Goal: Task Accomplishment & Management: Use online tool/utility

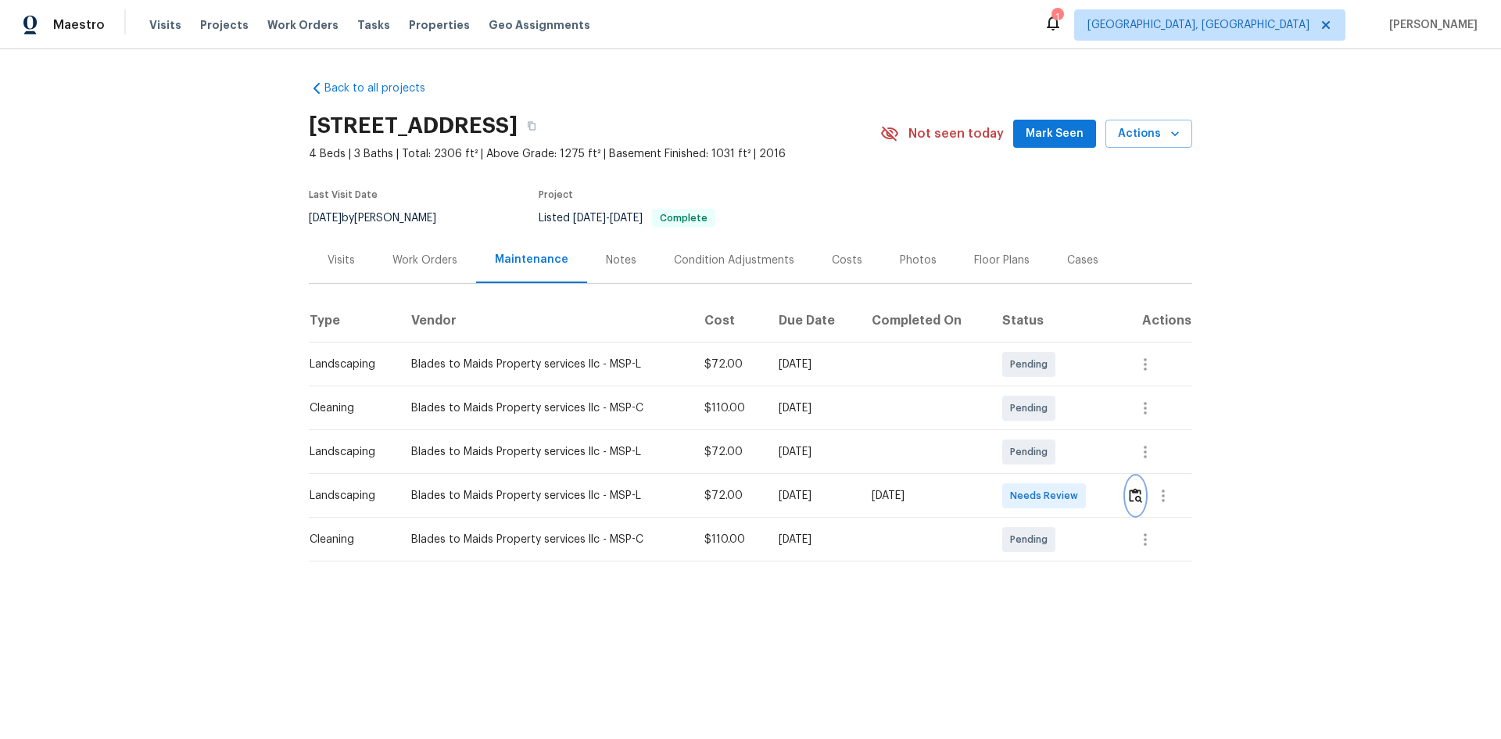
click at [1134, 492] on img "button" at bounding box center [1135, 495] width 13 height 15
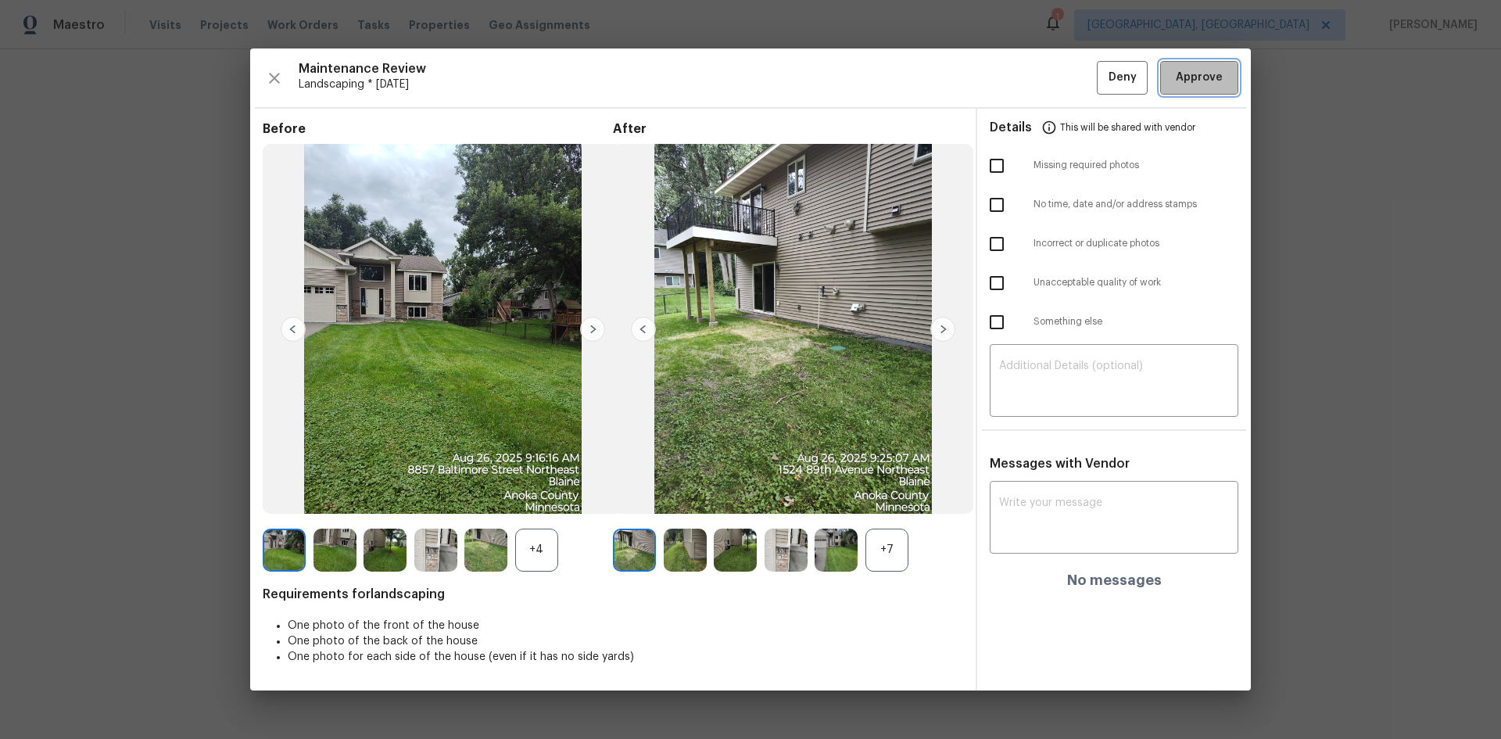
click at [1177, 86] on span "Approve" at bounding box center [1199, 78] width 47 height 20
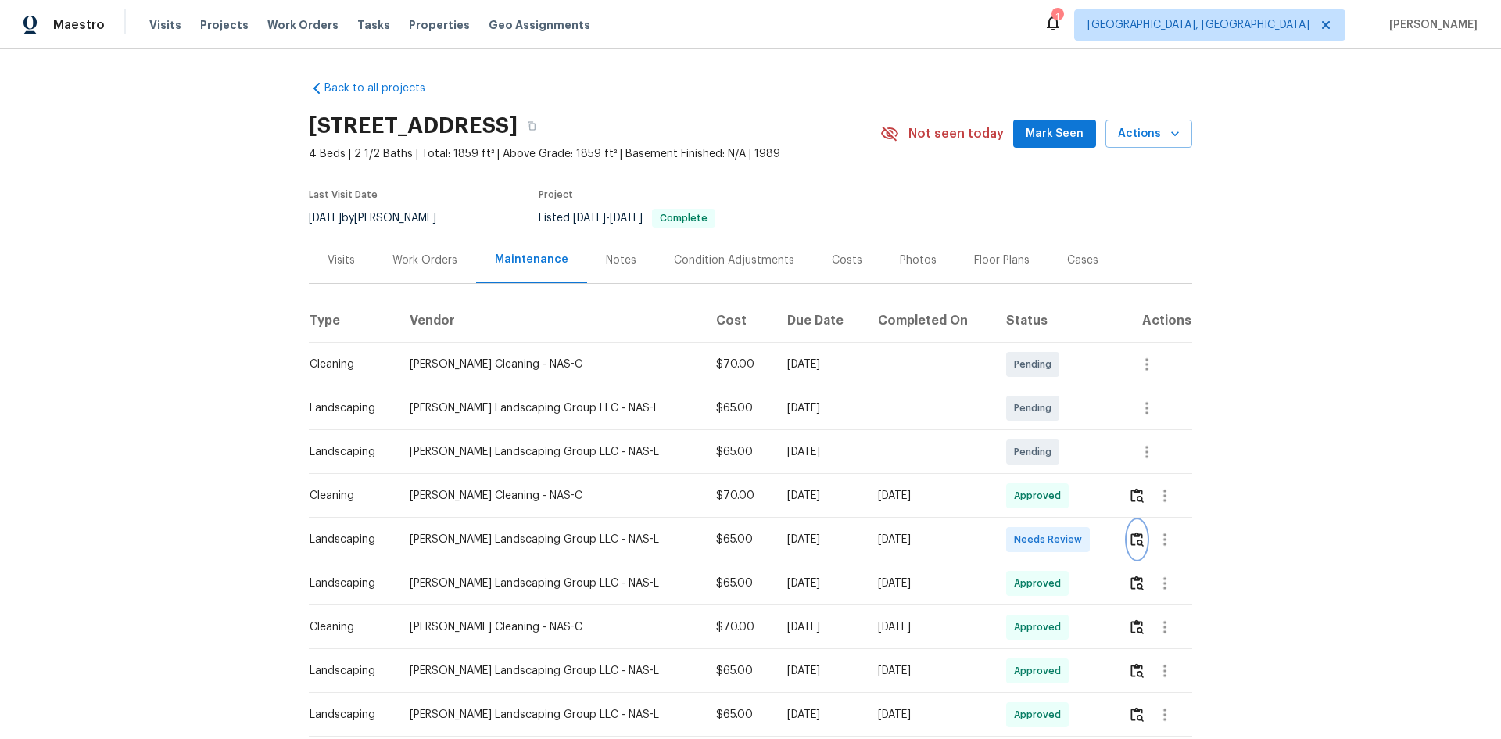
click at [1131, 540] on img "button" at bounding box center [1137, 539] width 13 height 15
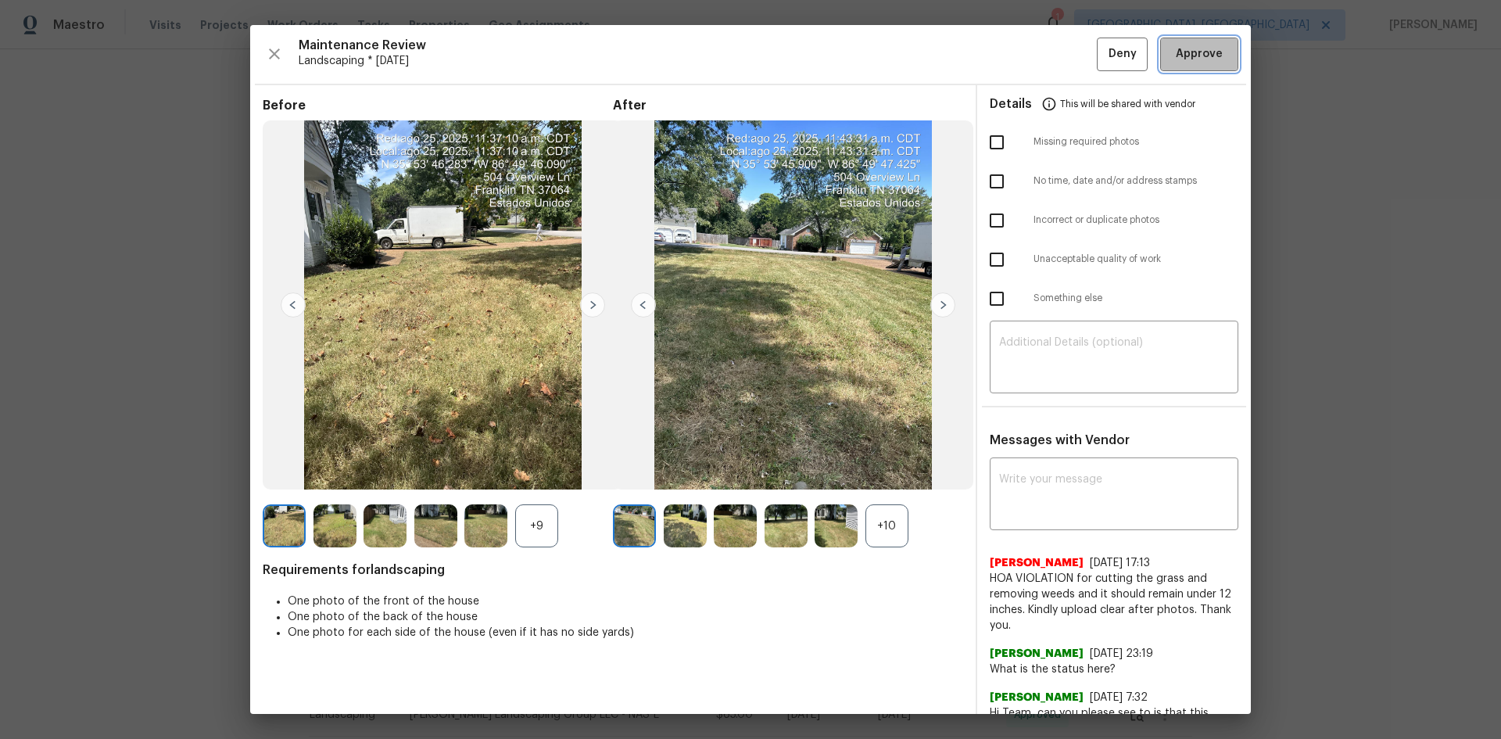
click at [1191, 52] on span "Approve" at bounding box center [1199, 55] width 47 height 20
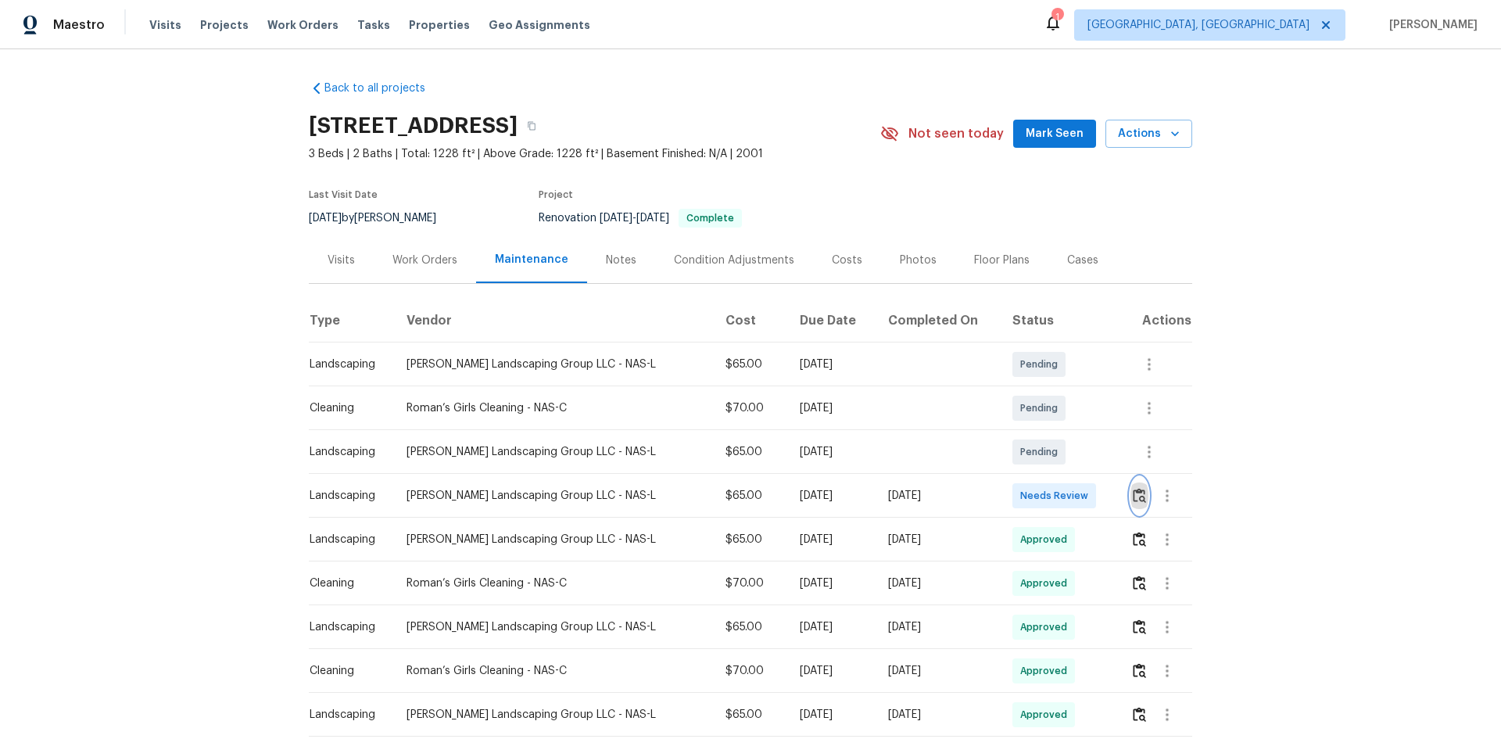
click at [1133, 499] on img "button" at bounding box center [1139, 495] width 13 height 15
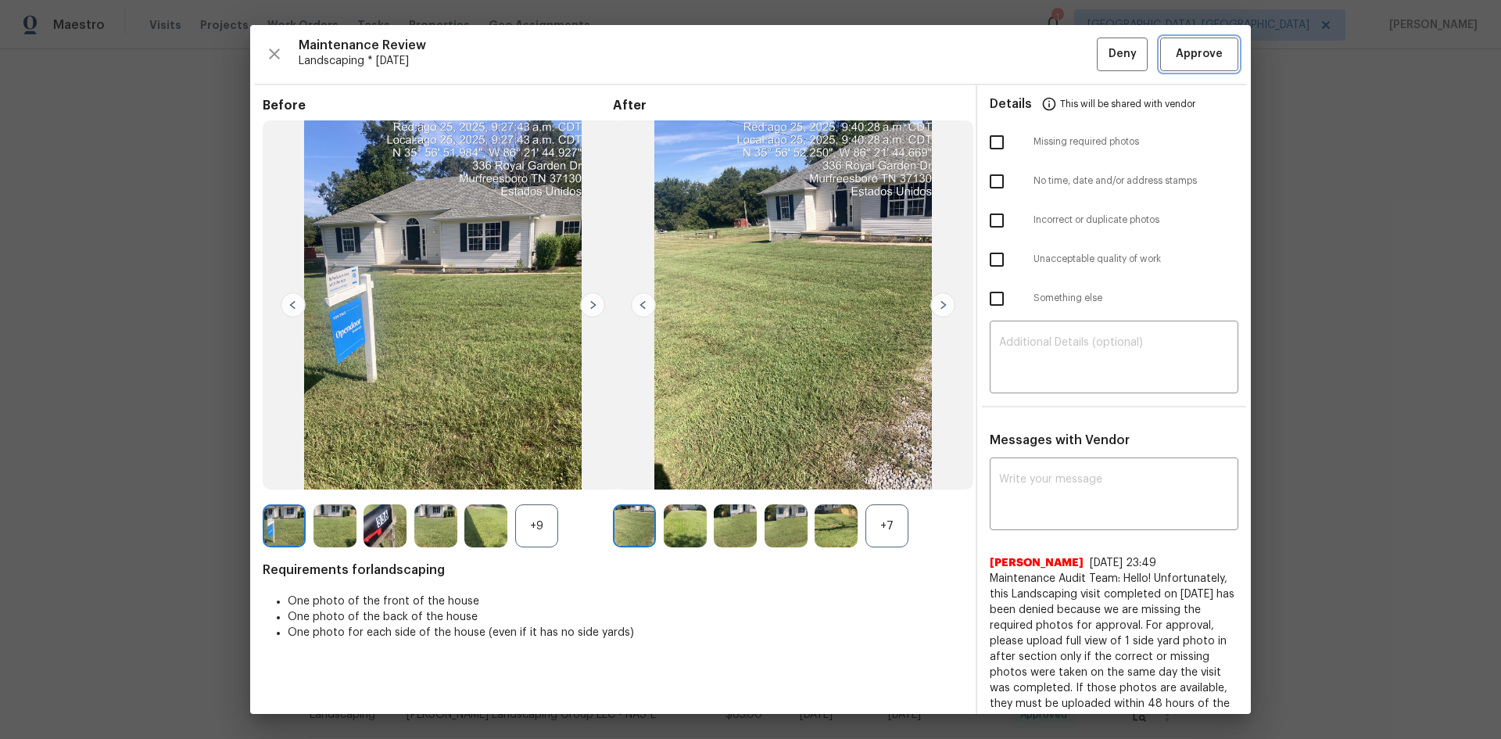
click at [1209, 63] on span "Approve" at bounding box center [1199, 55] width 47 height 20
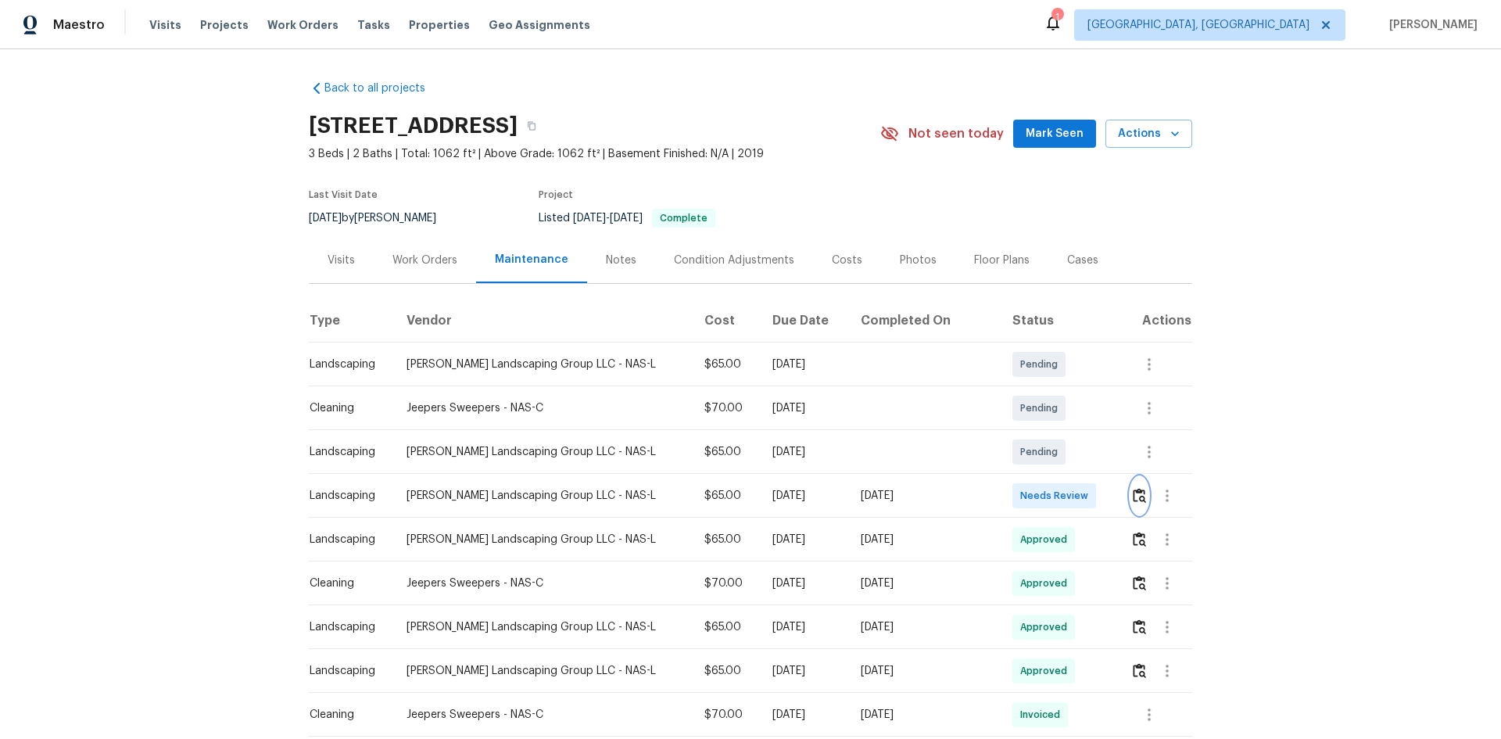
click at [1133, 494] on img "button" at bounding box center [1139, 495] width 13 height 15
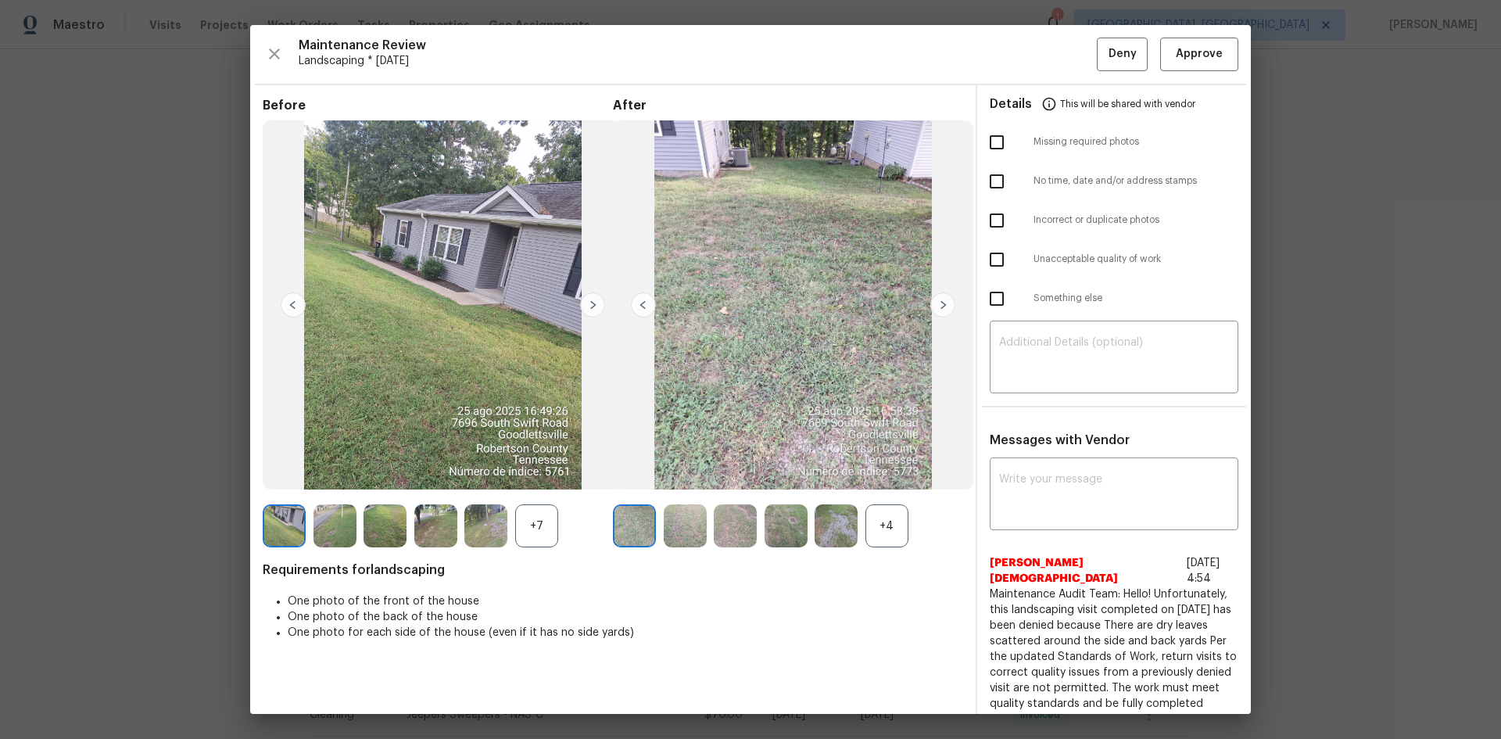
click at [1202, 77] on div "Maintenance Review Landscaping * Mon, Aug 25 Deny Approve Before +7 After +4 Re…" at bounding box center [750, 369] width 1001 height 689
click at [1216, 53] on button "Approve" at bounding box center [1199, 55] width 78 height 34
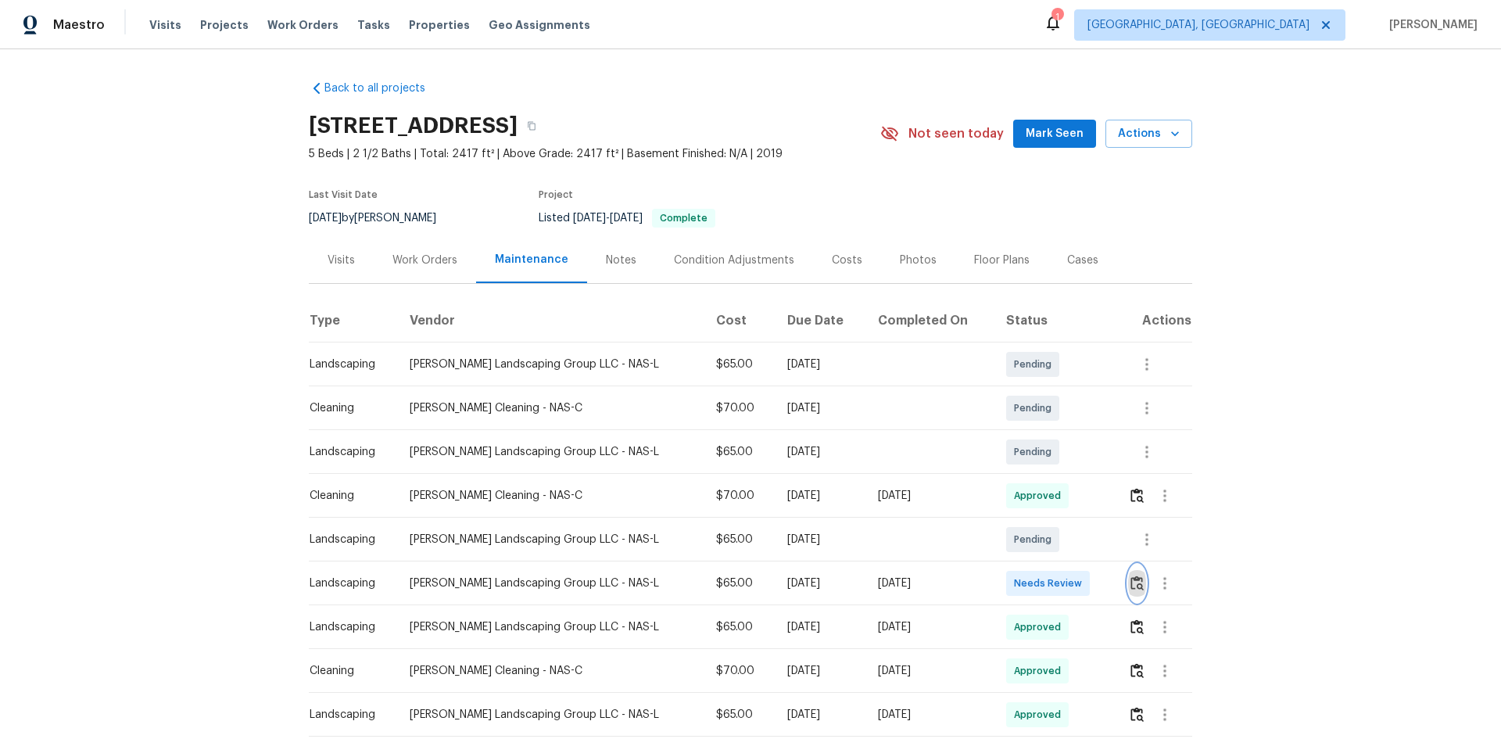
click at [1131, 583] on img "button" at bounding box center [1137, 582] width 13 height 15
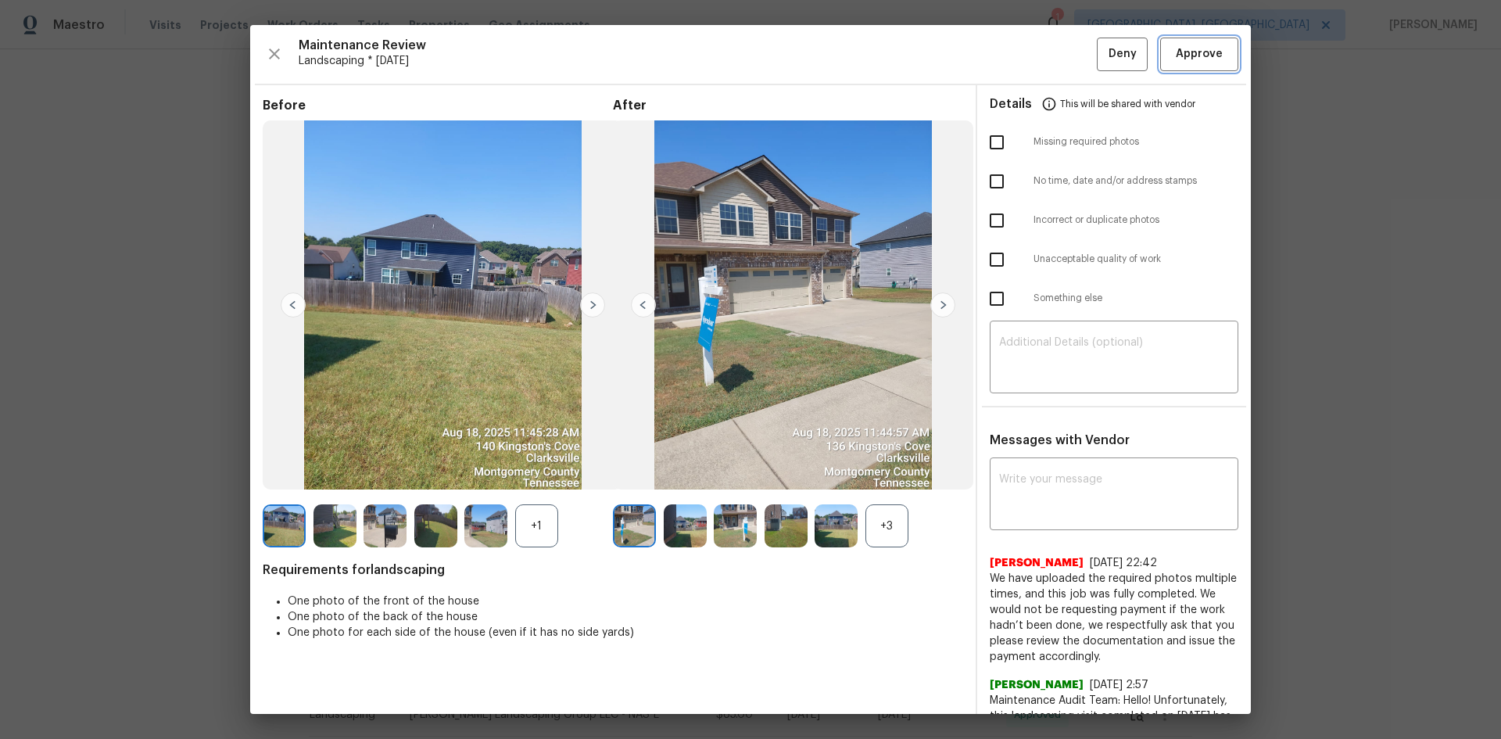
click at [1191, 45] on span "Approve" at bounding box center [1199, 55] width 47 height 20
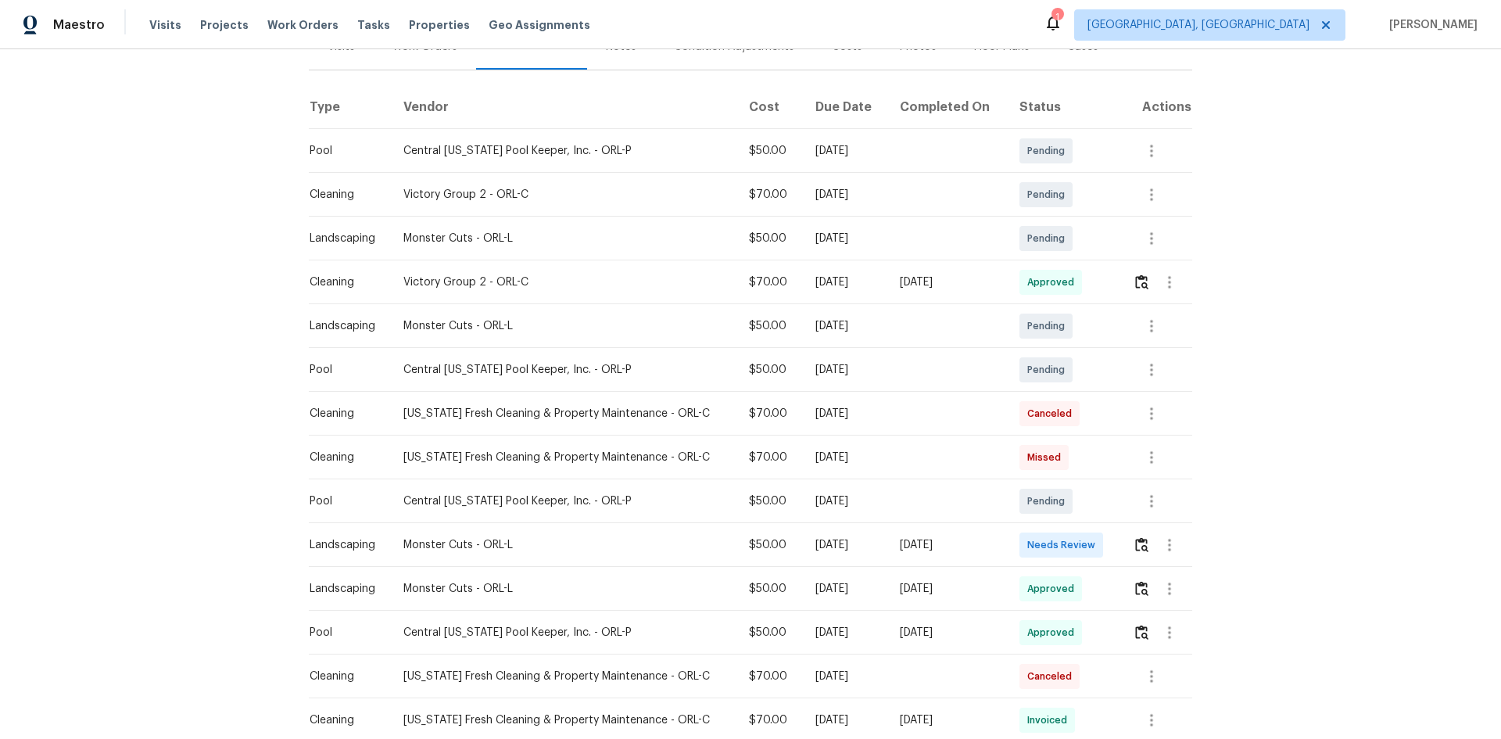
scroll to position [313, 0]
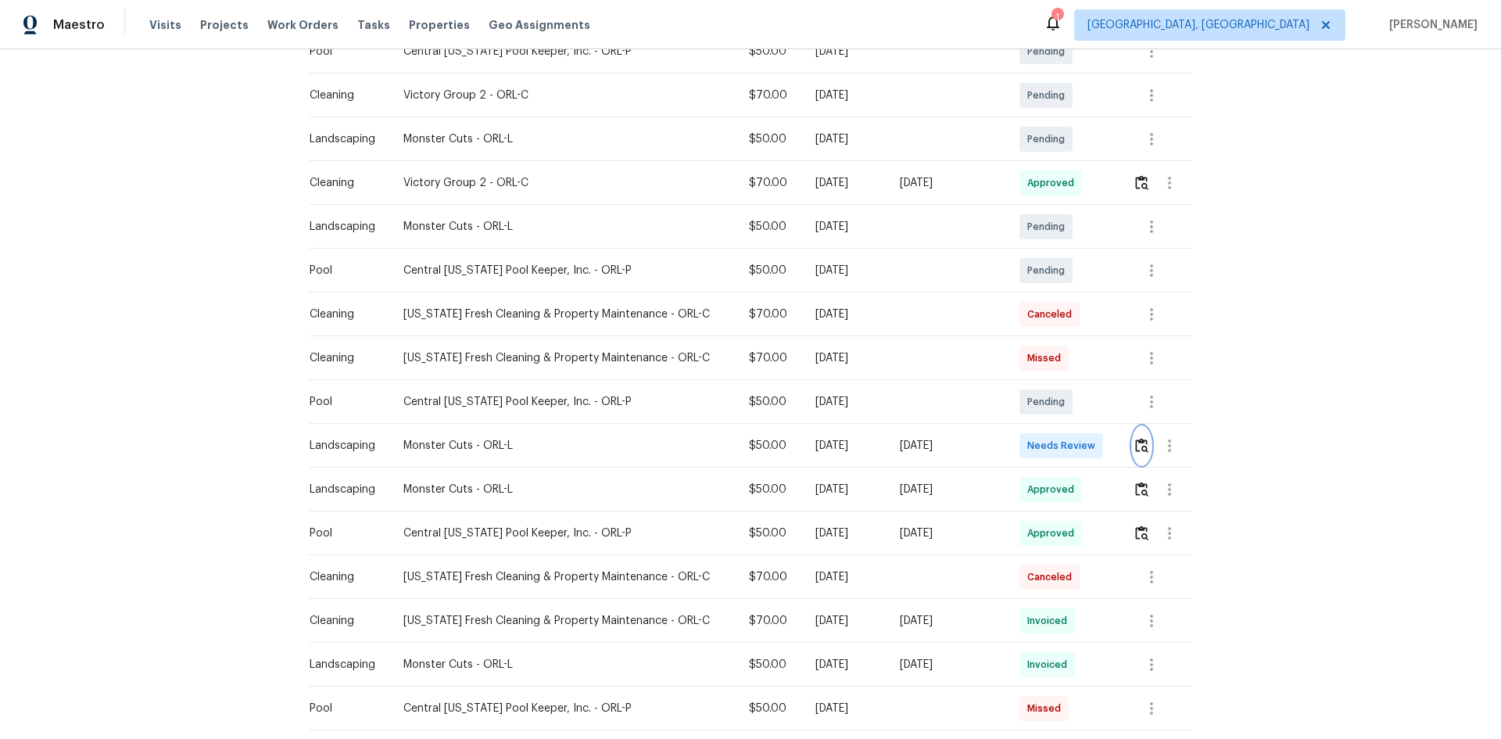
click at [1135, 442] on img "button" at bounding box center [1141, 445] width 13 height 15
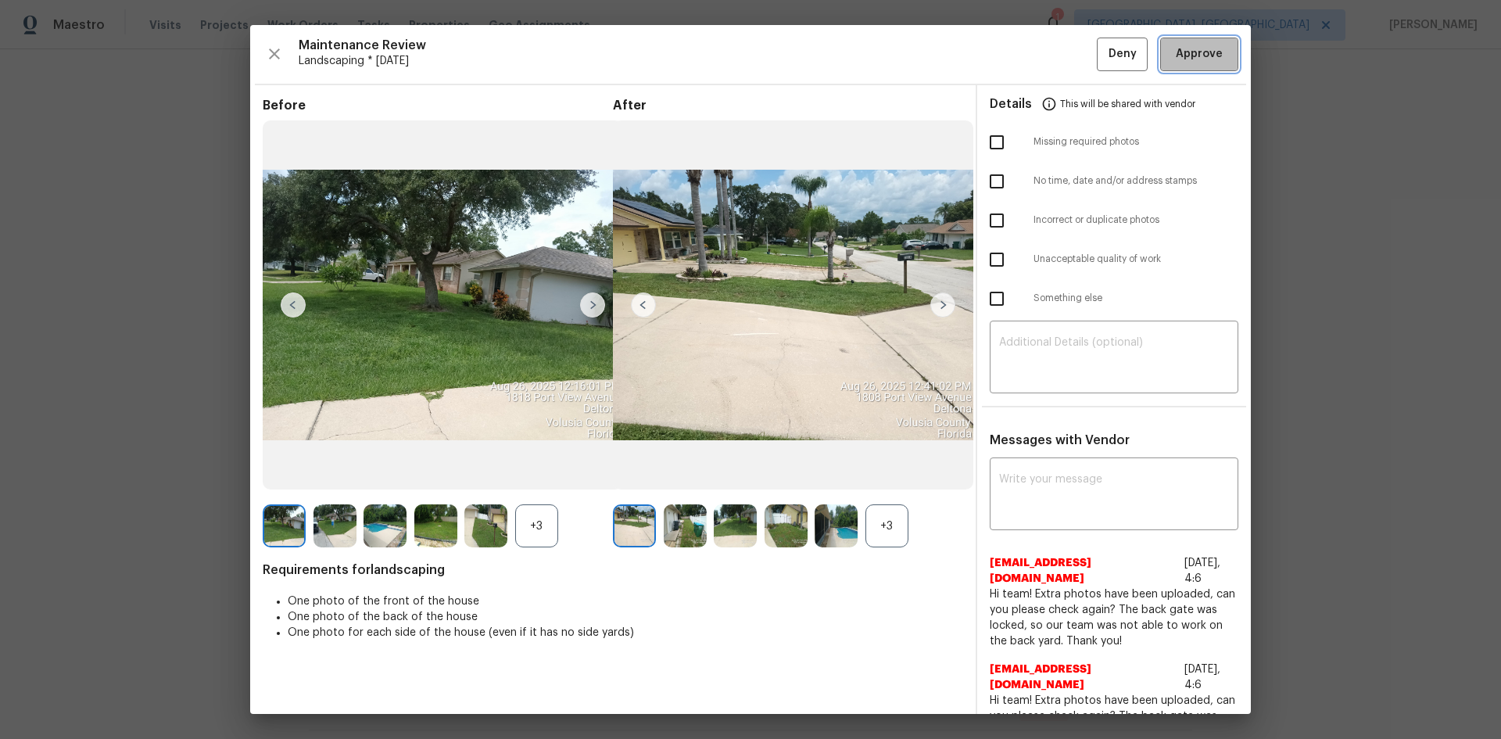
click at [1176, 57] on span "Approve" at bounding box center [1199, 55] width 47 height 20
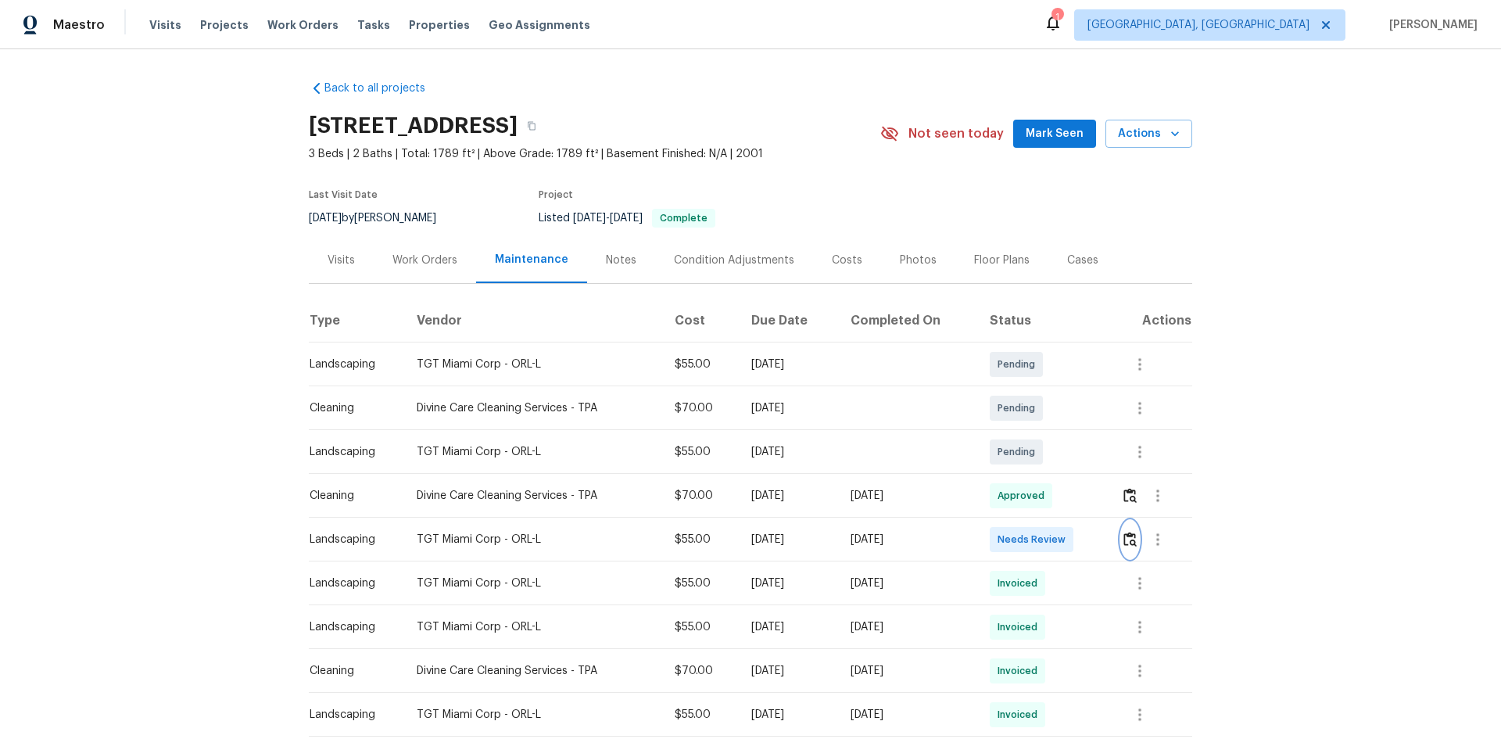
click at [1131, 543] on img "button" at bounding box center [1130, 539] width 13 height 15
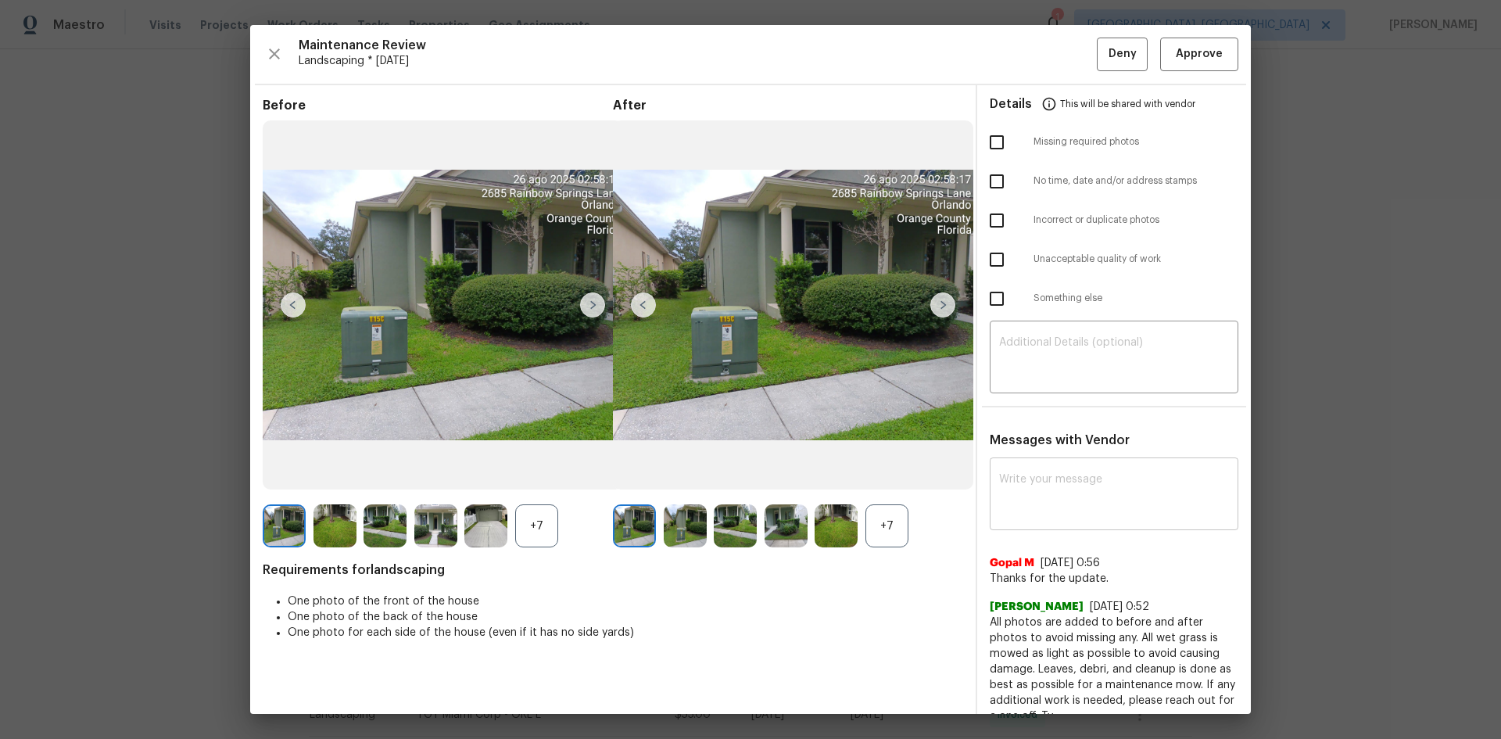
click at [1014, 464] on div "x ​" at bounding box center [1114, 495] width 249 height 69
paste textarea "Maintenance Audit Team: Hello! After further review the visit has been approved…"
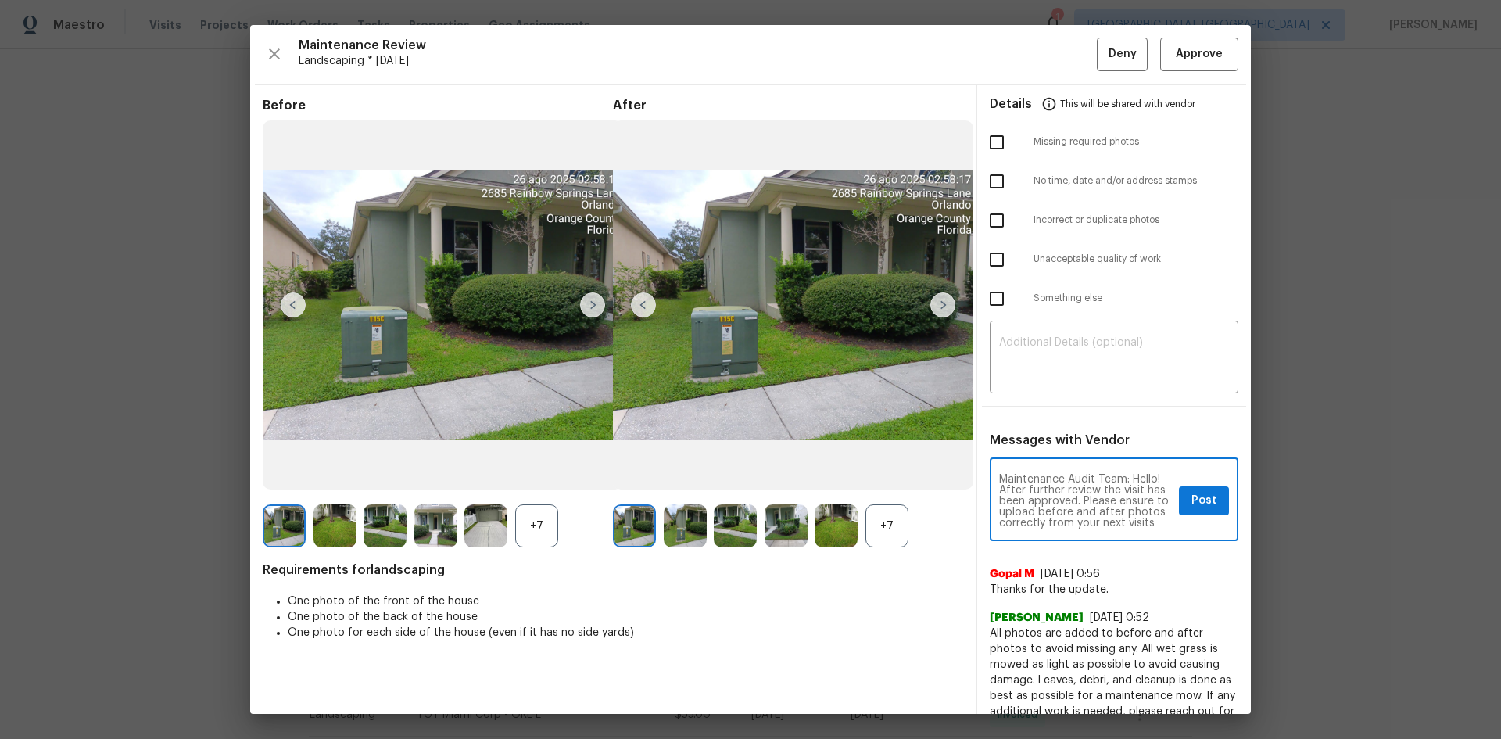
scroll to position [11, 0]
type textarea "Maintenance Audit Team: Hello! After further review the visit has been approved…"
click at [1203, 496] on span "Post" at bounding box center [1204, 501] width 25 height 20
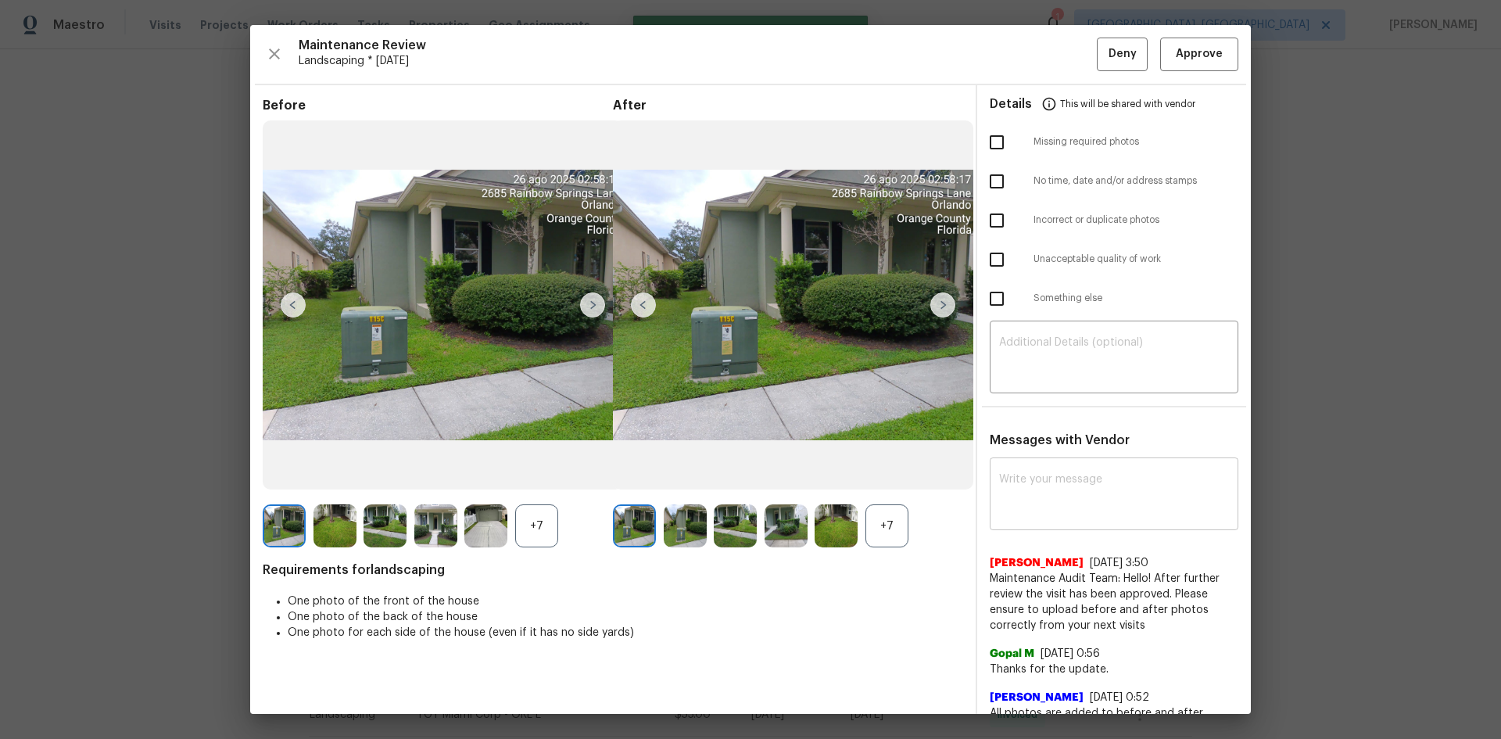
scroll to position [0, 0]
click at [1190, 55] on span "Approve" at bounding box center [1199, 55] width 47 height 20
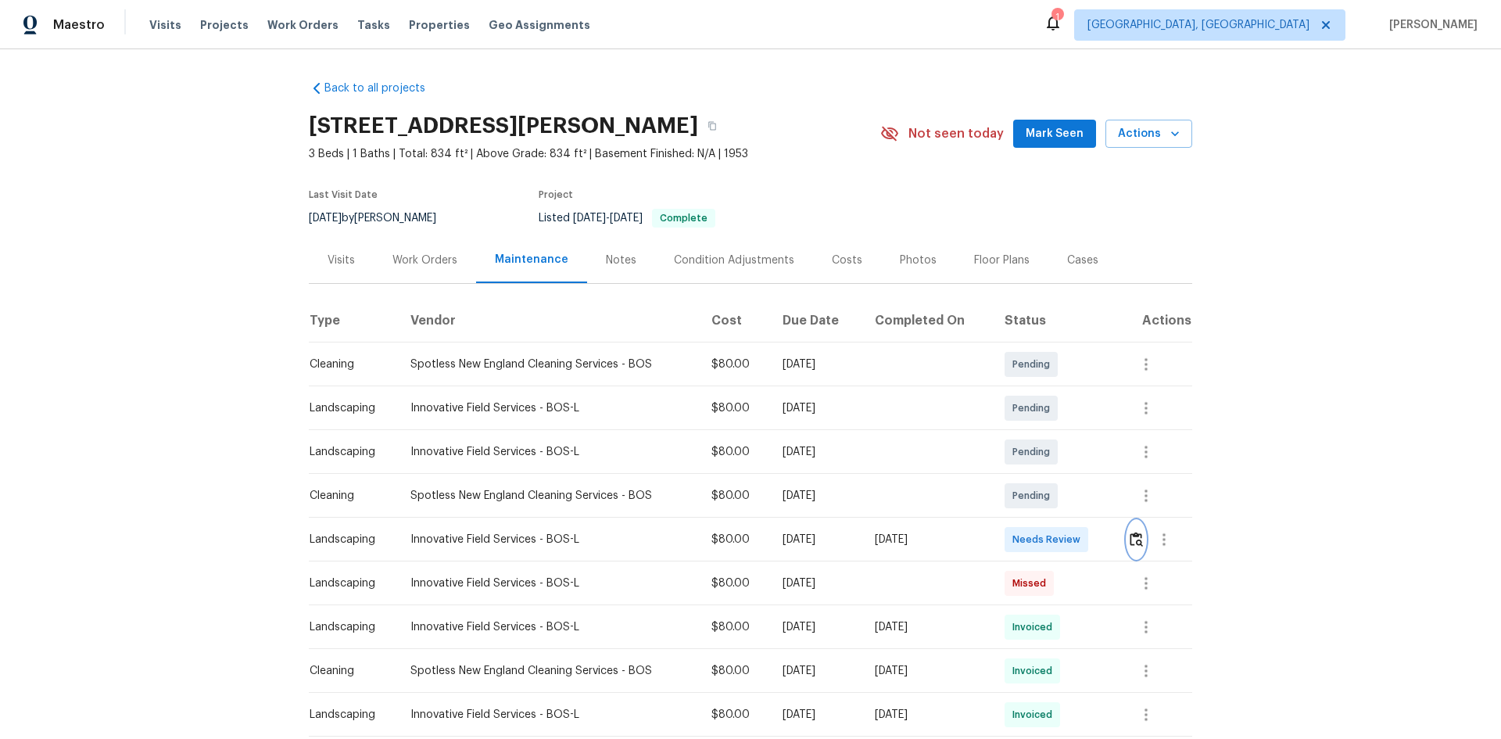
click at [1130, 537] on img "button" at bounding box center [1136, 539] width 13 height 15
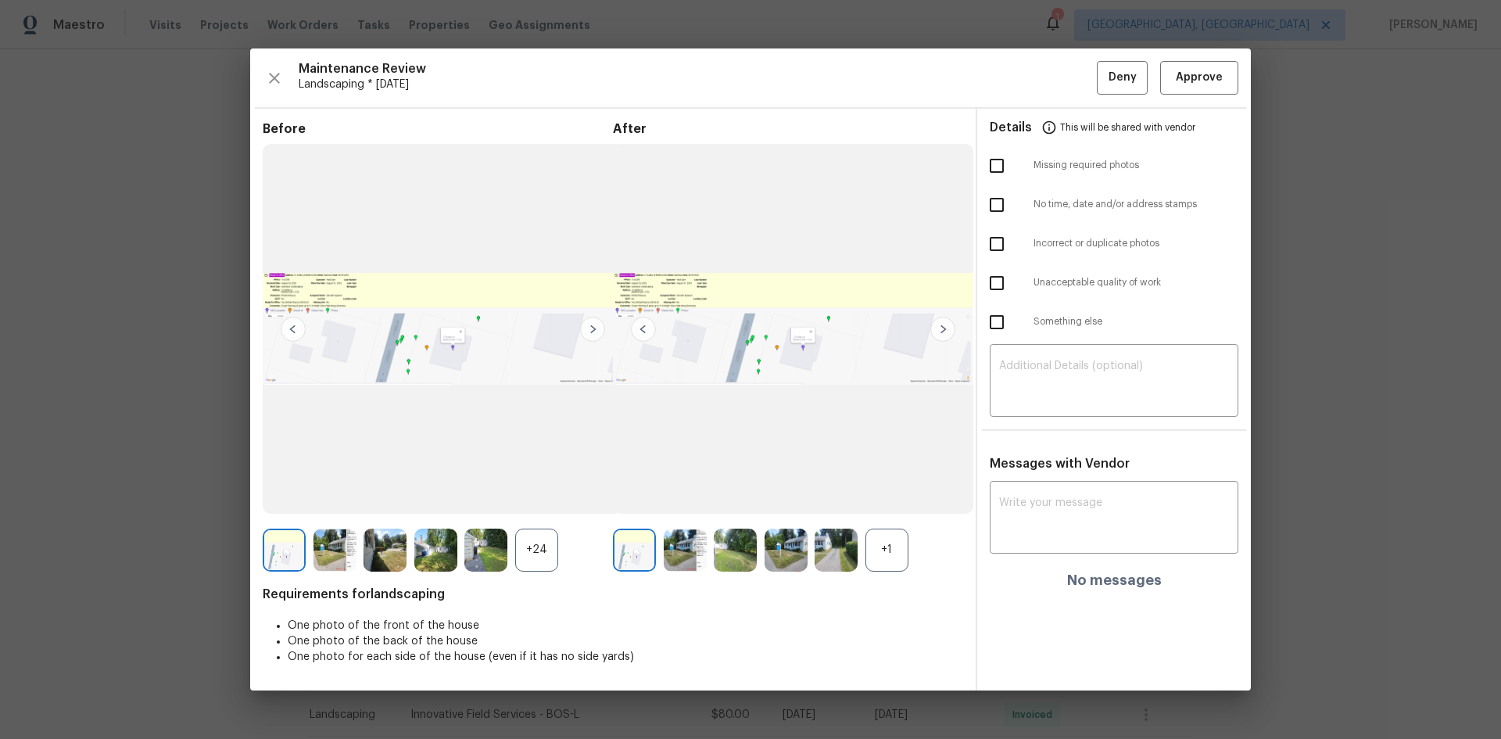
click at [887, 554] on div "+1" at bounding box center [887, 550] width 43 height 43
click at [947, 319] on img at bounding box center [942, 329] width 25 height 25
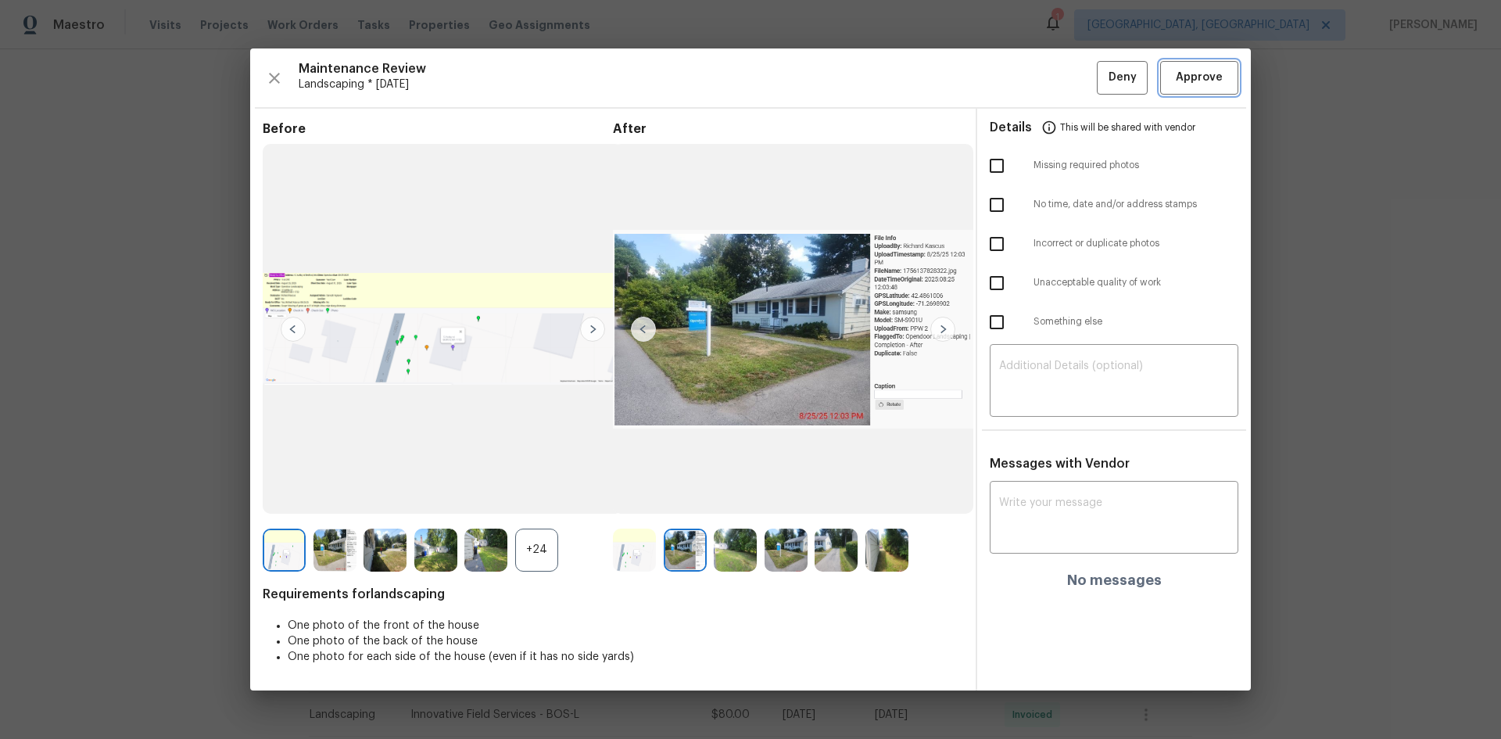
click at [1199, 77] on span "Approve" at bounding box center [1199, 78] width 47 height 20
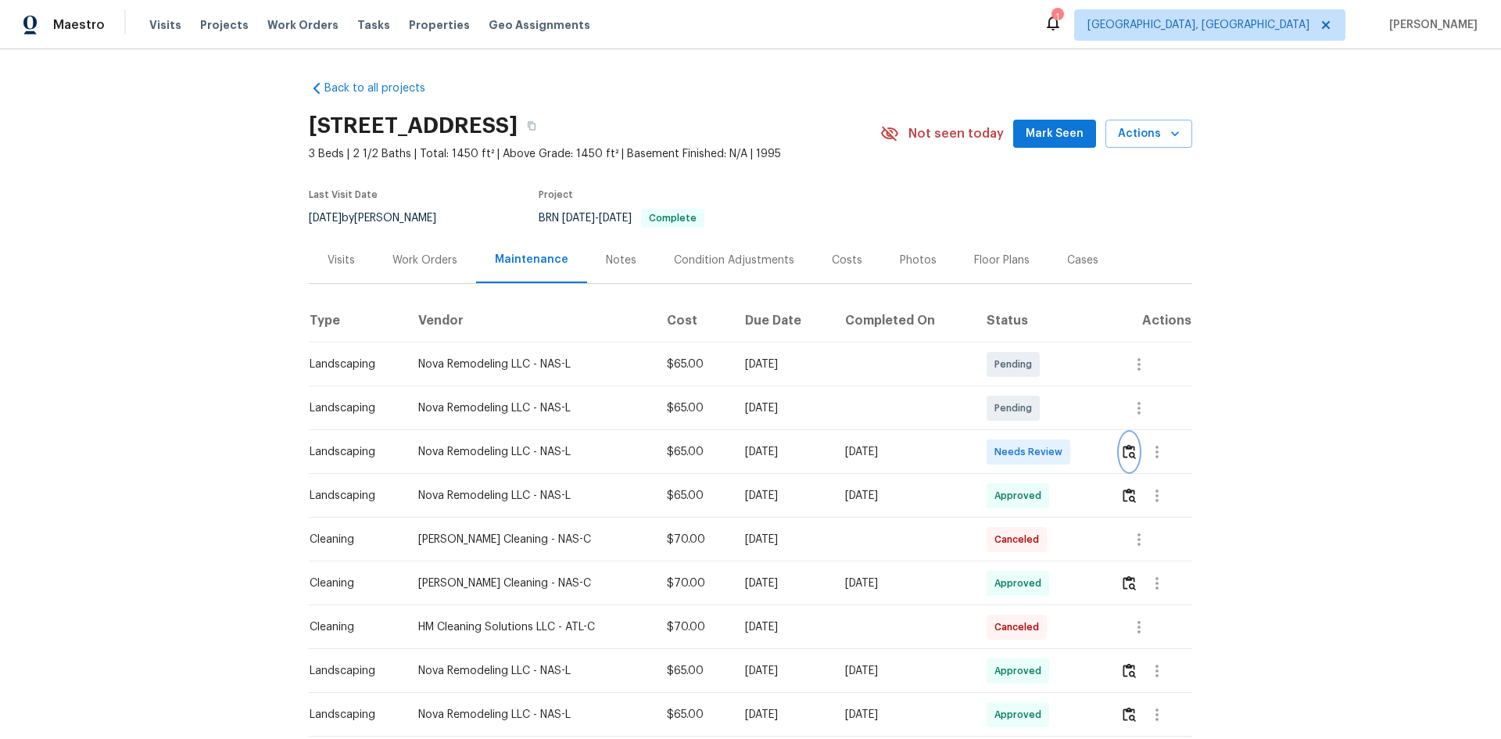
click at [1125, 450] on img "button" at bounding box center [1129, 451] width 13 height 15
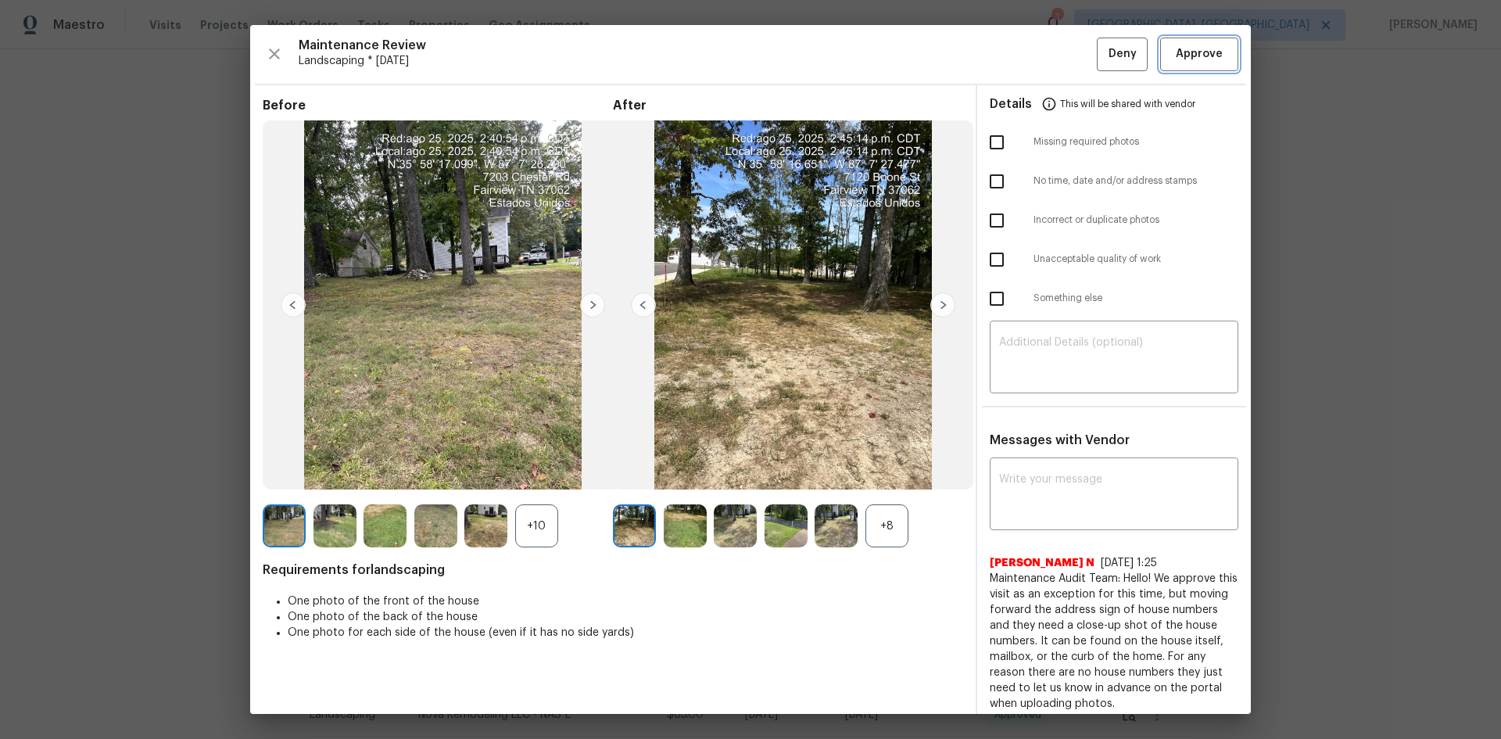
click at [1184, 50] on span "Approve" at bounding box center [1199, 55] width 47 height 20
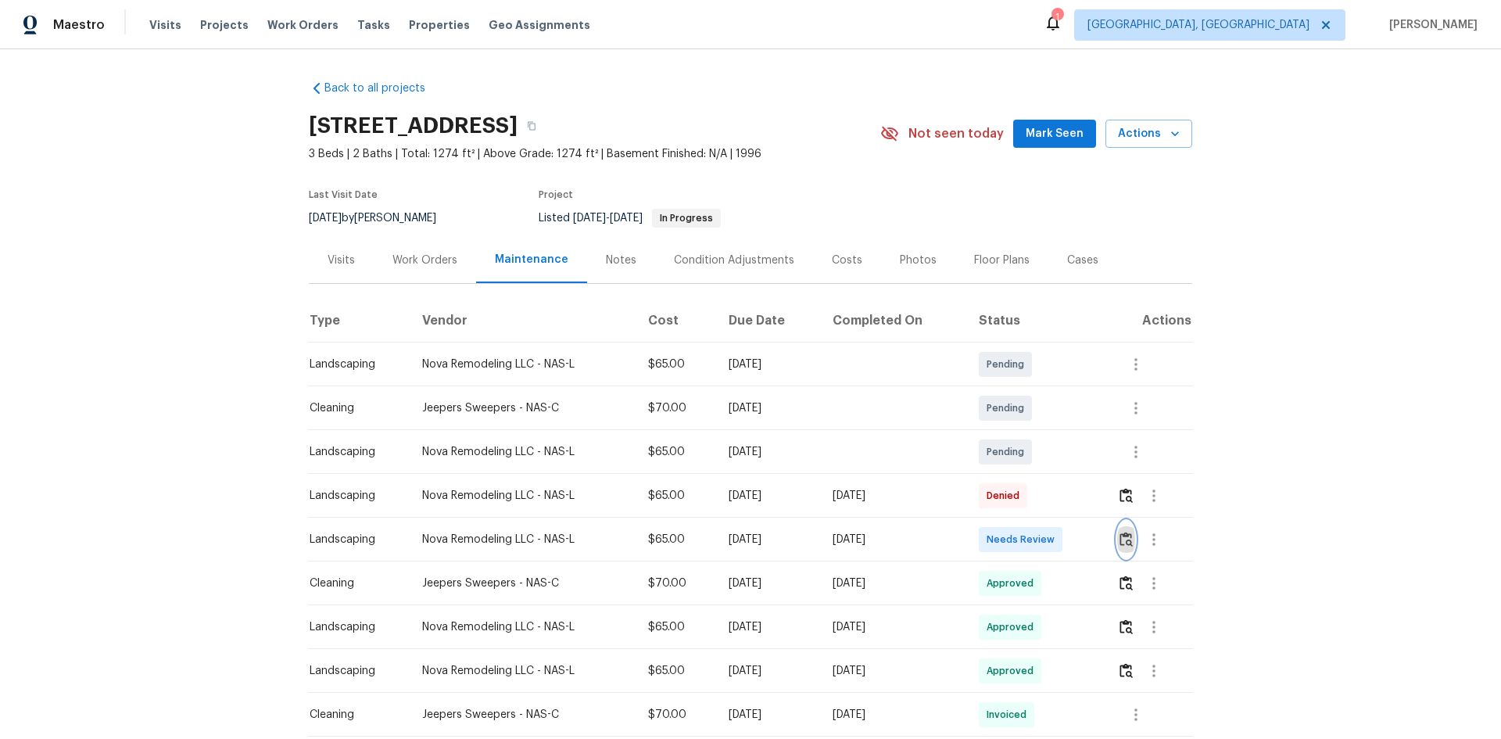
click at [1130, 537] on img "button" at bounding box center [1126, 539] width 13 height 15
click at [1129, 535] on img "button" at bounding box center [1126, 539] width 13 height 15
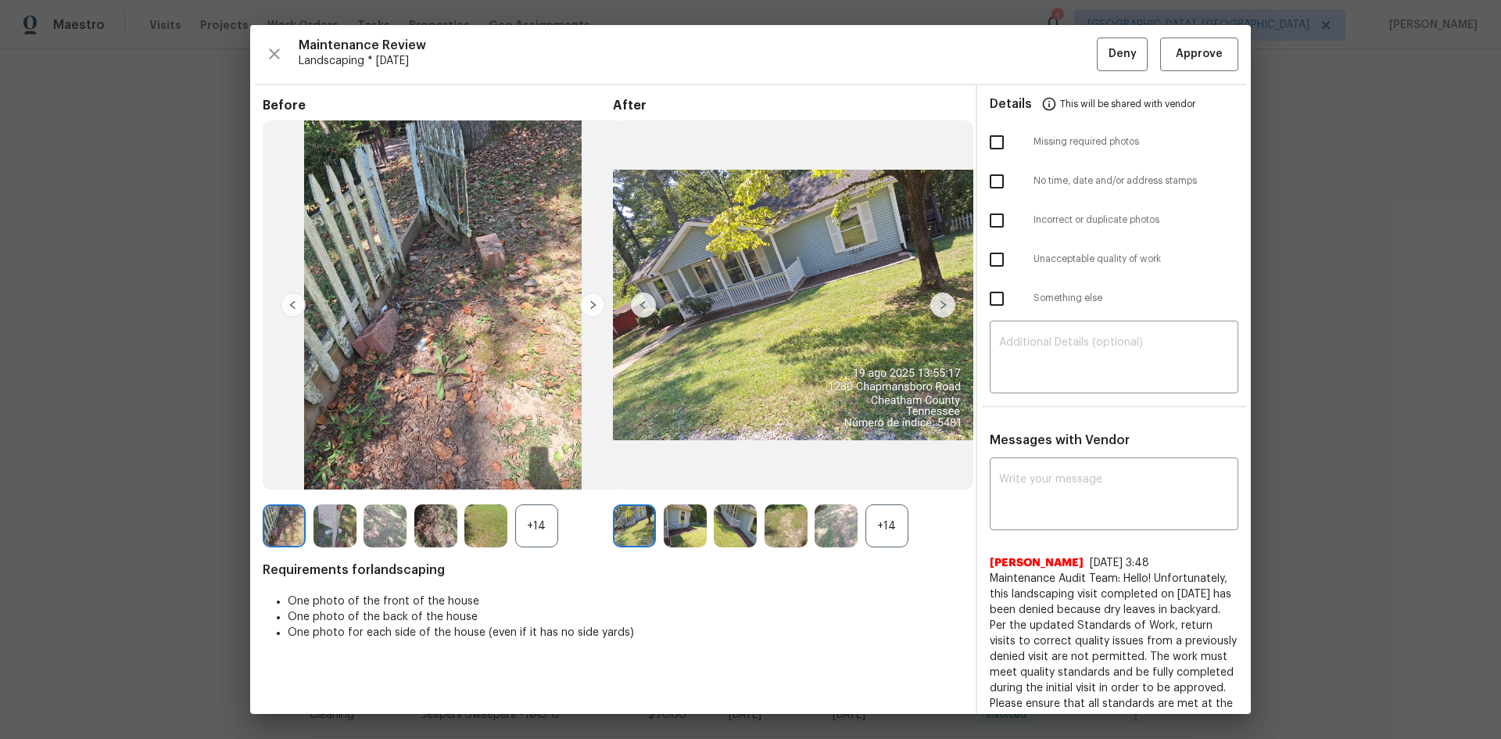
click at [995, 261] on input "checkbox" at bounding box center [996, 259] width 33 height 33
checkbox input "true"
click at [1031, 337] on textarea at bounding box center [1114, 359] width 230 height 44
paste textarea "Maintenance Audit Team: Hello! Unfortunately, this Landscaping visit completed …"
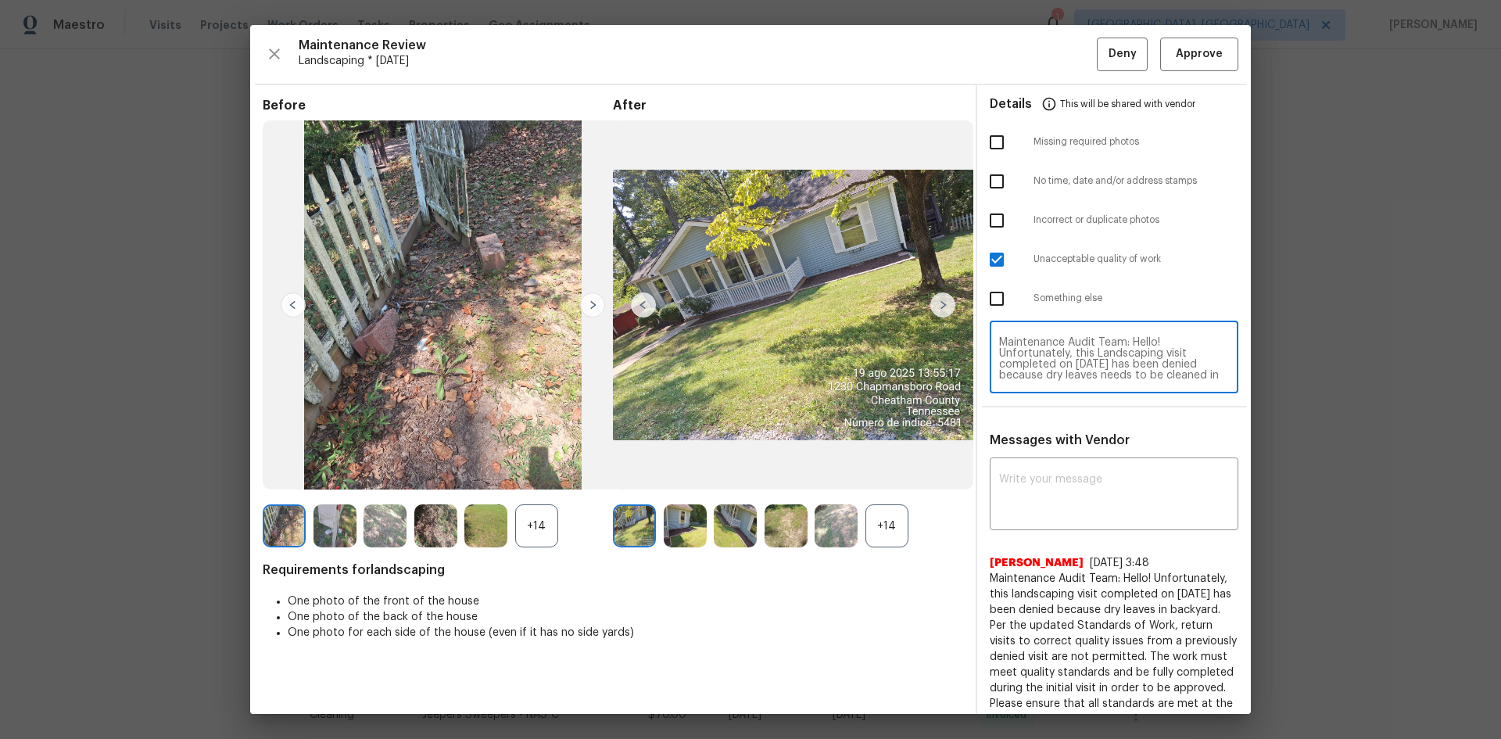
scroll to position [142, 0]
type textarea "Maintenance Audit Team: Hello! Unfortunately, this Landscaping visit completed …"
click at [1024, 471] on div "x ​" at bounding box center [1114, 495] width 249 height 69
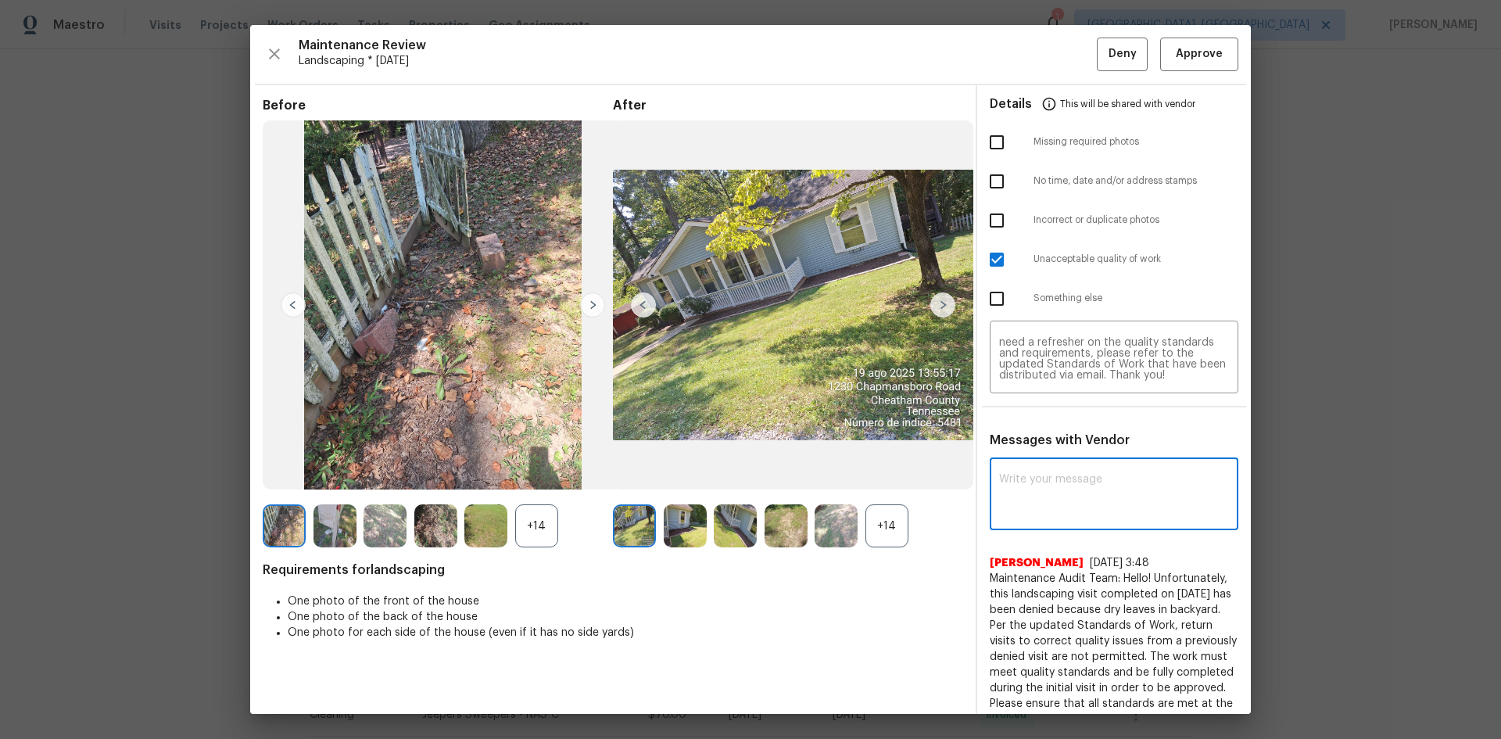
paste textarea "Maintenance Audit Team: Hello! Unfortunately, this Landscaping visit completed …"
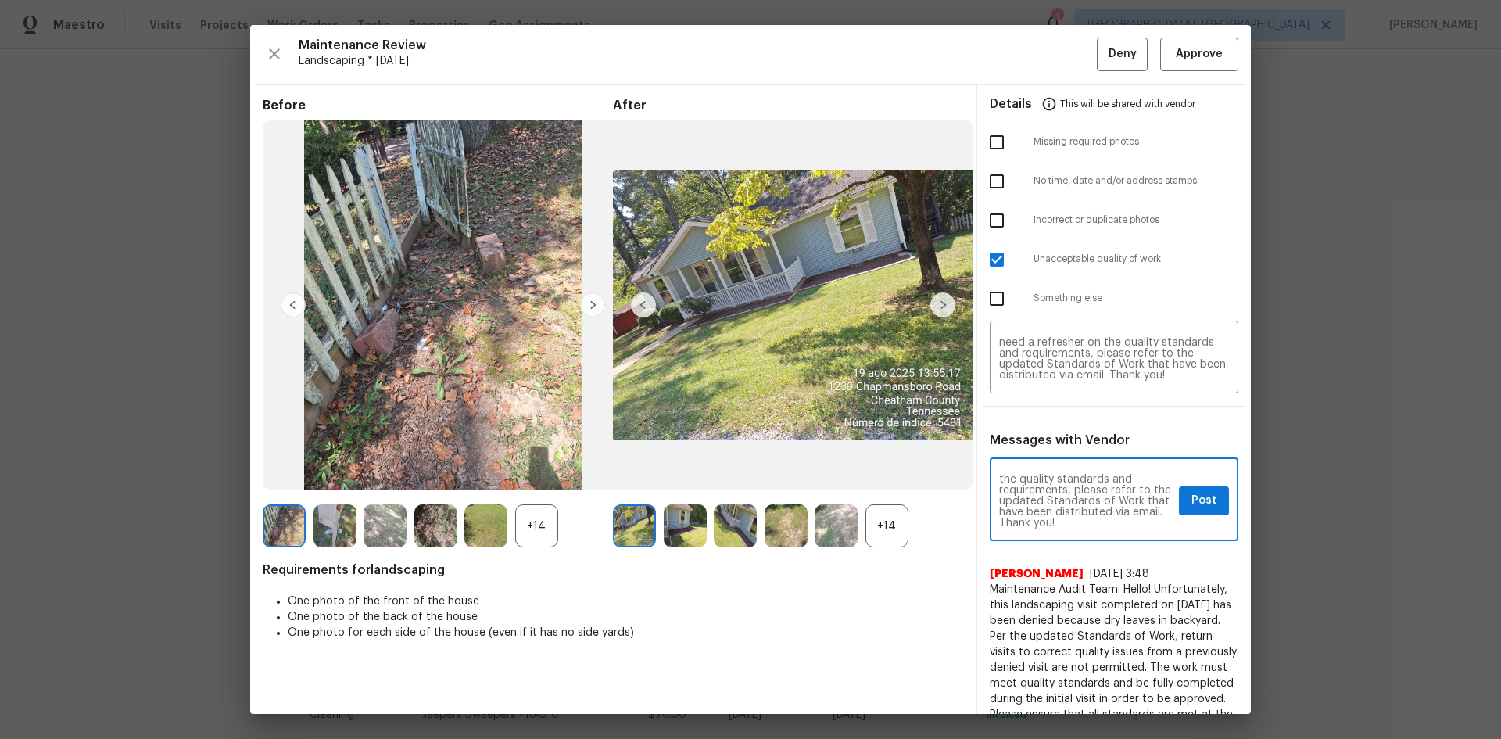
scroll to position [0, 0]
type textarea "Maintenance Audit Team: Hello! Unfortunately, this Landscaping visit completed …"
click at [1192, 496] on span "Post" at bounding box center [1204, 501] width 25 height 20
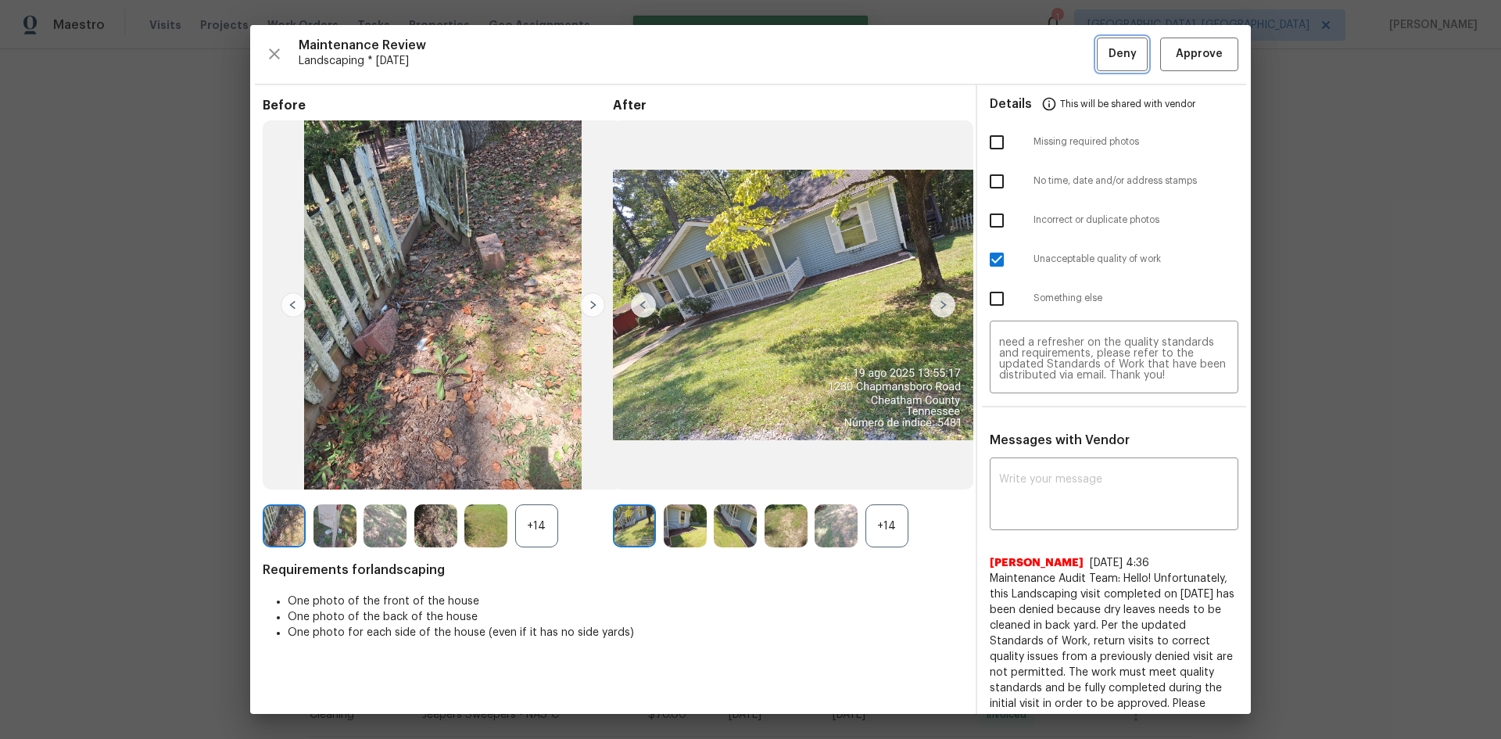
click at [1109, 51] on span "Deny" at bounding box center [1123, 55] width 28 height 20
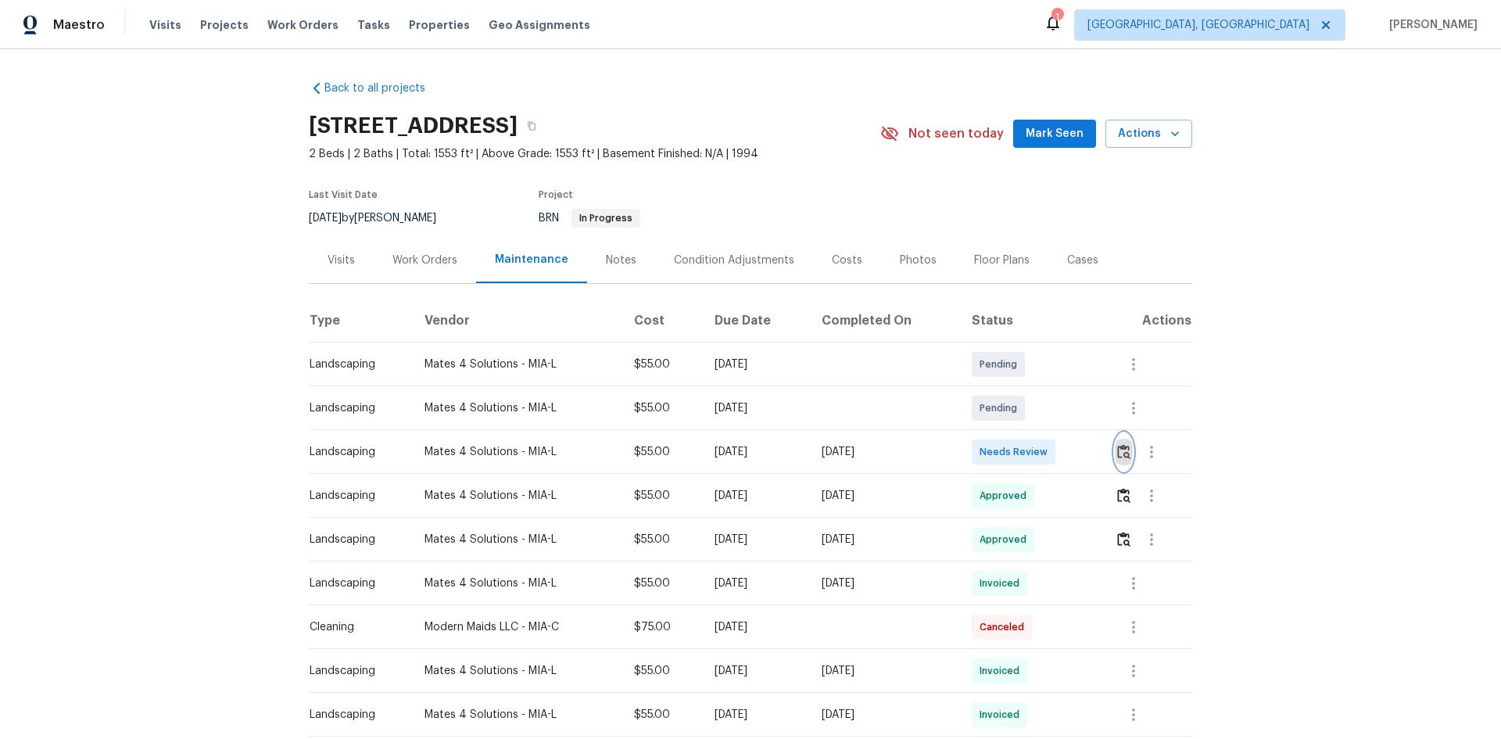
click at [1123, 452] on img "button" at bounding box center [1123, 451] width 13 height 15
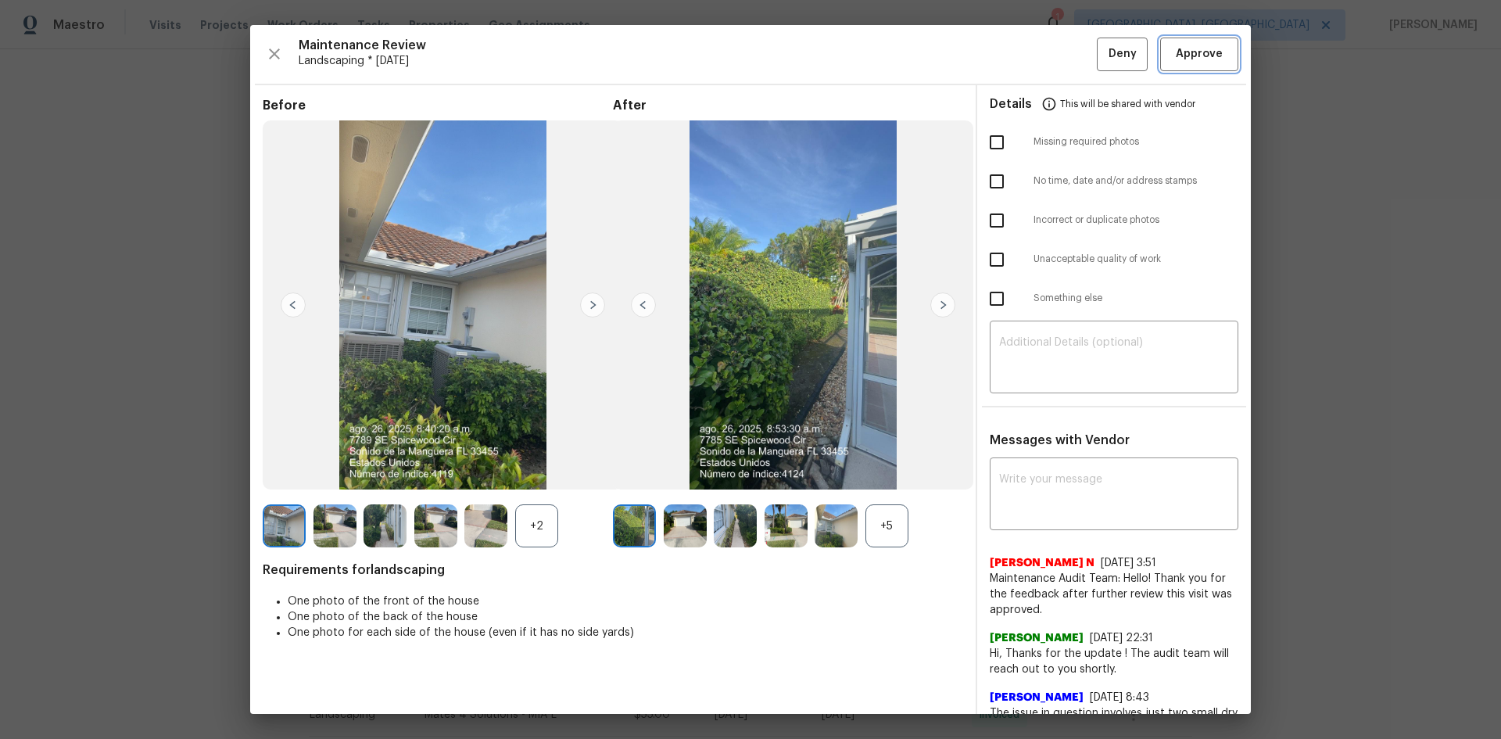
click at [1193, 56] on span "Approve" at bounding box center [1199, 55] width 47 height 20
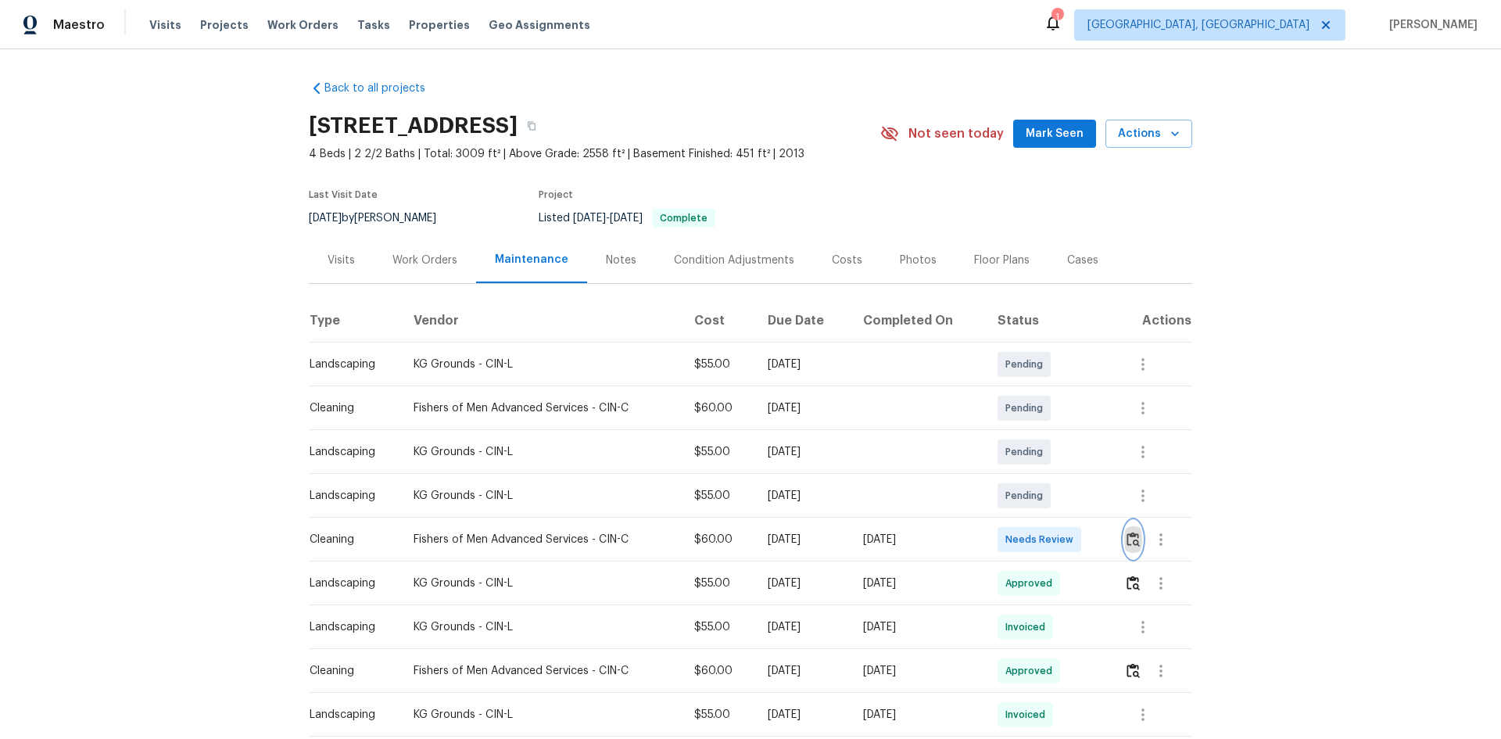
click at [1131, 532] on img "button" at bounding box center [1133, 539] width 13 height 15
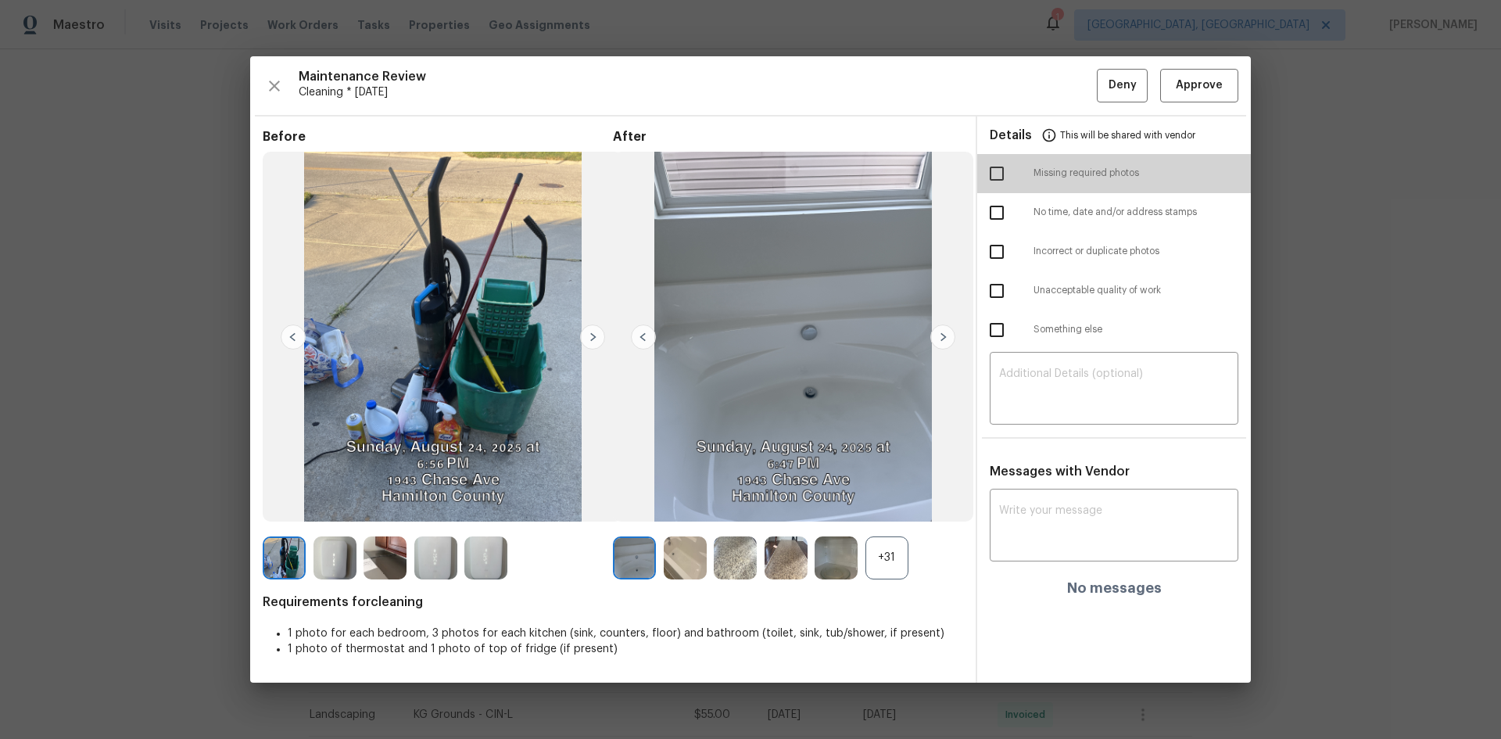
click at [995, 176] on input "checkbox" at bounding box center [996, 173] width 33 height 33
checkbox input "true"
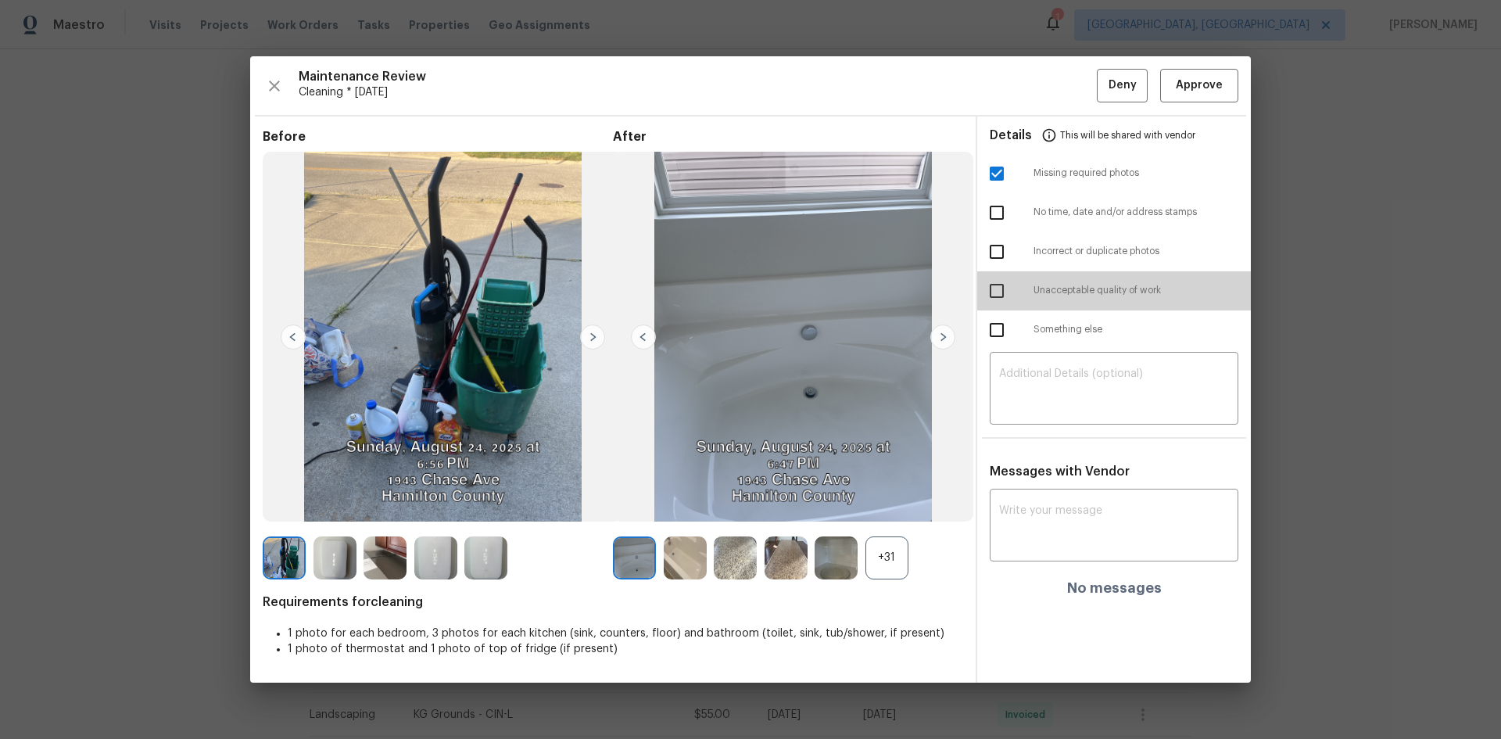
click at [998, 286] on input "checkbox" at bounding box center [996, 290] width 33 height 33
checkbox input "true"
click at [1048, 364] on div "​" at bounding box center [1114, 390] width 249 height 69
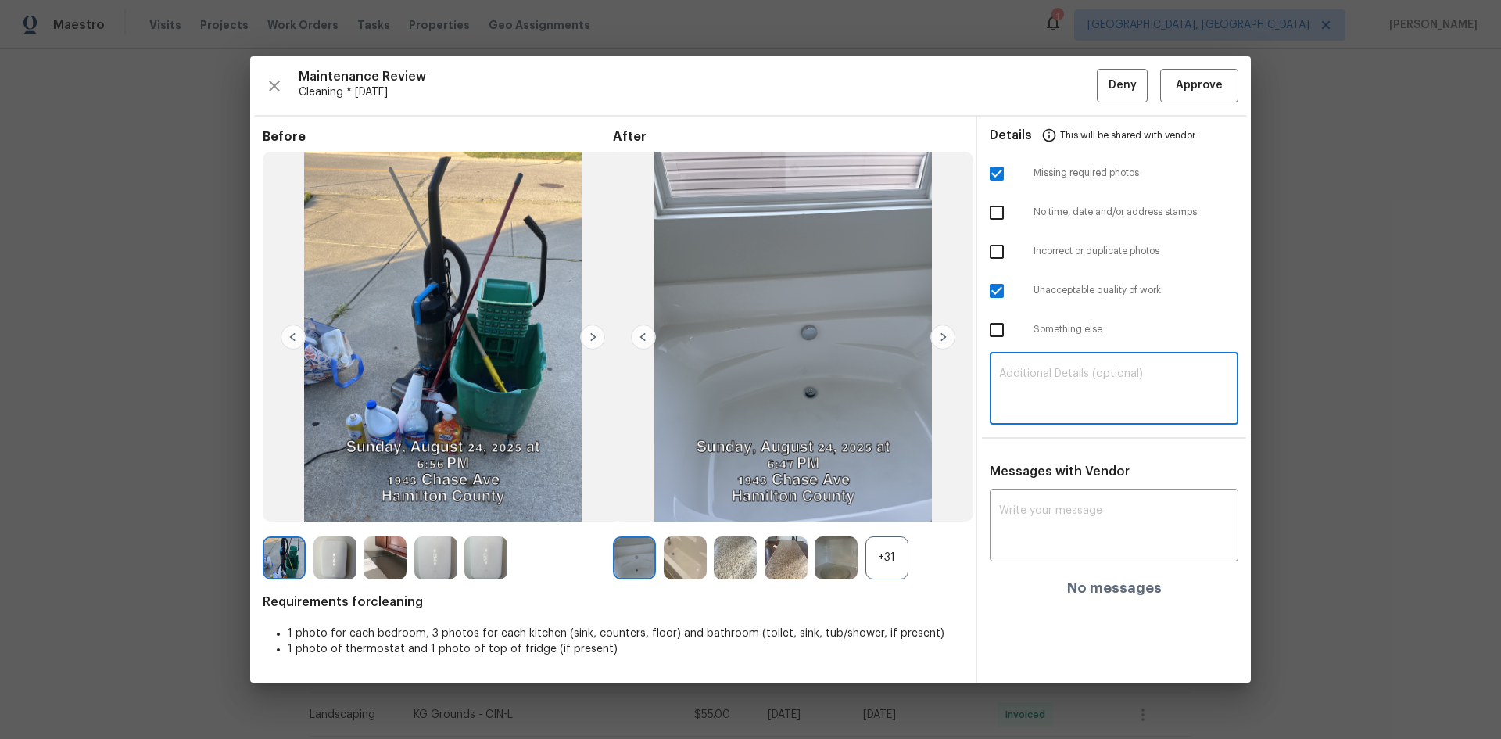
paste textarea "Maintenance Audit Team: Hello! Unfortunately, this Cleaning visit completed on …"
type textarea "Maintenance Audit Team: Hello! Unfortunately, this Cleaning visit completed on …"
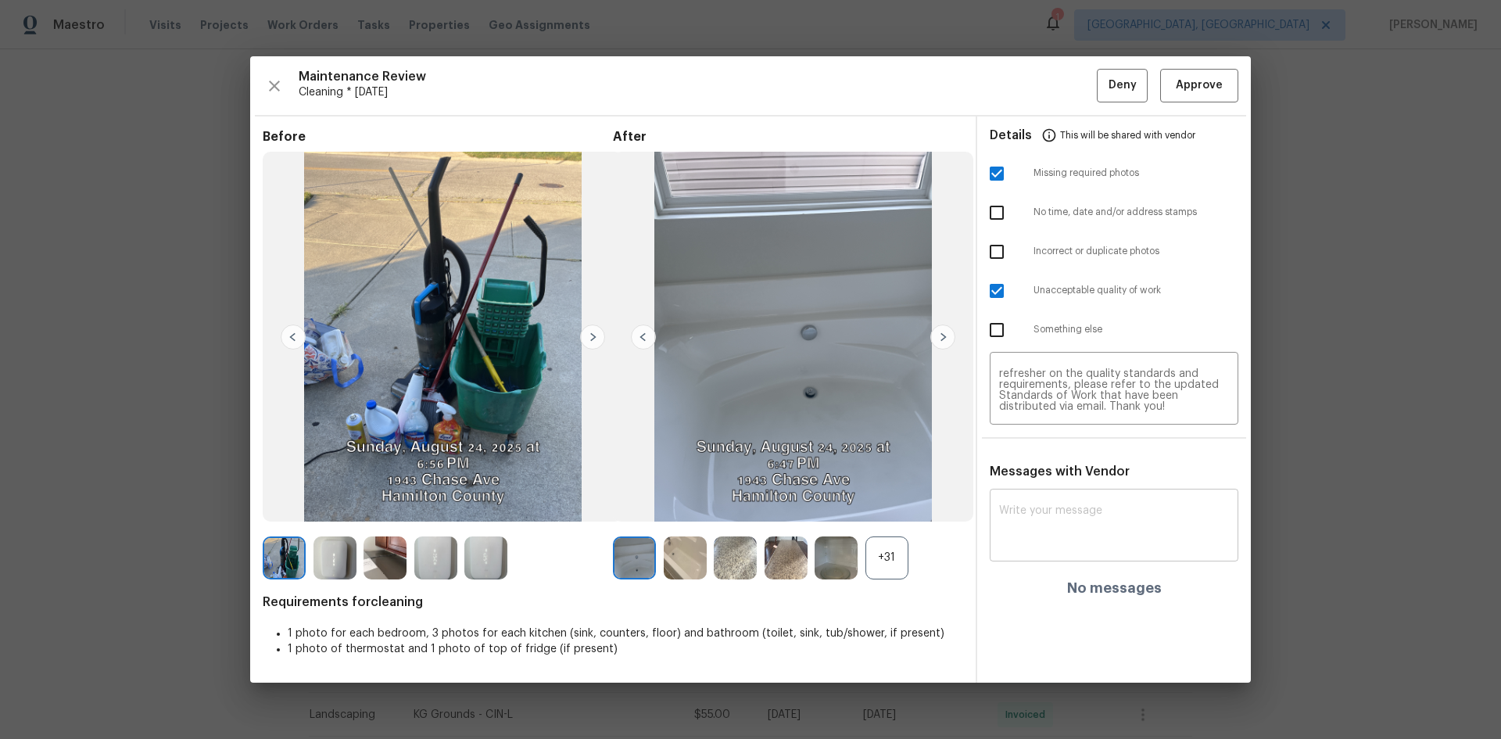
click at [1038, 500] on div "x ​" at bounding box center [1114, 527] width 249 height 69
paste textarea "Maintenance Audit Team: Hello! Unfortunately, this Cleaning visit completed on …"
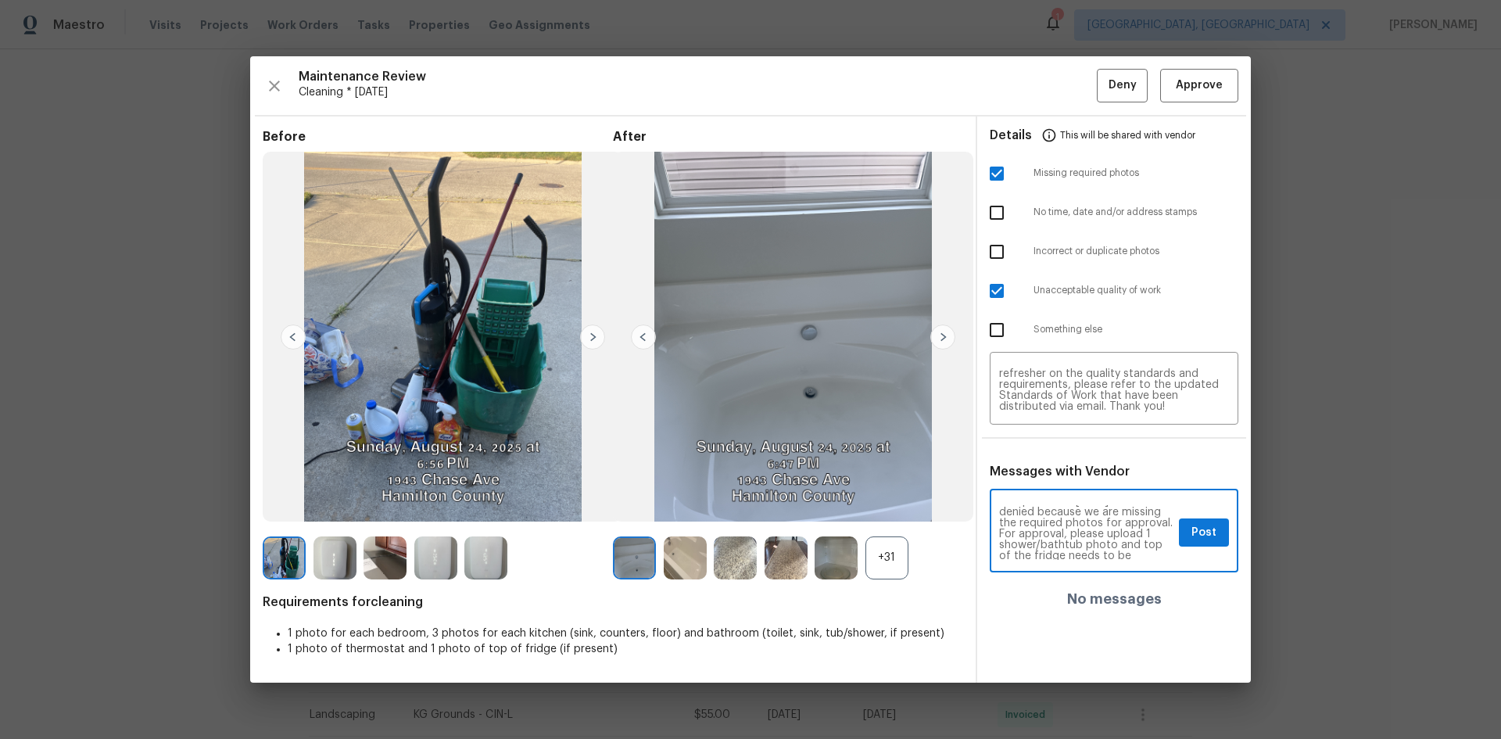
scroll to position [63, 0]
type textarea "Maintenance Audit Team: Hello! Unfortunately, this Cleaning visit completed on …"
click at [1195, 534] on span "Post" at bounding box center [1204, 533] width 25 height 20
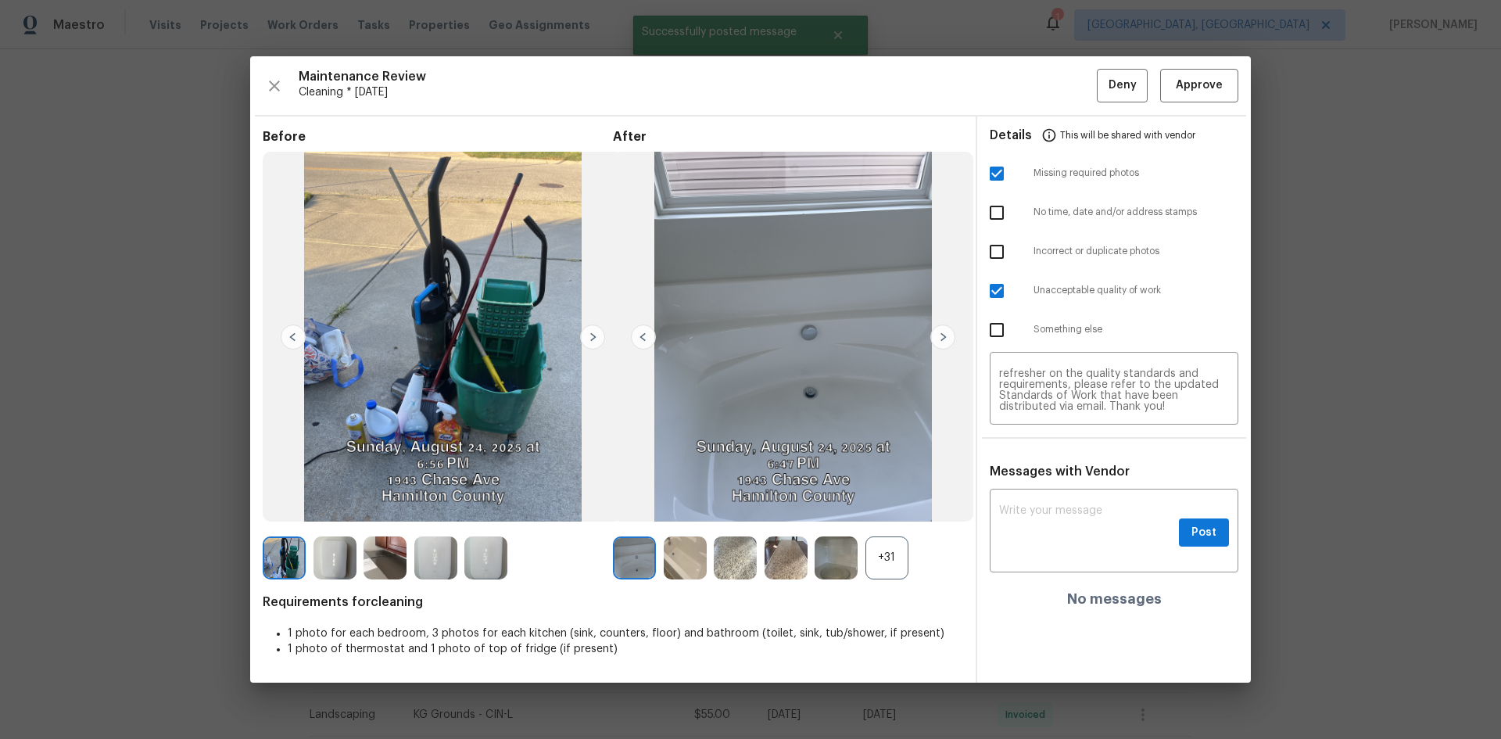
scroll to position [0, 0]
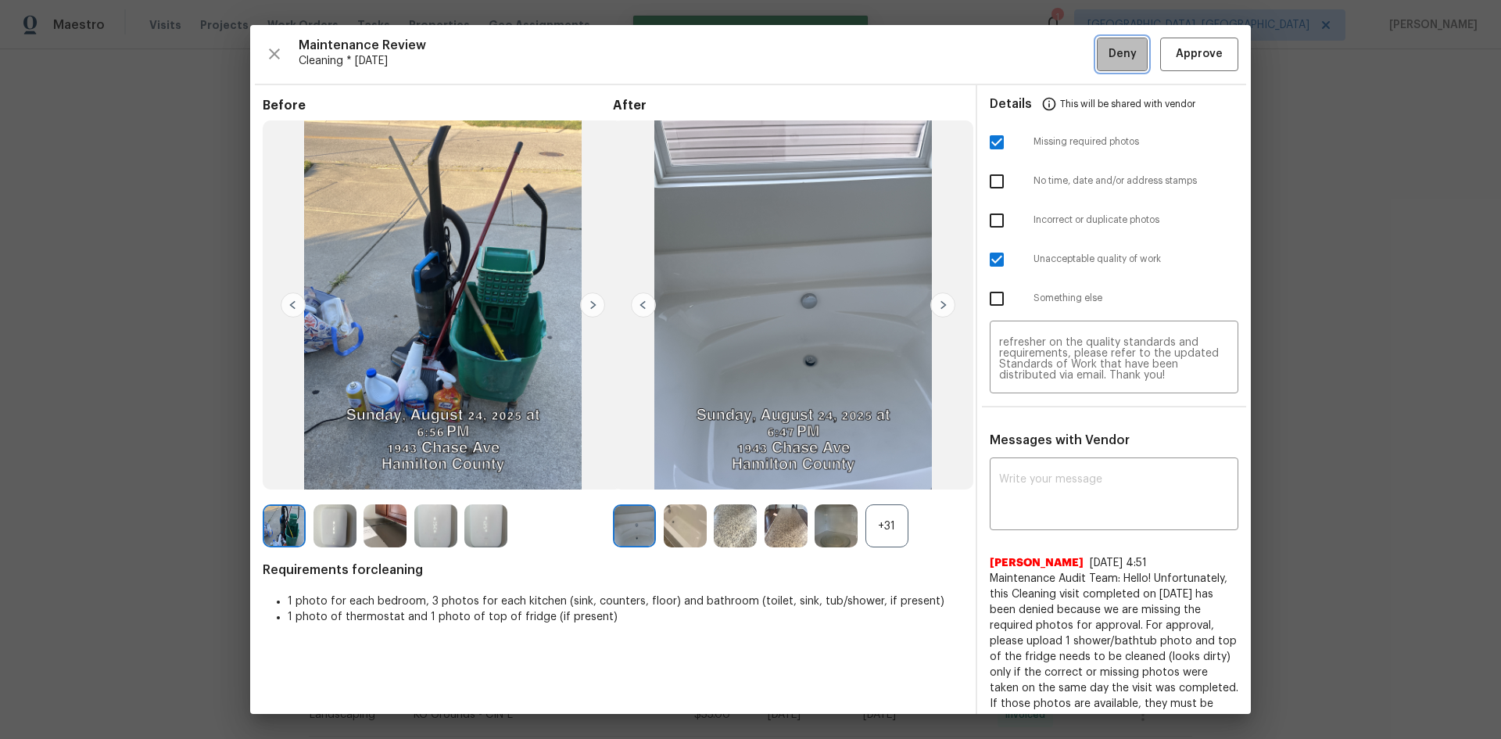
click at [1113, 57] on span "Deny" at bounding box center [1123, 55] width 28 height 20
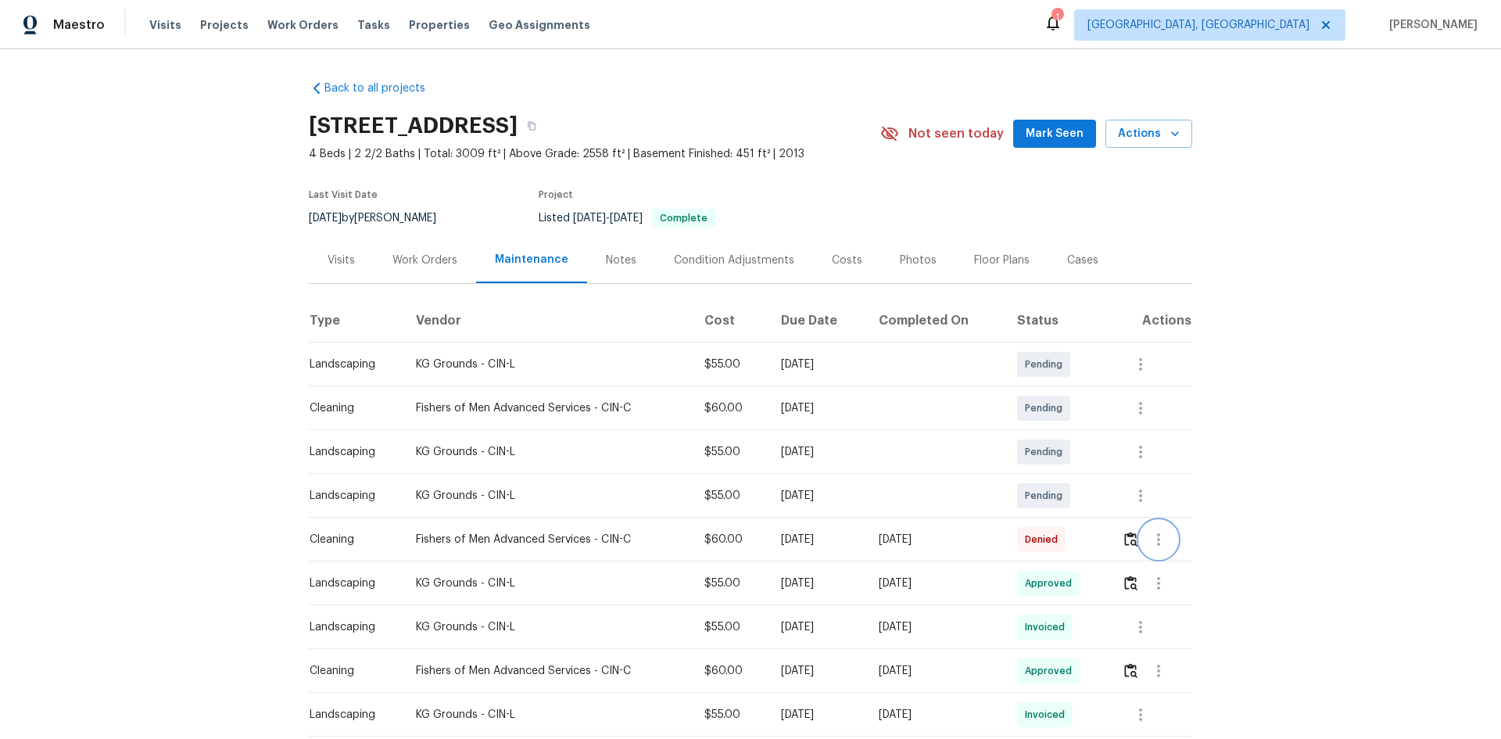
click at [1159, 539] on icon "button" at bounding box center [1158, 539] width 19 height 19
click at [1172, 564] on li "View details" at bounding box center [1192, 565] width 109 height 26
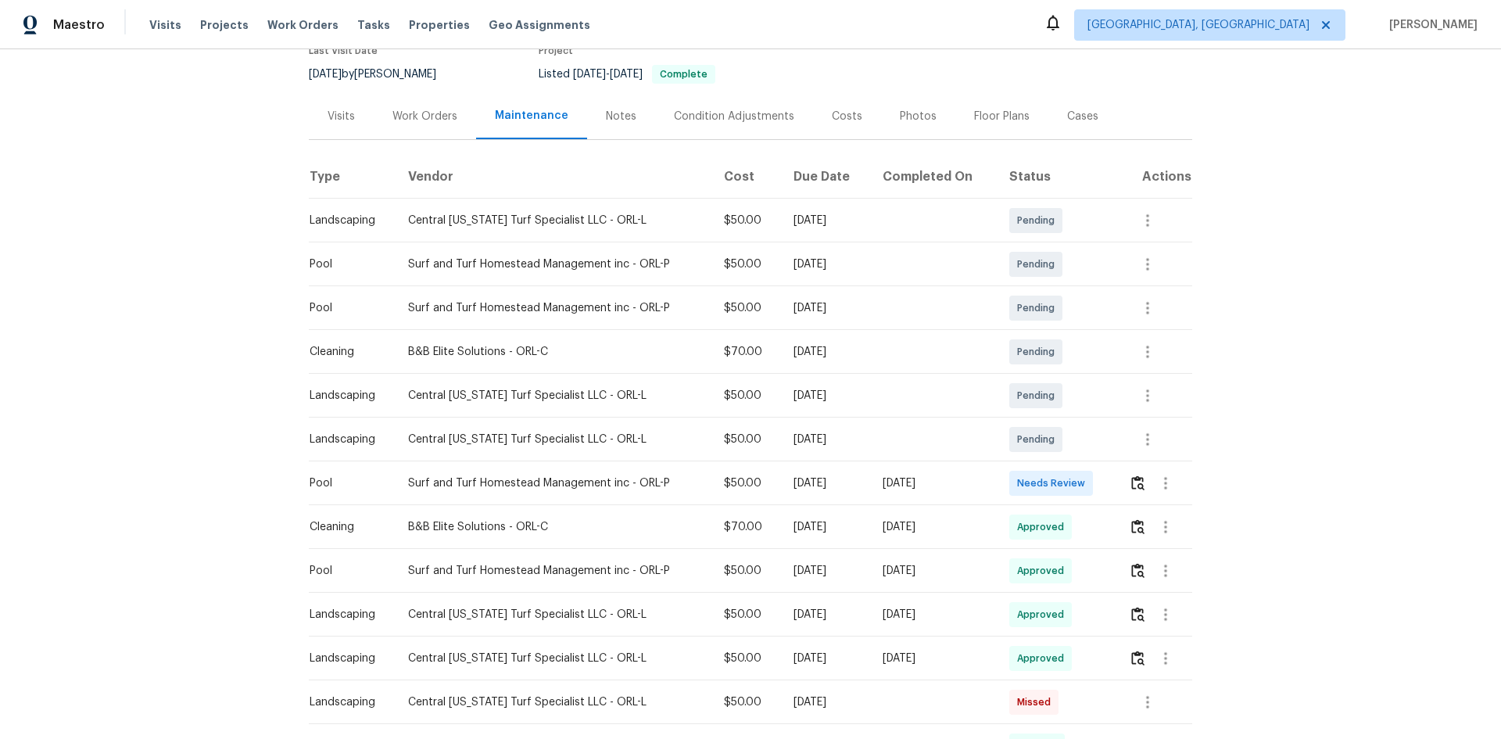
scroll to position [391, 0]
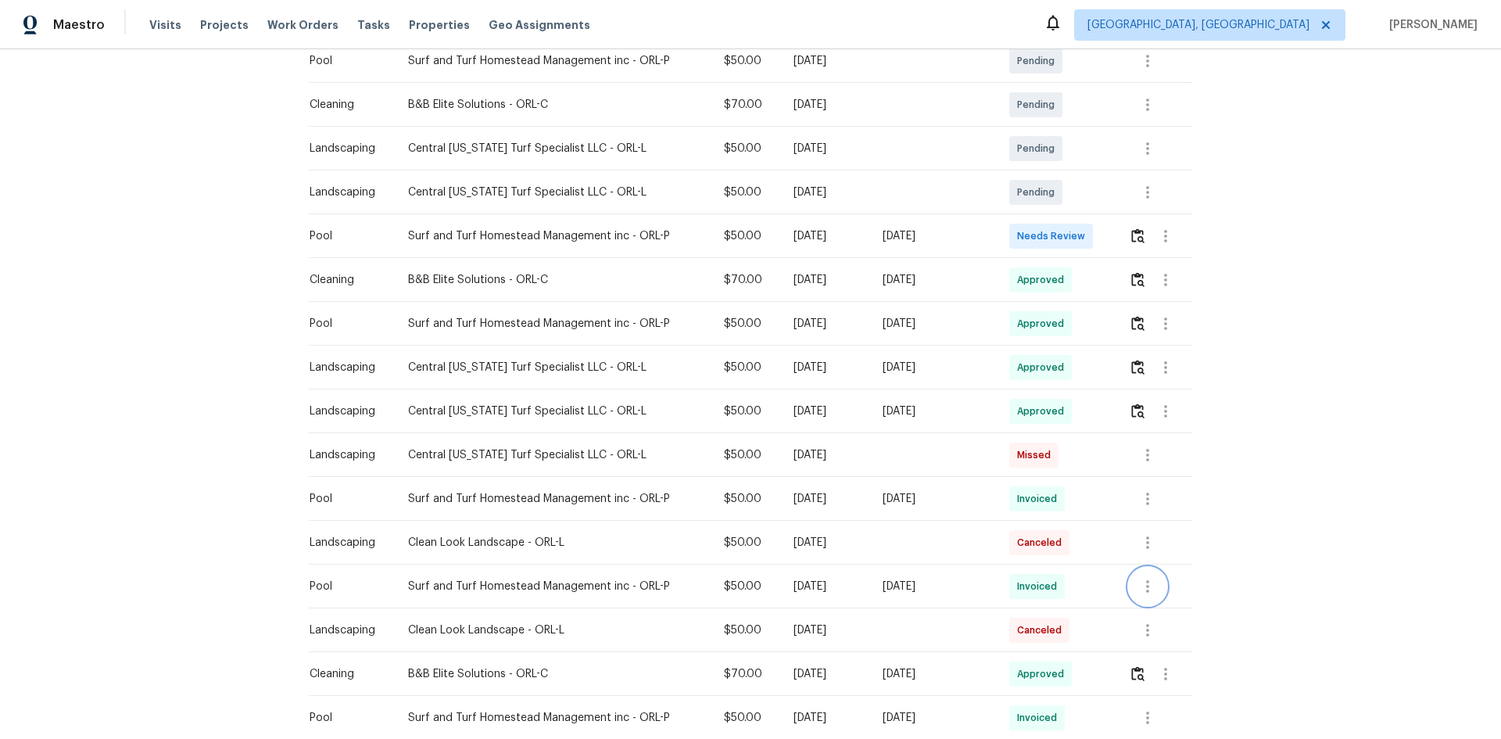
click at [1142, 579] on icon "button" at bounding box center [1147, 586] width 19 height 19
click at [1159, 603] on li "View details" at bounding box center [1181, 612] width 109 height 26
click at [1253, 332] on div at bounding box center [750, 369] width 1501 height 739
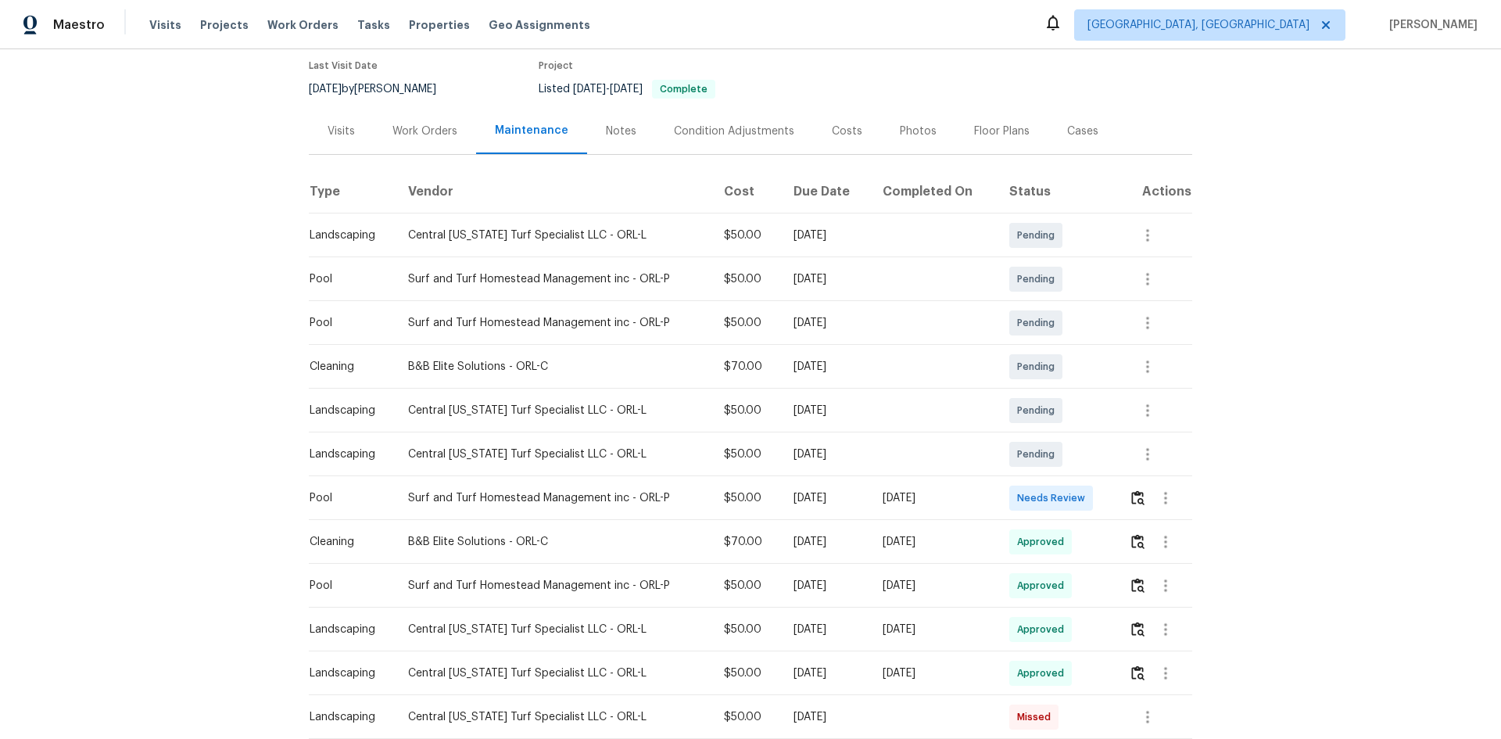
scroll to position [156, 0]
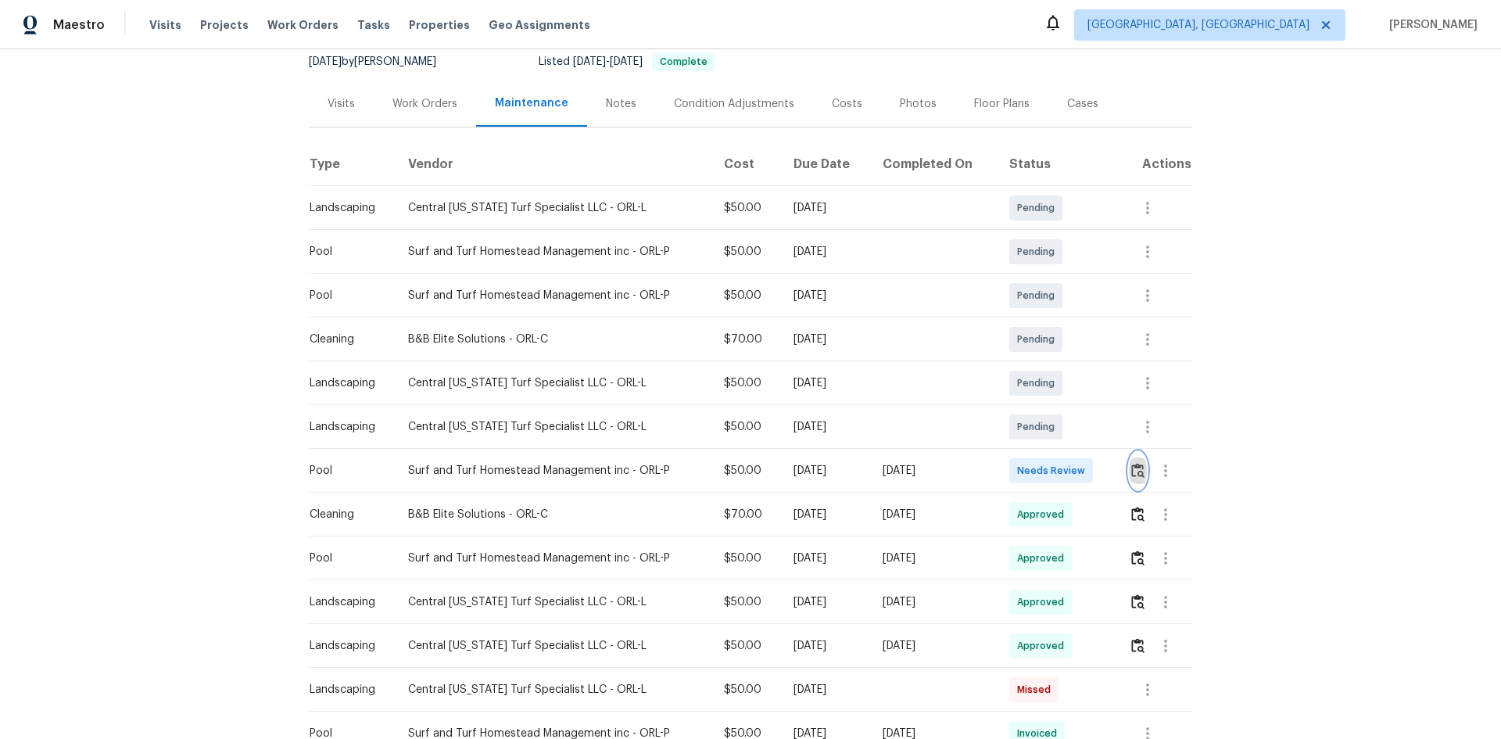
click at [1132, 467] on img "button" at bounding box center [1137, 470] width 13 height 15
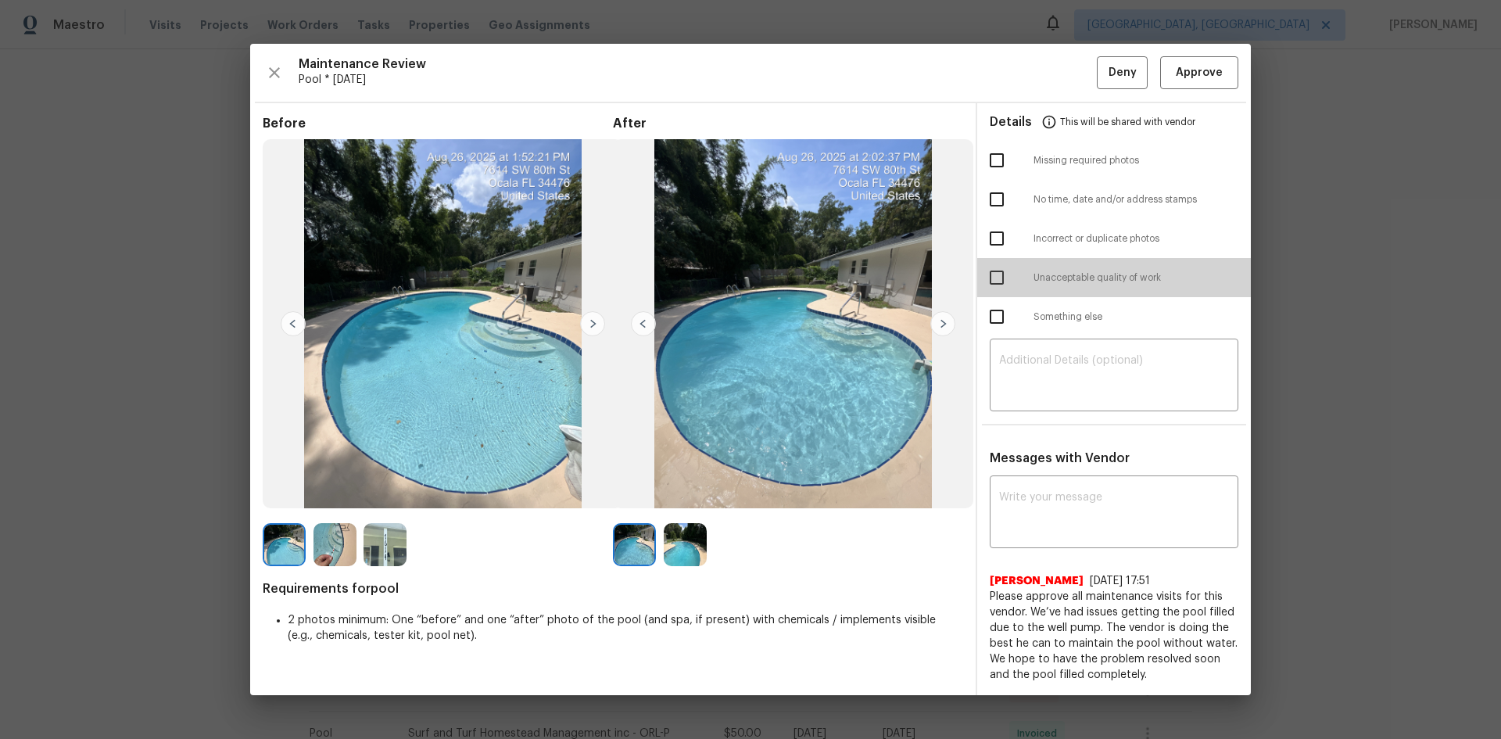
click at [998, 276] on input "checkbox" at bounding box center [996, 277] width 33 height 33
checkbox input "true"
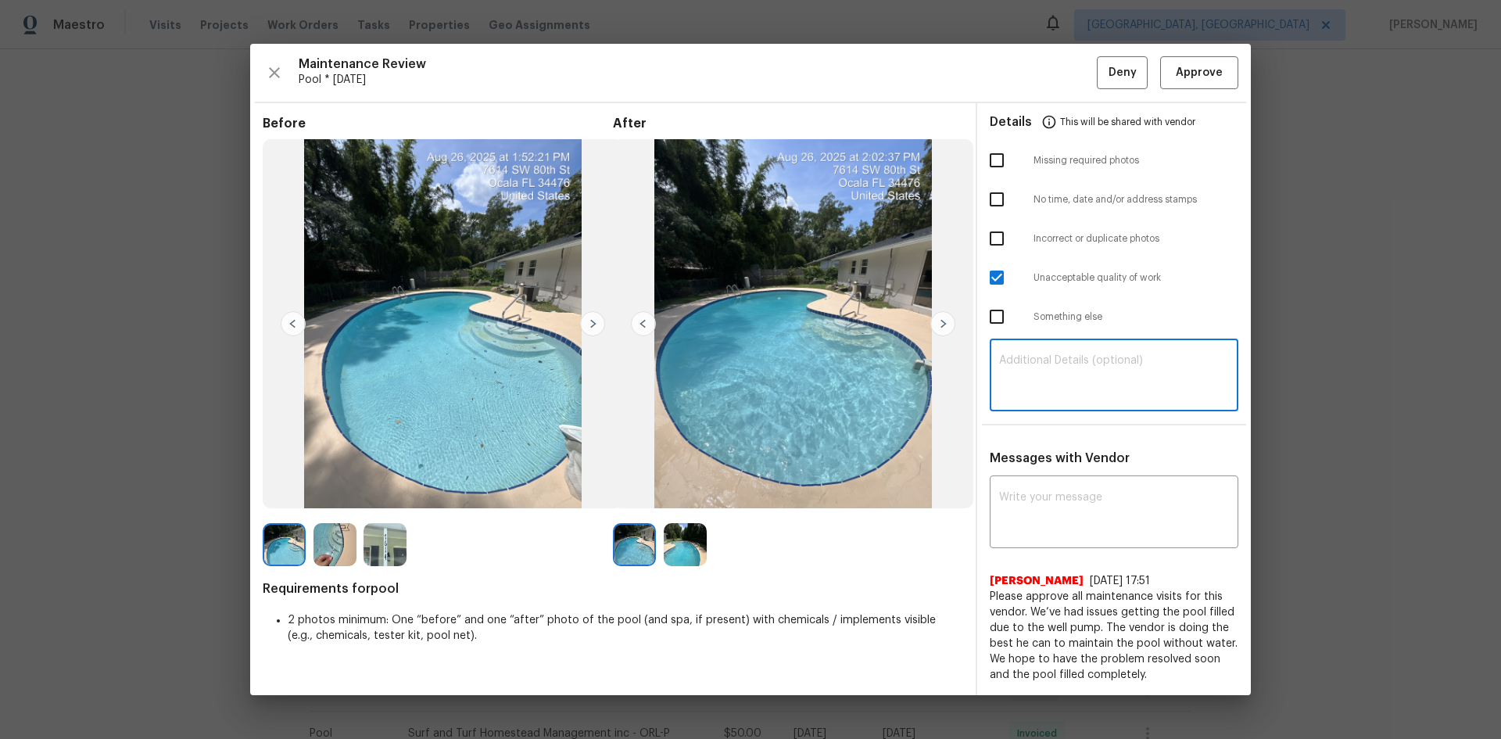
click at [1041, 364] on textarea at bounding box center [1114, 377] width 230 height 44
paste textarea "Maintenance Audit Team: Hello! Unfortunately, this Pool visit completed on 08/2…"
type textarea "Maintenance Audit Team: Hello! Unfortunately, this Pool visit completed on 08/2…"
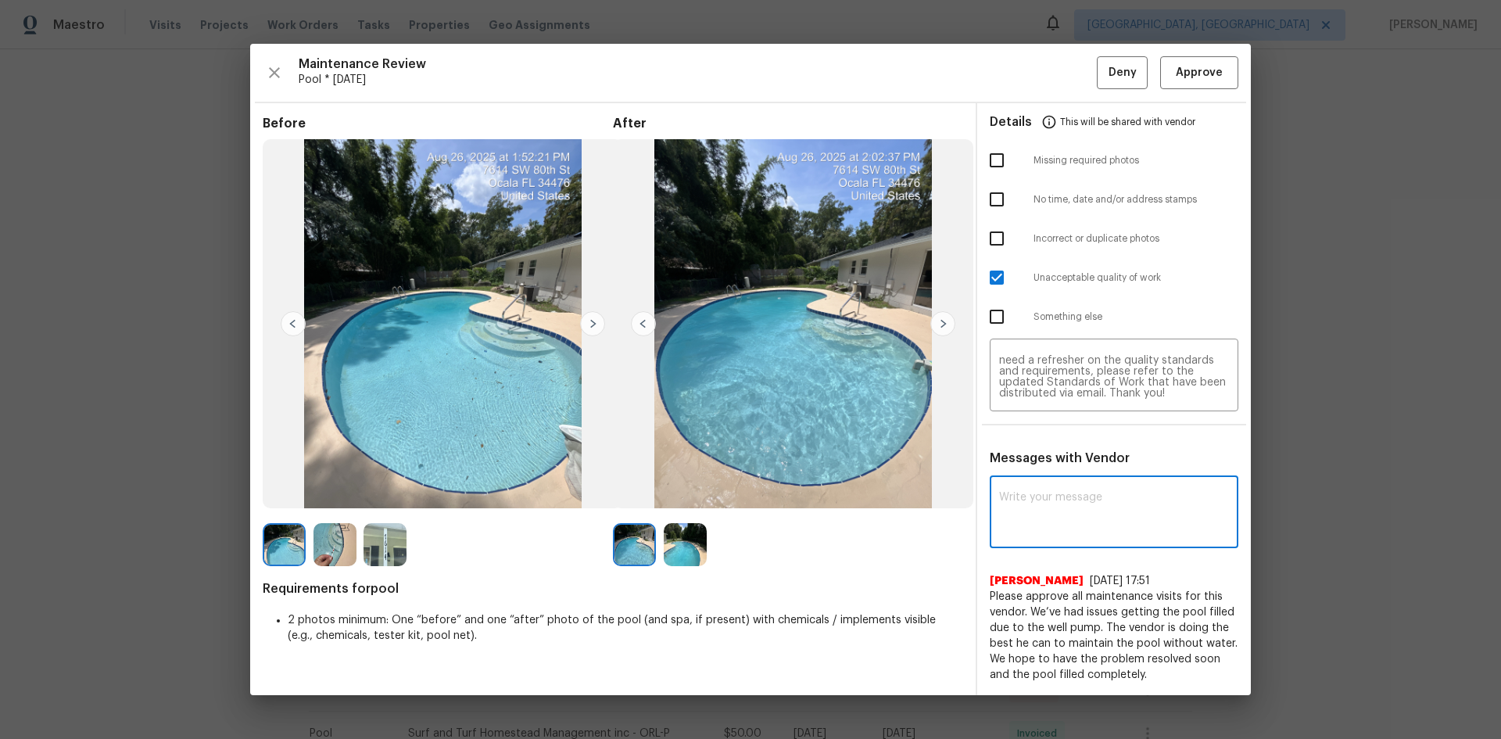
click at [1027, 517] on textarea at bounding box center [1114, 514] width 230 height 44
paste textarea "Maintenance Audit Team: Hello! Unfortunately, this Pool visit completed on 08/2…"
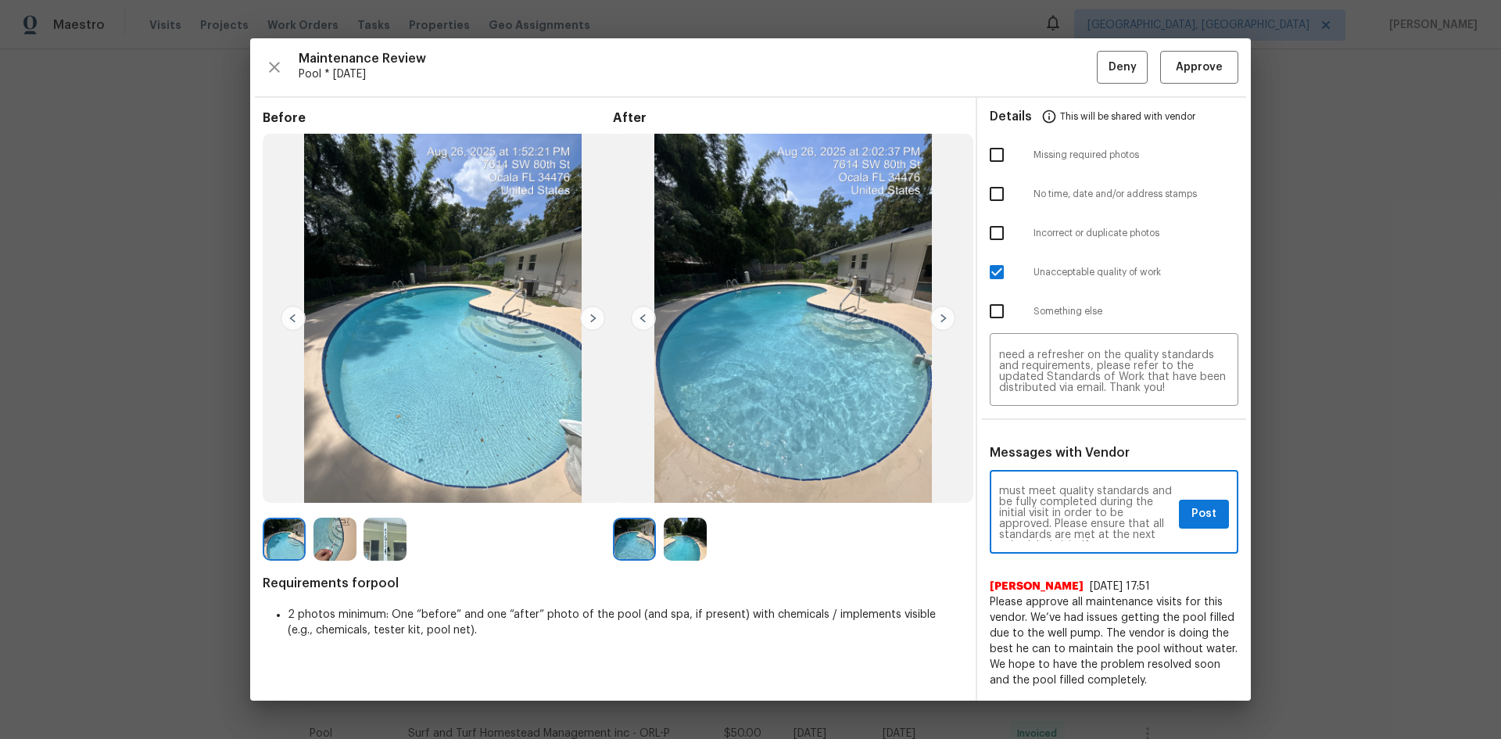
scroll to position [125, 0]
type textarea "Maintenance Audit Team: Hello! Unfortunately, this Pool visit completed on 08/2…"
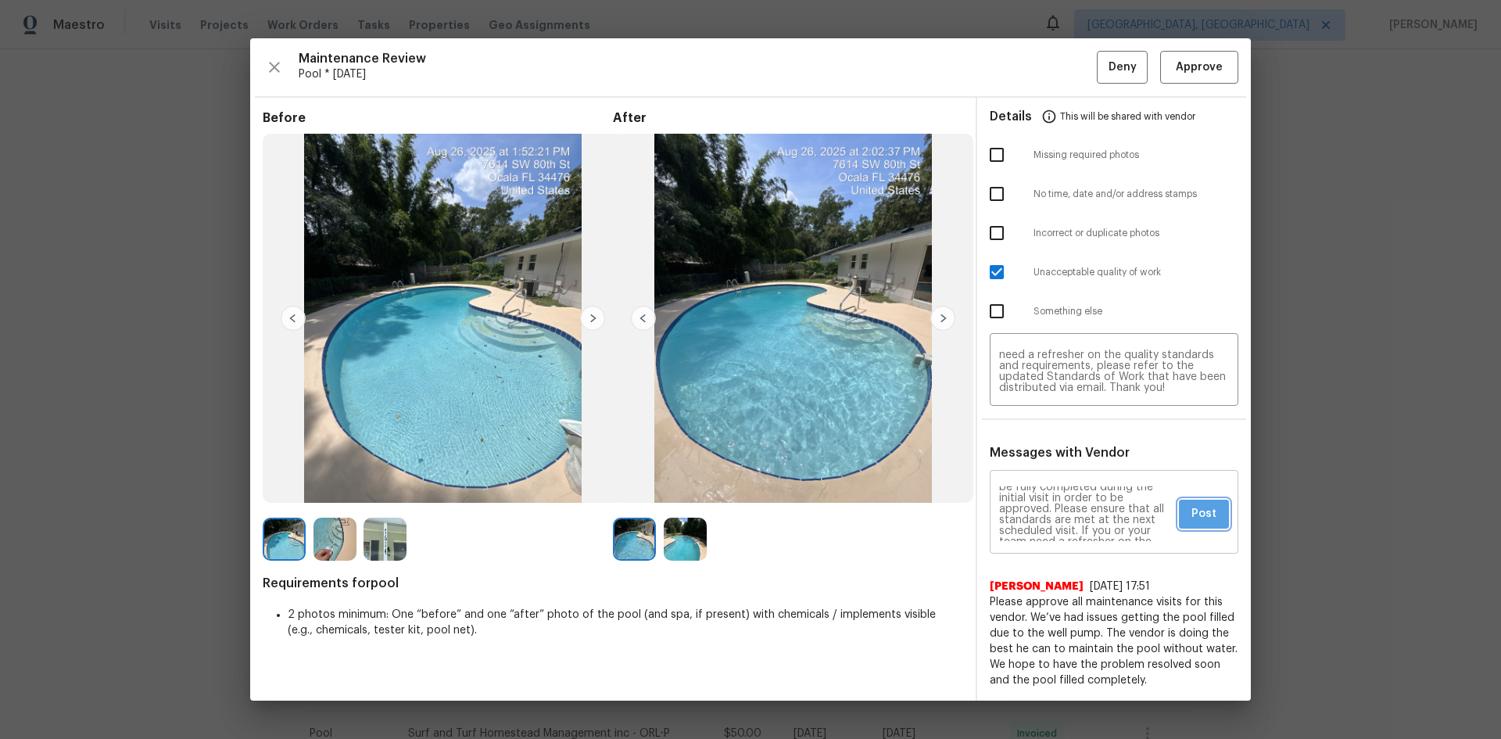
click at [1199, 518] on span "Post" at bounding box center [1204, 514] width 25 height 20
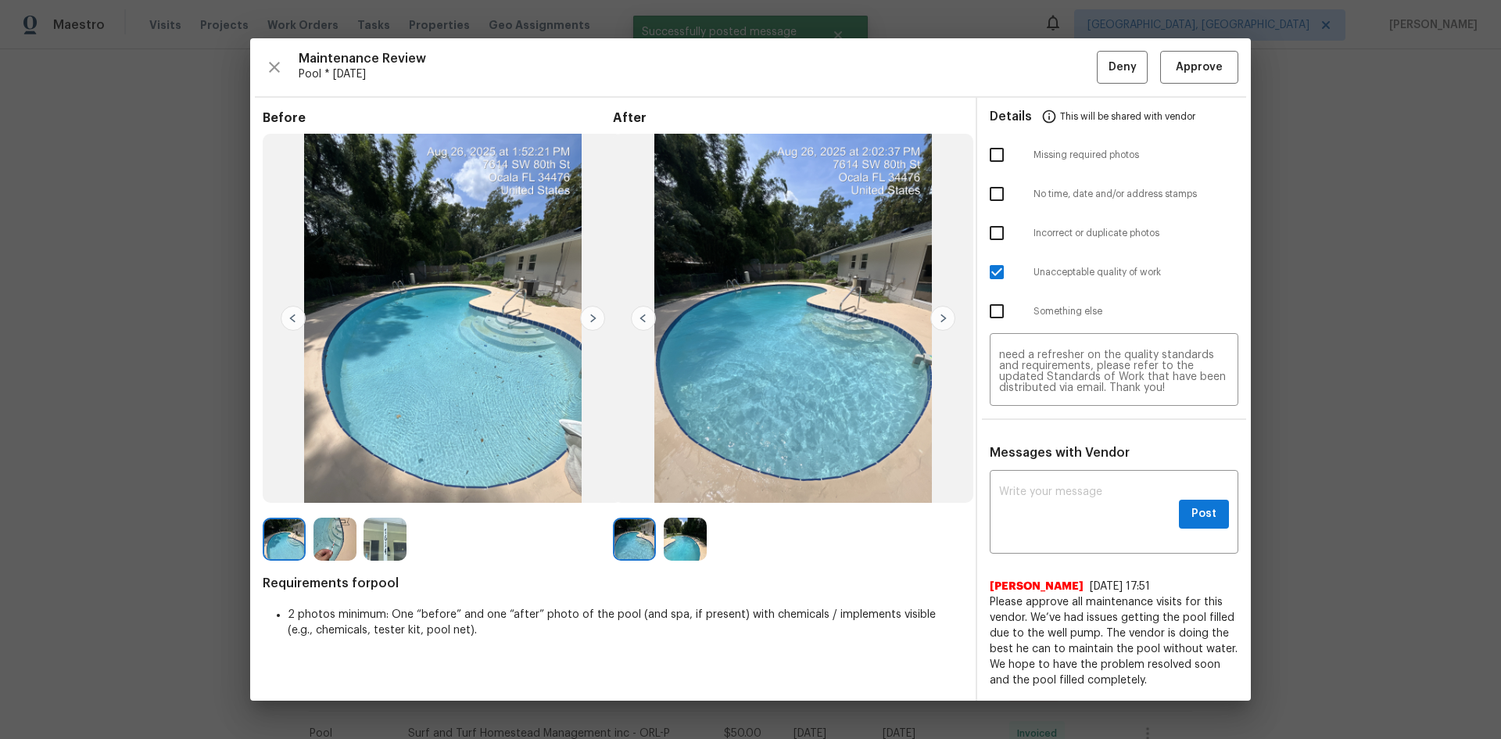
scroll to position [0, 0]
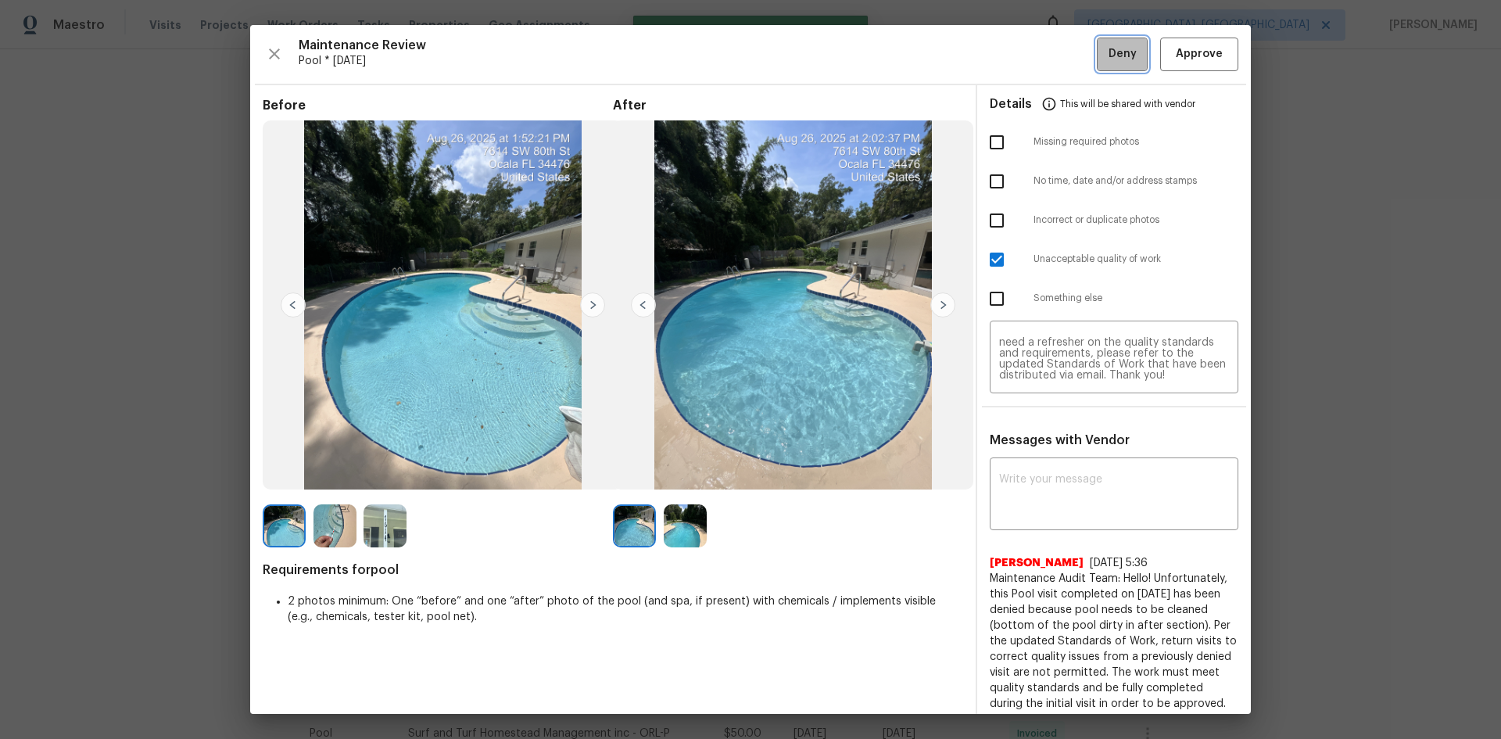
click at [1109, 49] on span "Deny" at bounding box center [1123, 55] width 28 height 20
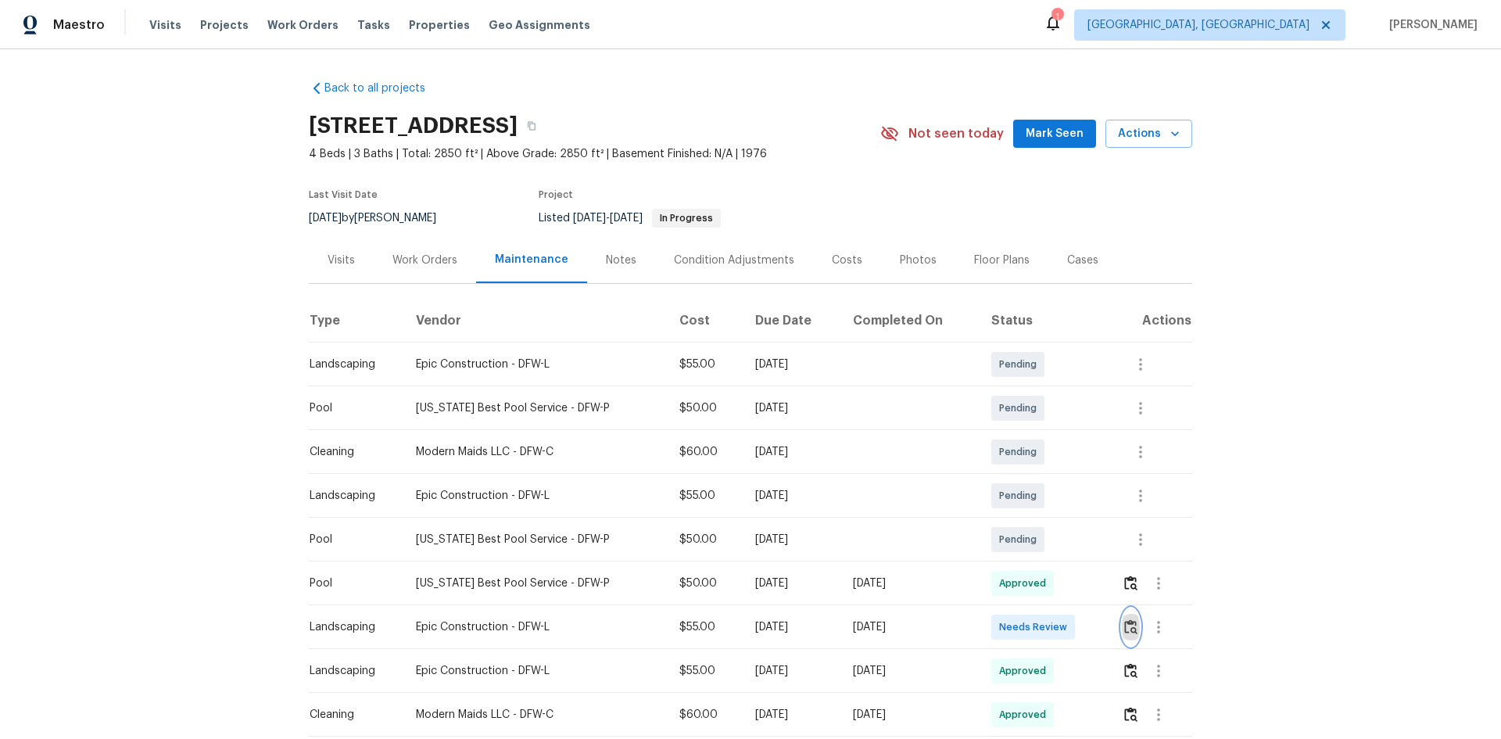
click at [1127, 625] on img "button" at bounding box center [1130, 626] width 13 height 15
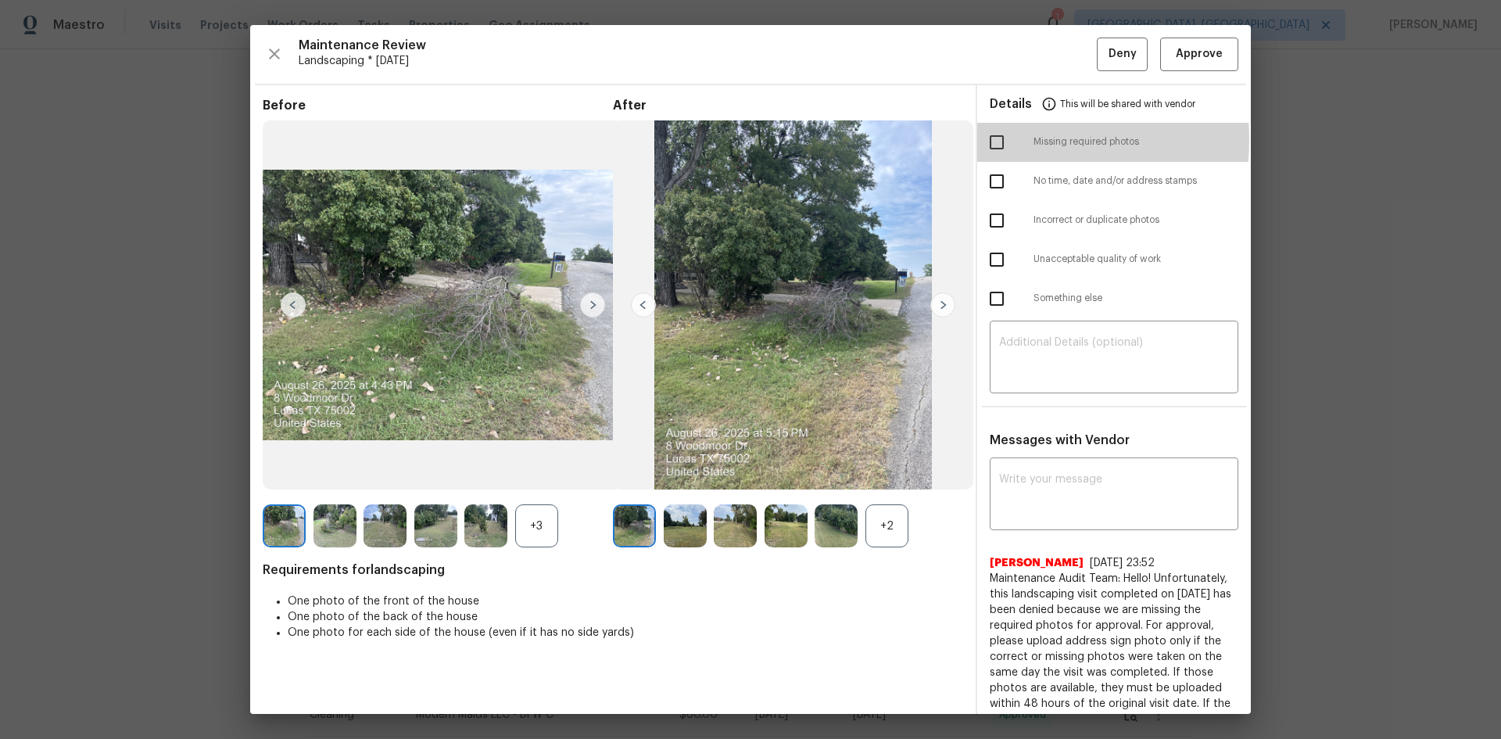
click at [984, 139] on input "checkbox" at bounding box center [996, 142] width 33 height 33
checkbox input "true"
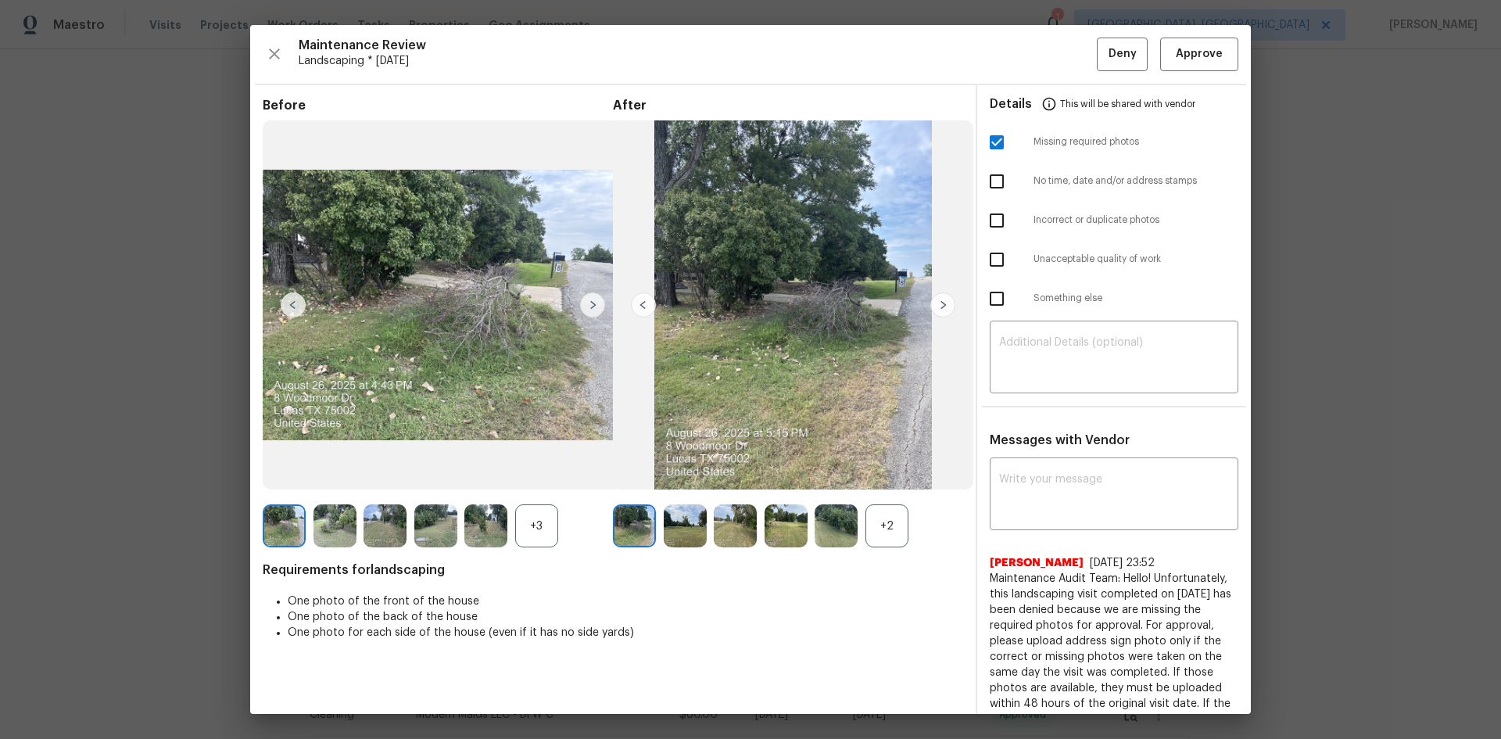
click at [994, 256] on input "checkbox" at bounding box center [996, 259] width 33 height 33
checkbox input "true"
click at [886, 521] on div "+2" at bounding box center [887, 525] width 43 height 43
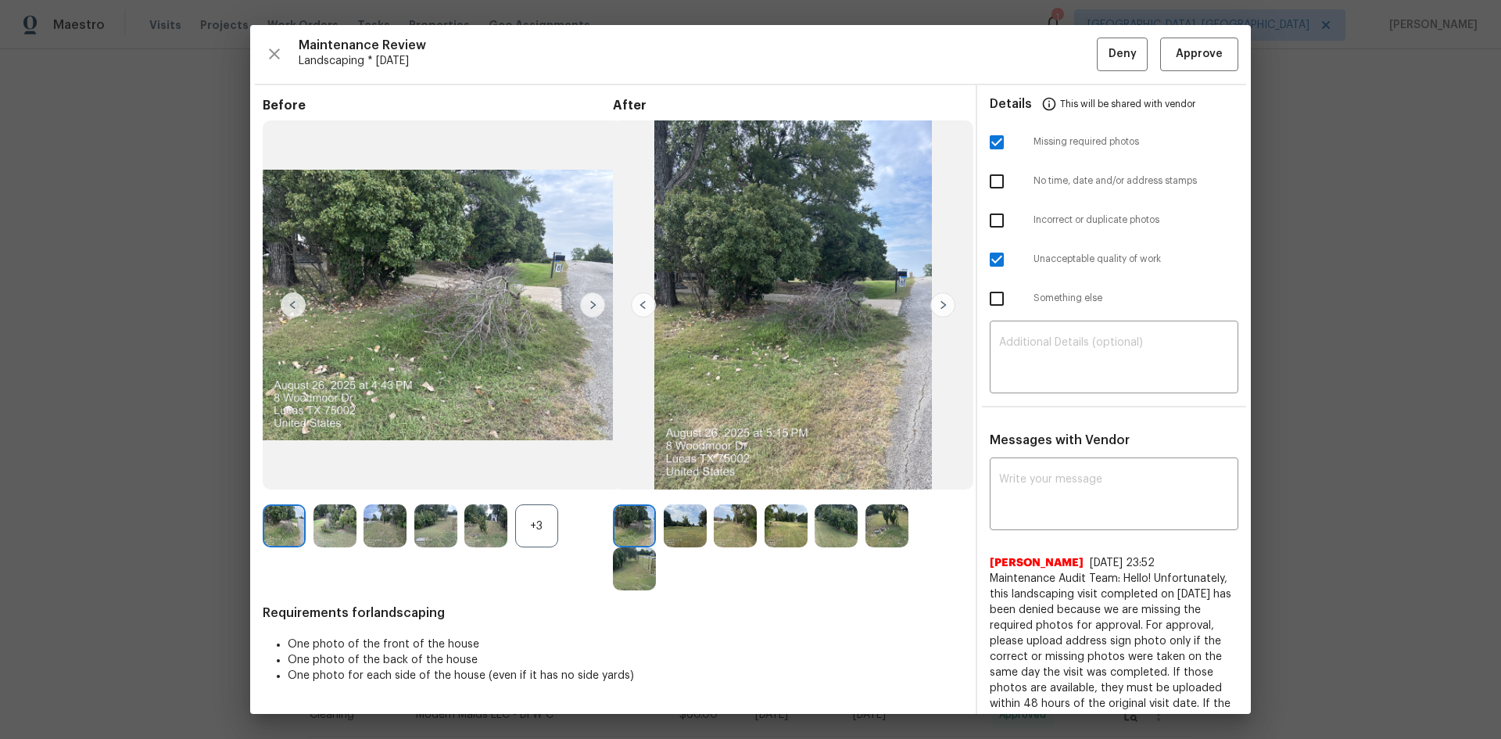
click at [935, 310] on img at bounding box center [942, 304] width 25 height 25
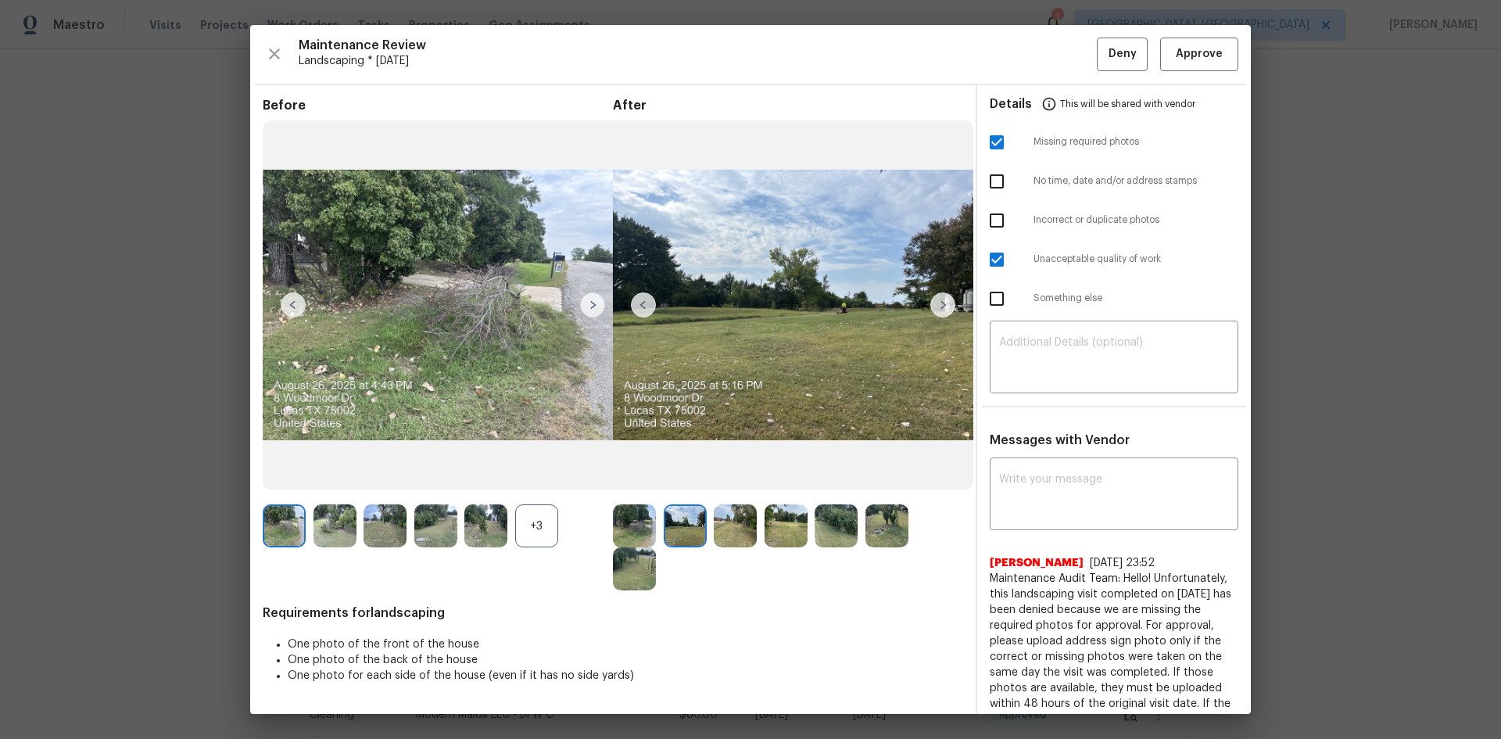
click at [935, 310] on img at bounding box center [942, 304] width 25 height 25
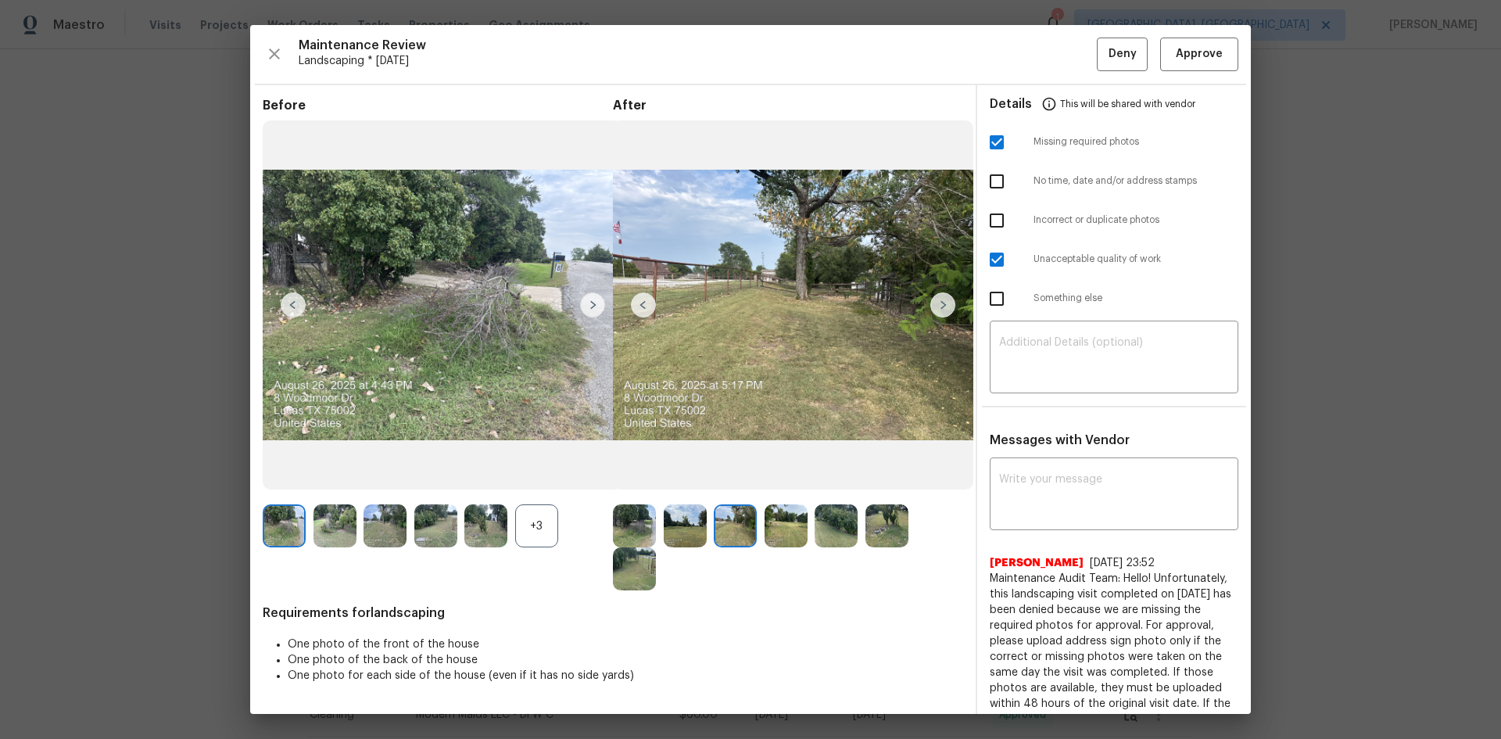
click at [935, 310] on img at bounding box center [942, 304] width 25 height 25
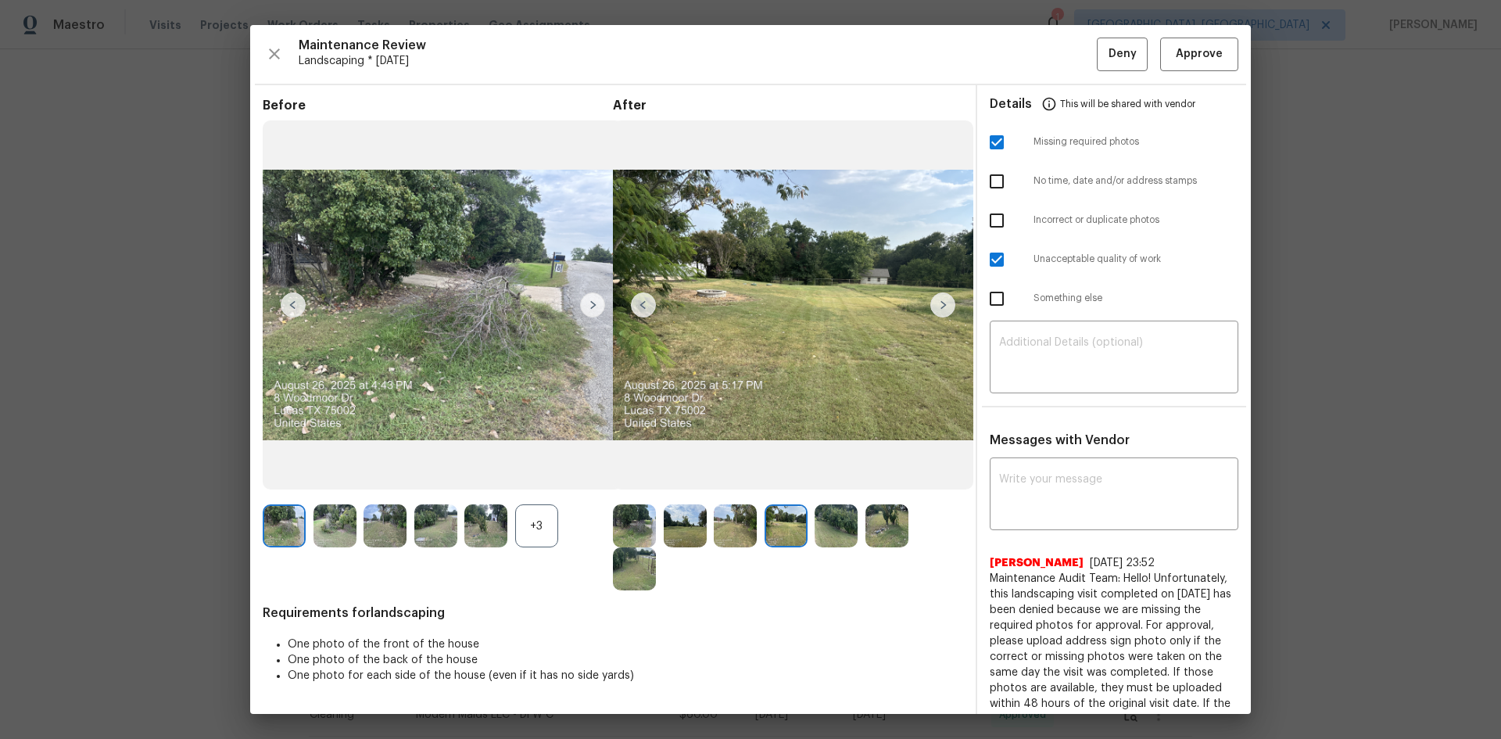
click at [935, 310] on img at bounding box center [942, 304] width 25 height 25
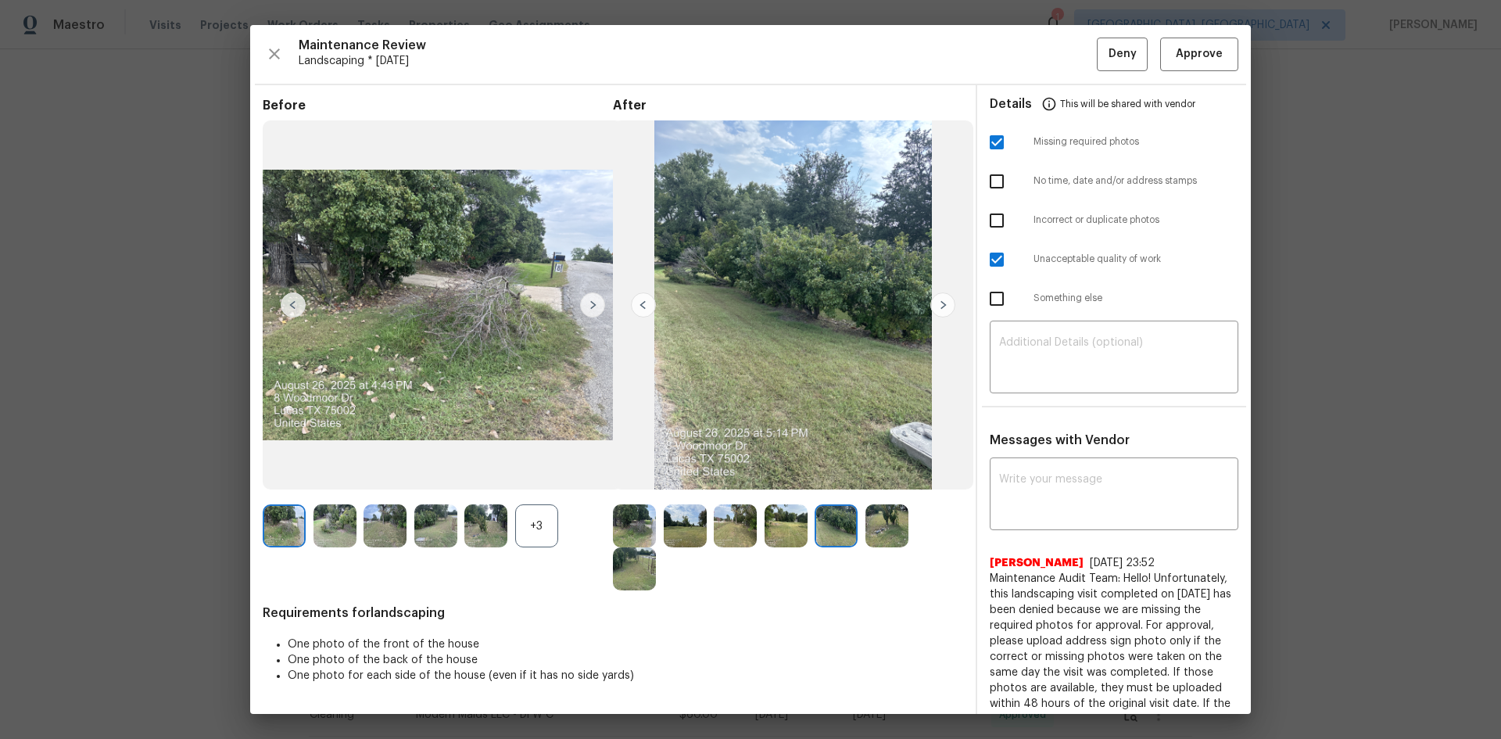
click at [935, 310] on img at bounding box center [942, 304] width 25 height 25
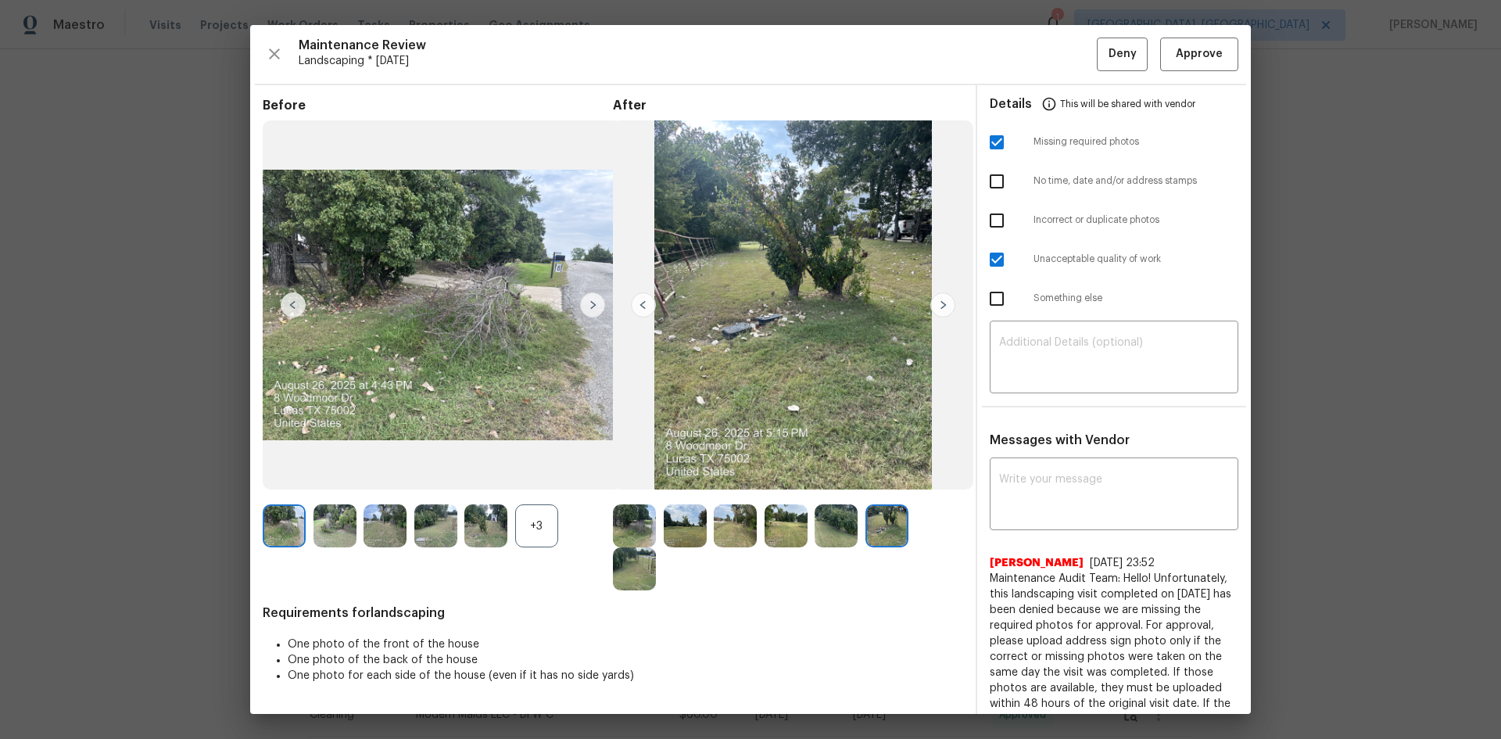
click at [593, 306] on img at bounding box center [592, 304] width 25 height 25
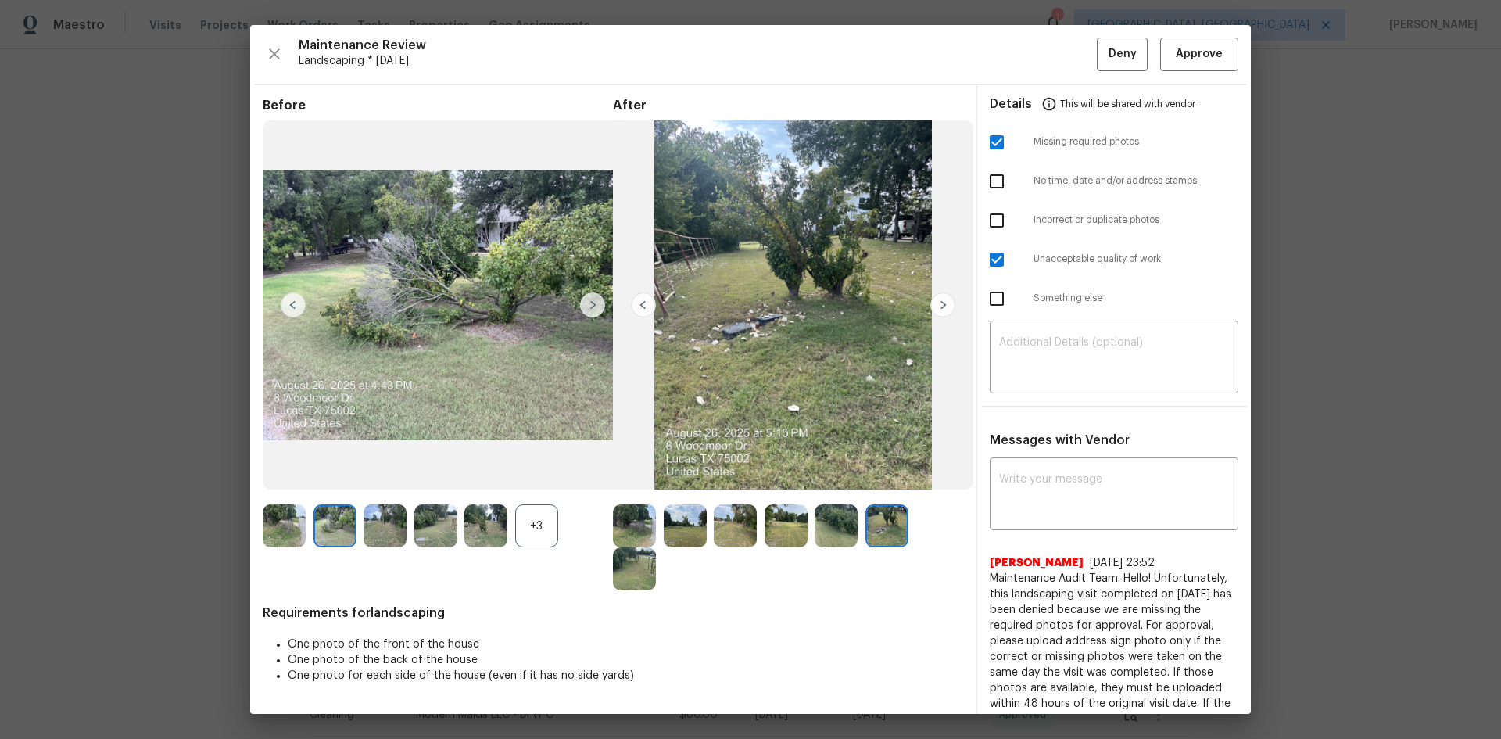
click at [593, 305] on img at bounding box center [592, 304] width 25 height 25
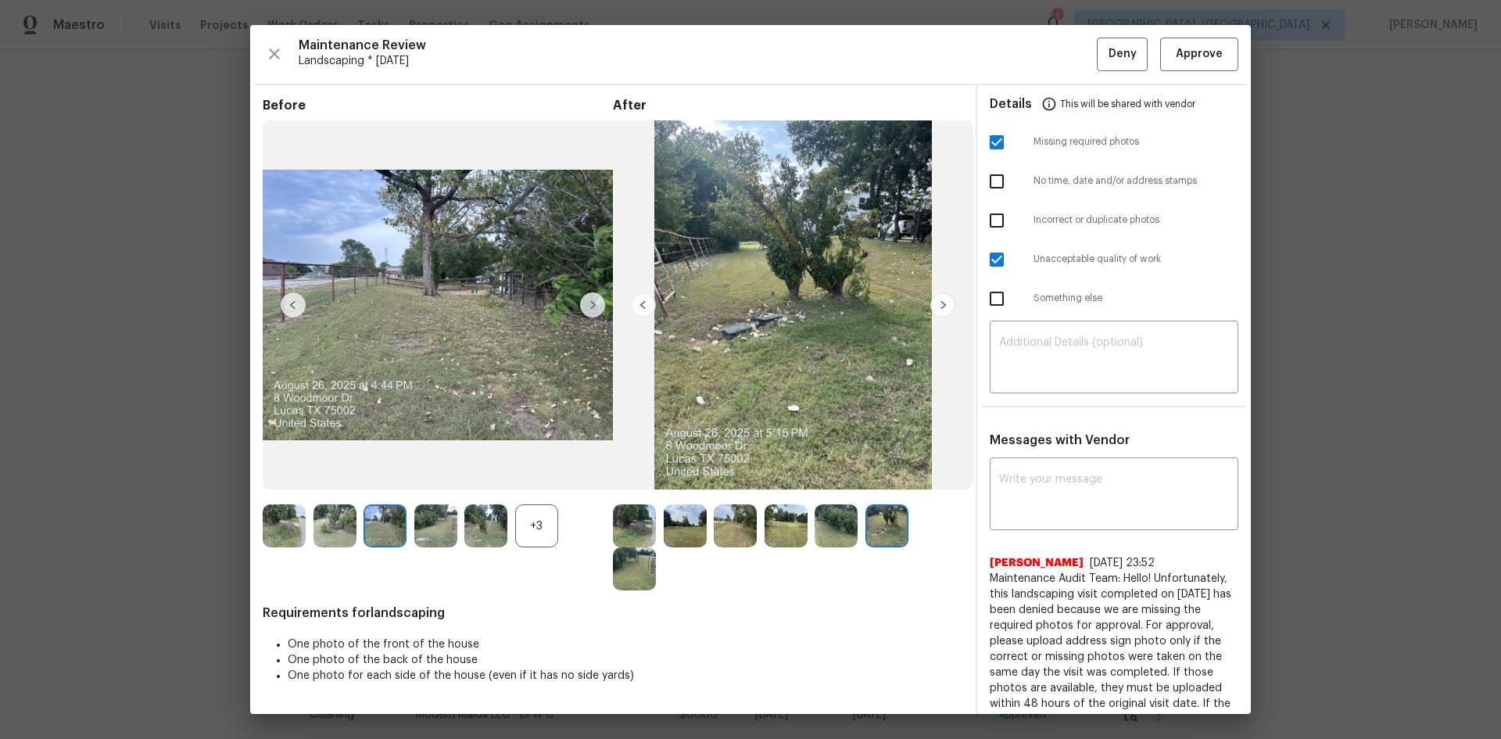
click at [593, 305] on img at bounding box center [592, 304] width 25 height 25
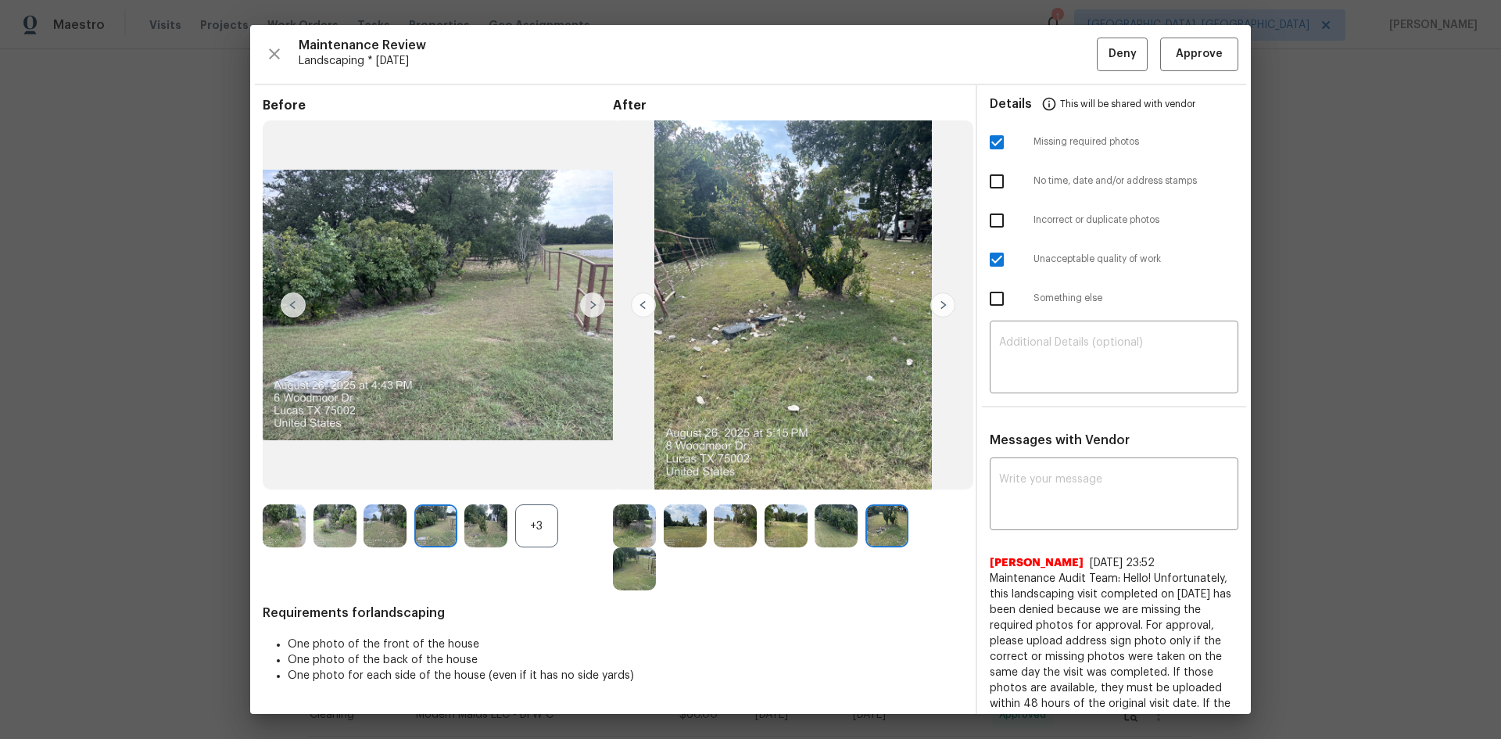
click at [593, 305] on img at bounding box center [592, 304] width 25 height 25
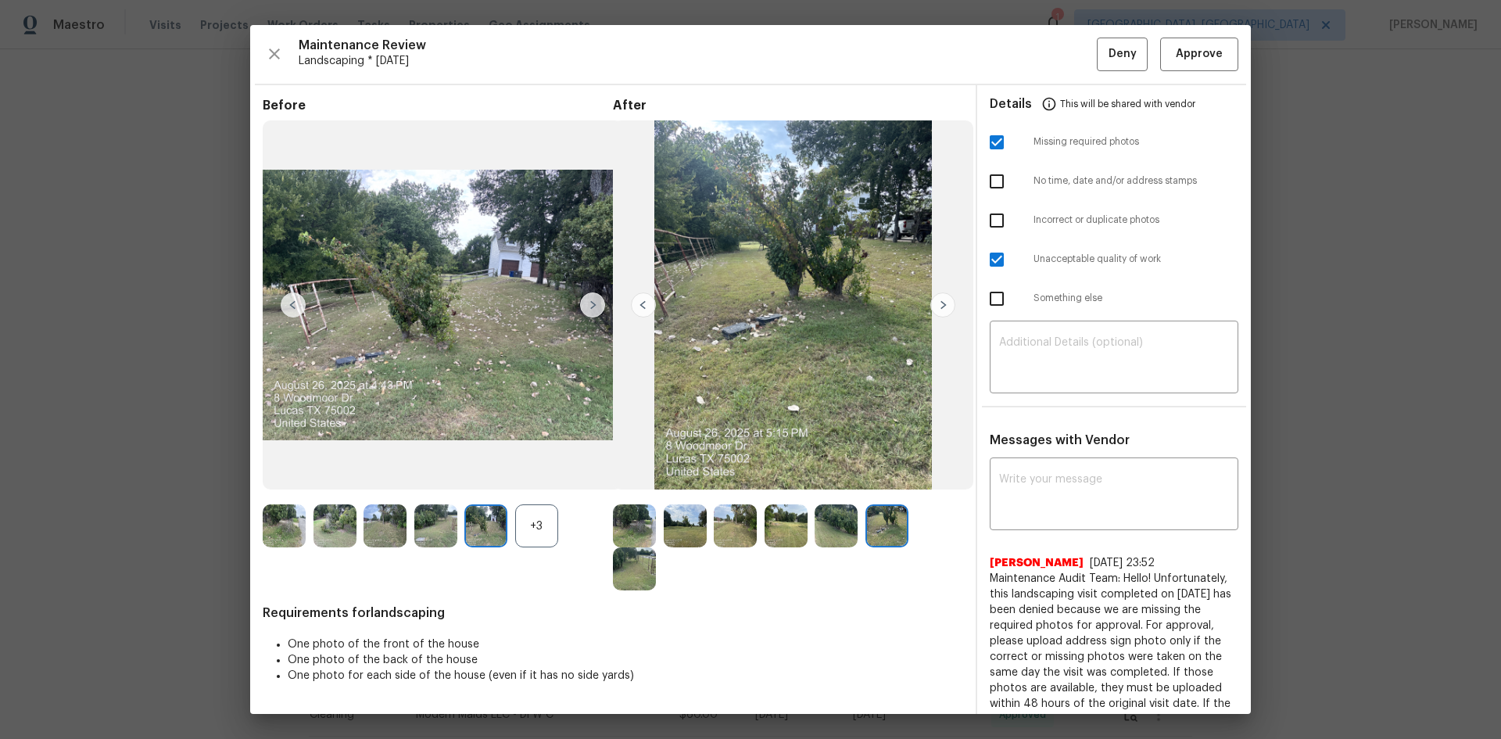
click at [593, 305] on img at bounding box center [592, 304] width 25 height 25
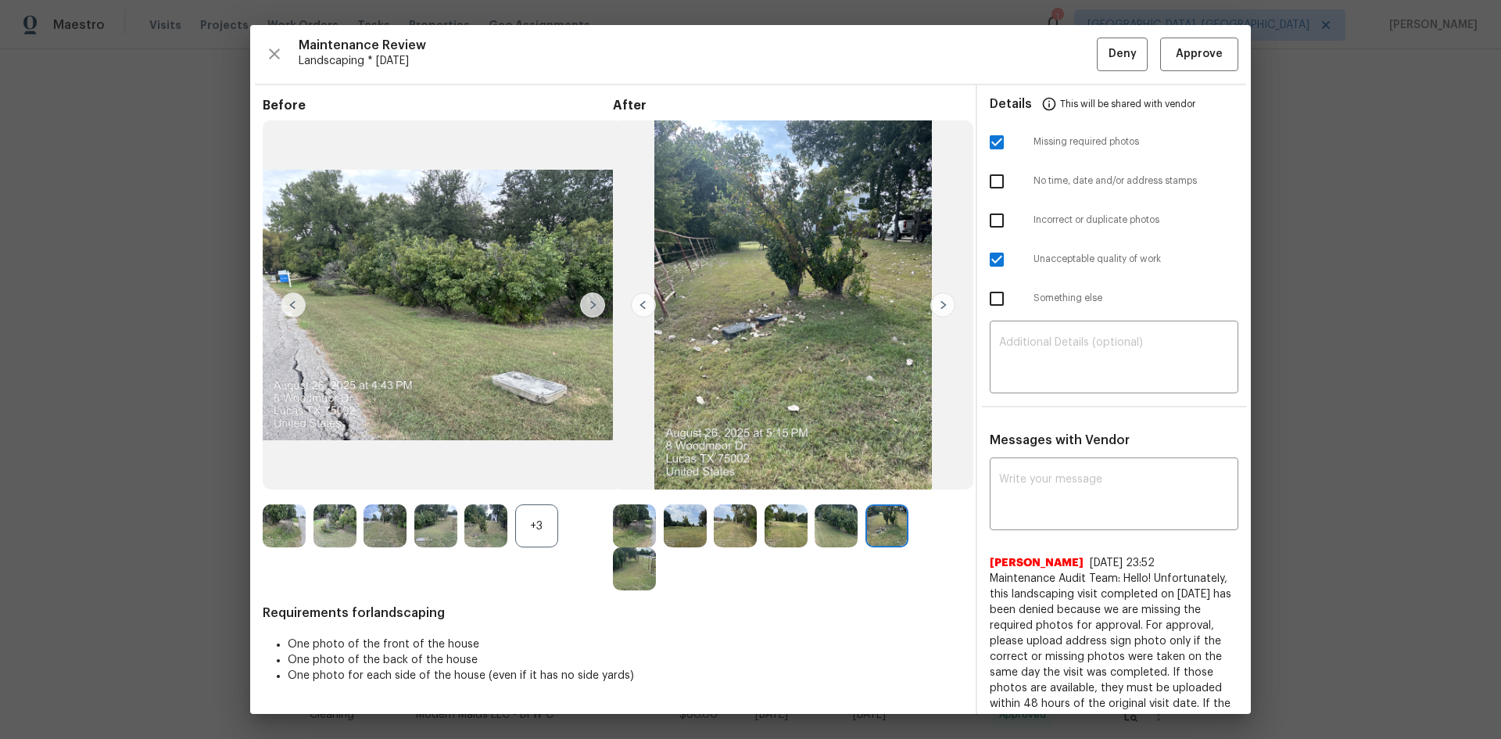
click at [593, 305] on img at bounding box center [592, 304] width 25 height 25
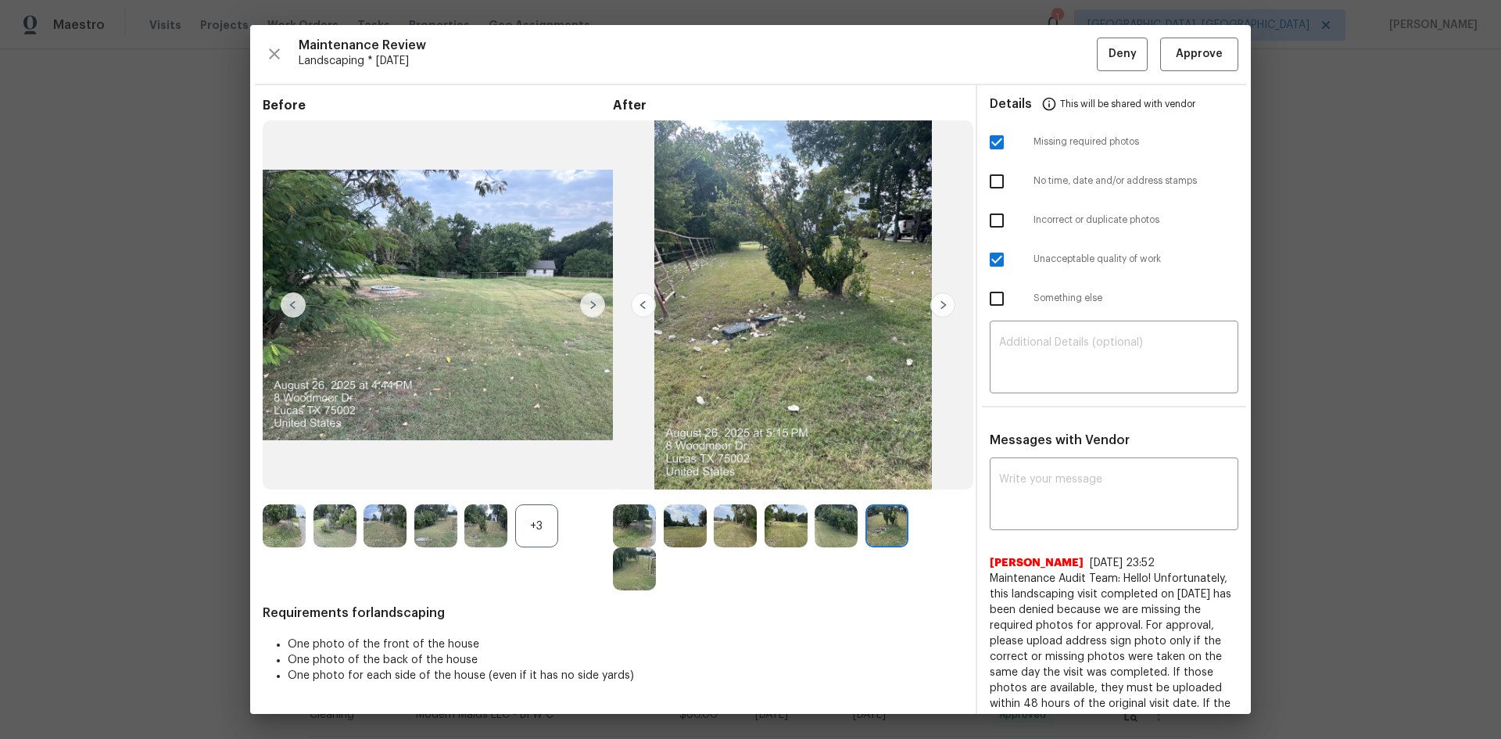
click at [593, 305] on img at bounding box center [592, 304] width 25 height 25
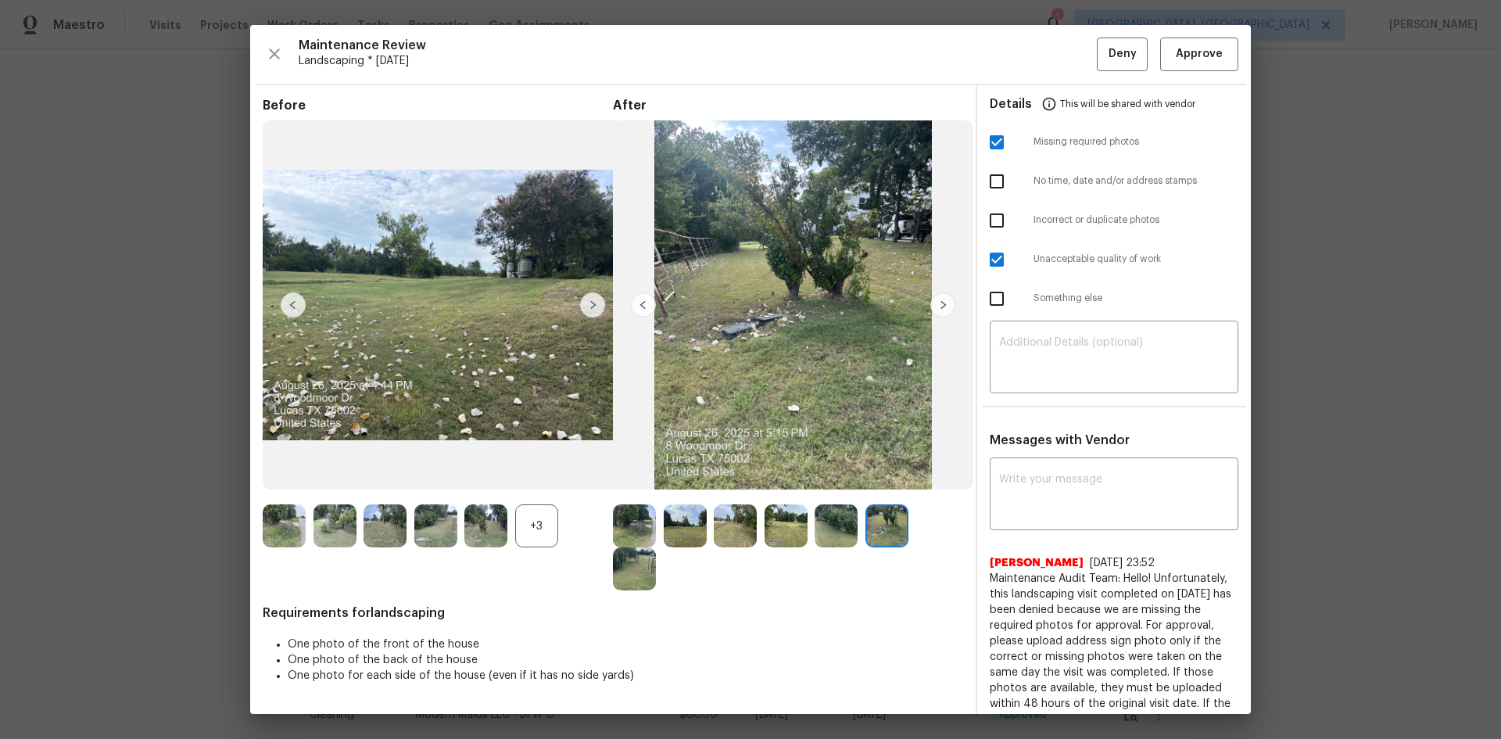
click at [593, 305] on img at bounding box center [592, 304] width 25 height 25
click at [298, 308] on img at bounding box center [293, 304] width 25 height 25
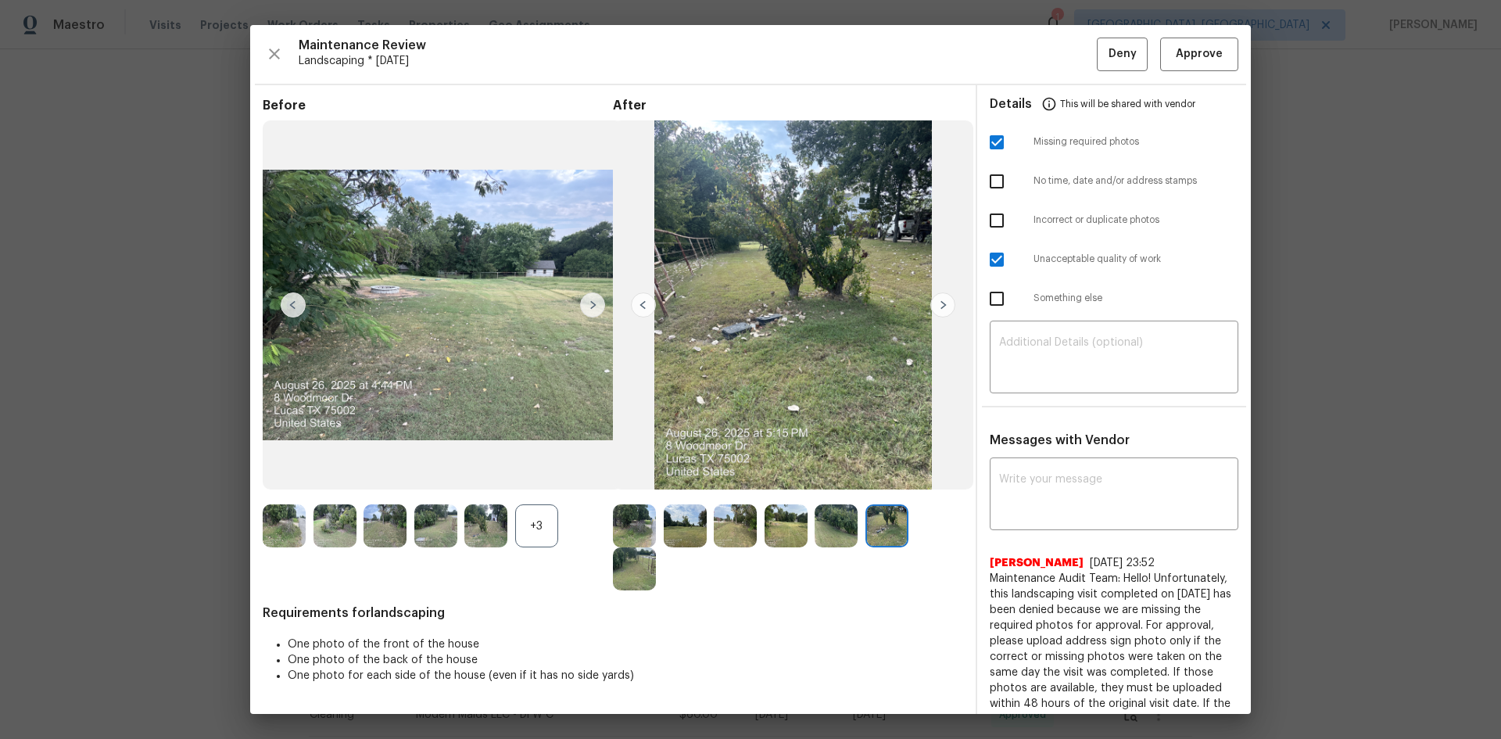
click at [298, 308] on img at bounding box center [293, 304] width 25 height 25
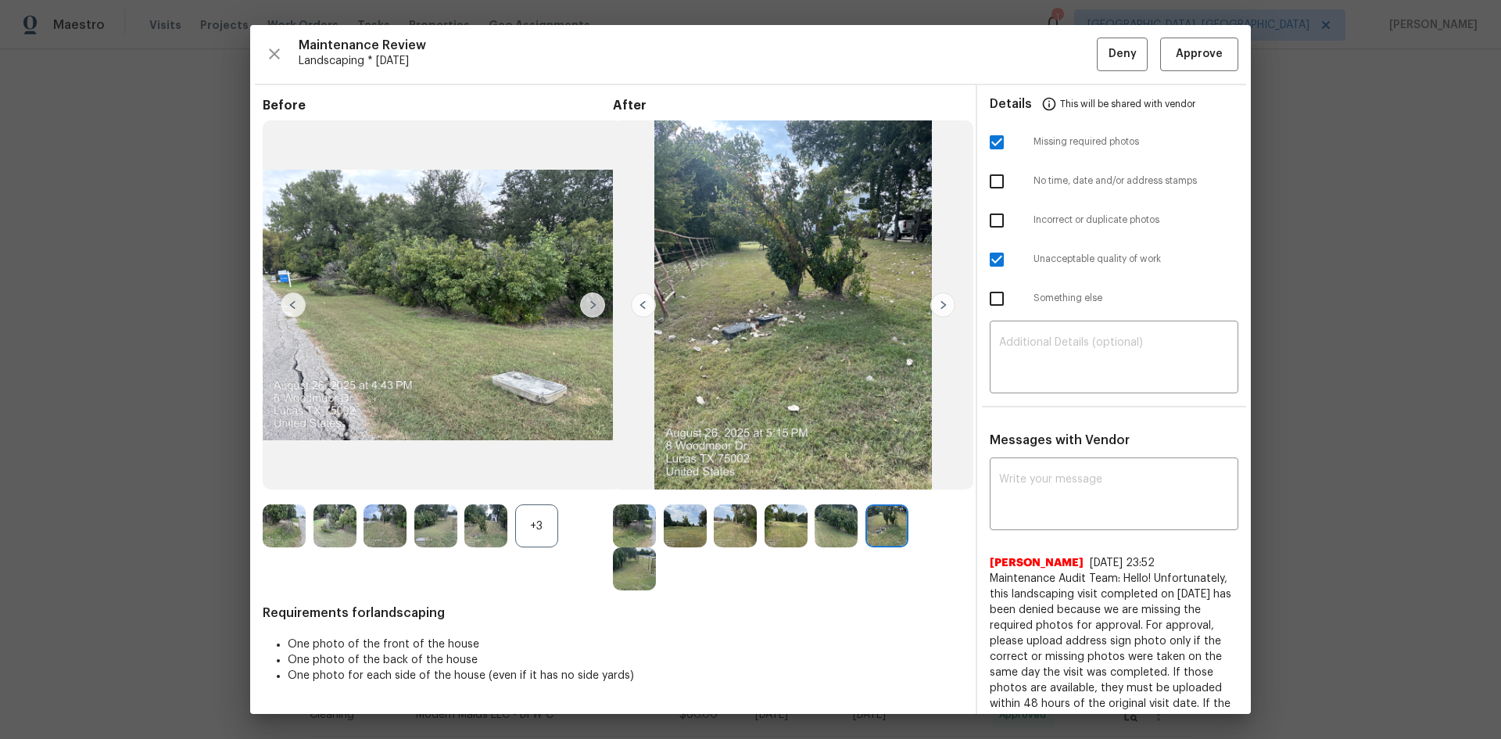
click at [298, 308] on img at bounding box center [293, 304] width 25 height 25
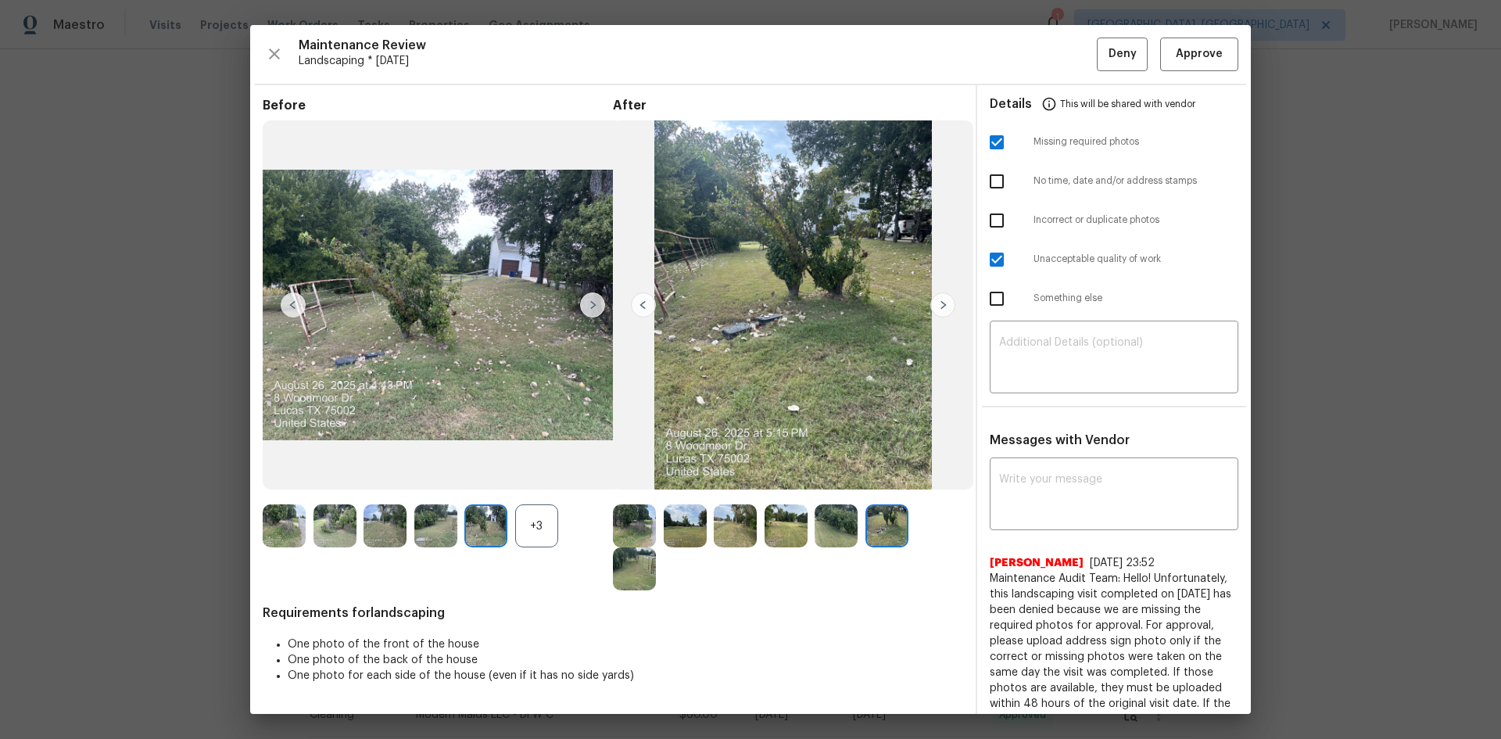
click at [298, 308] on img at bounding box center [293, 304] width 25 height 25
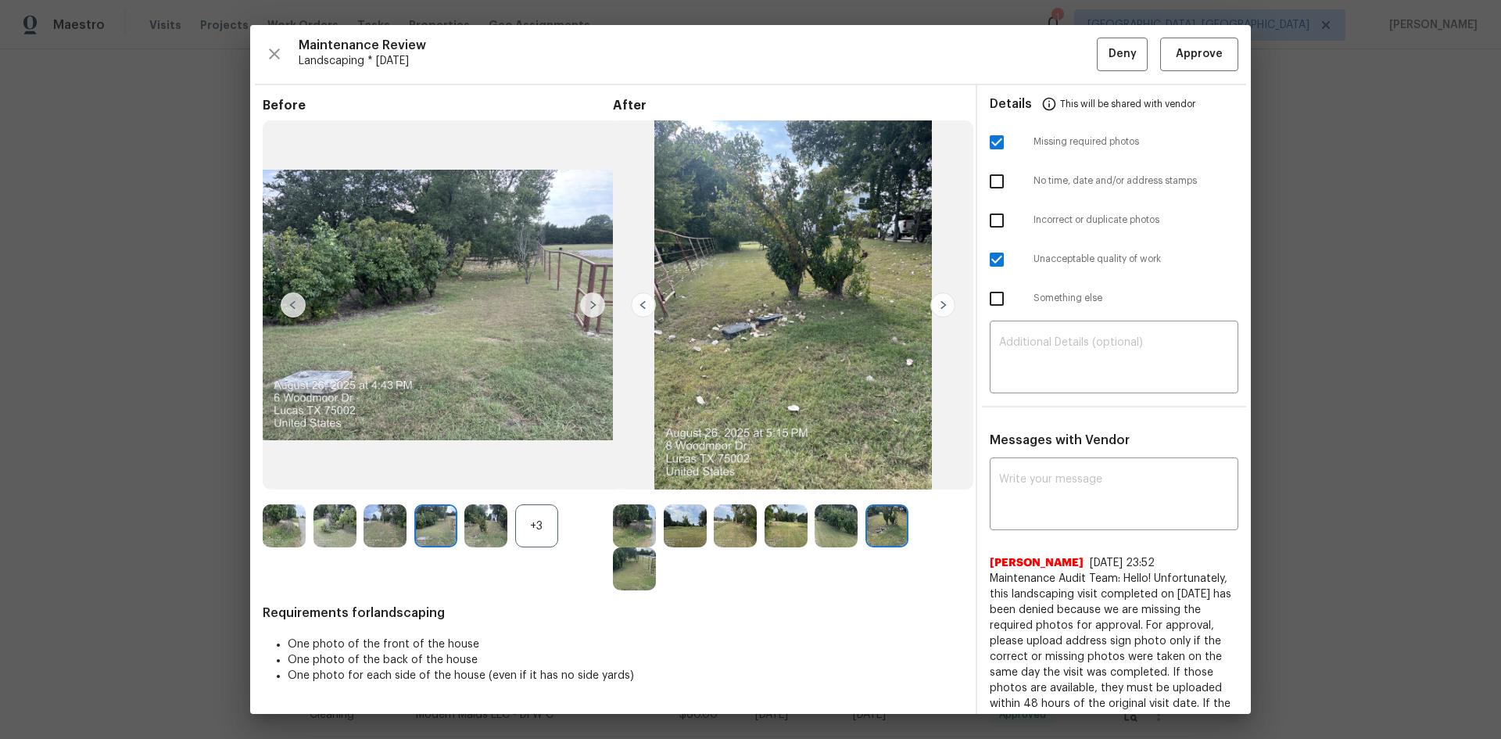
click at [298, 308] on img at bounding box center [293, 304] width 25 height 25
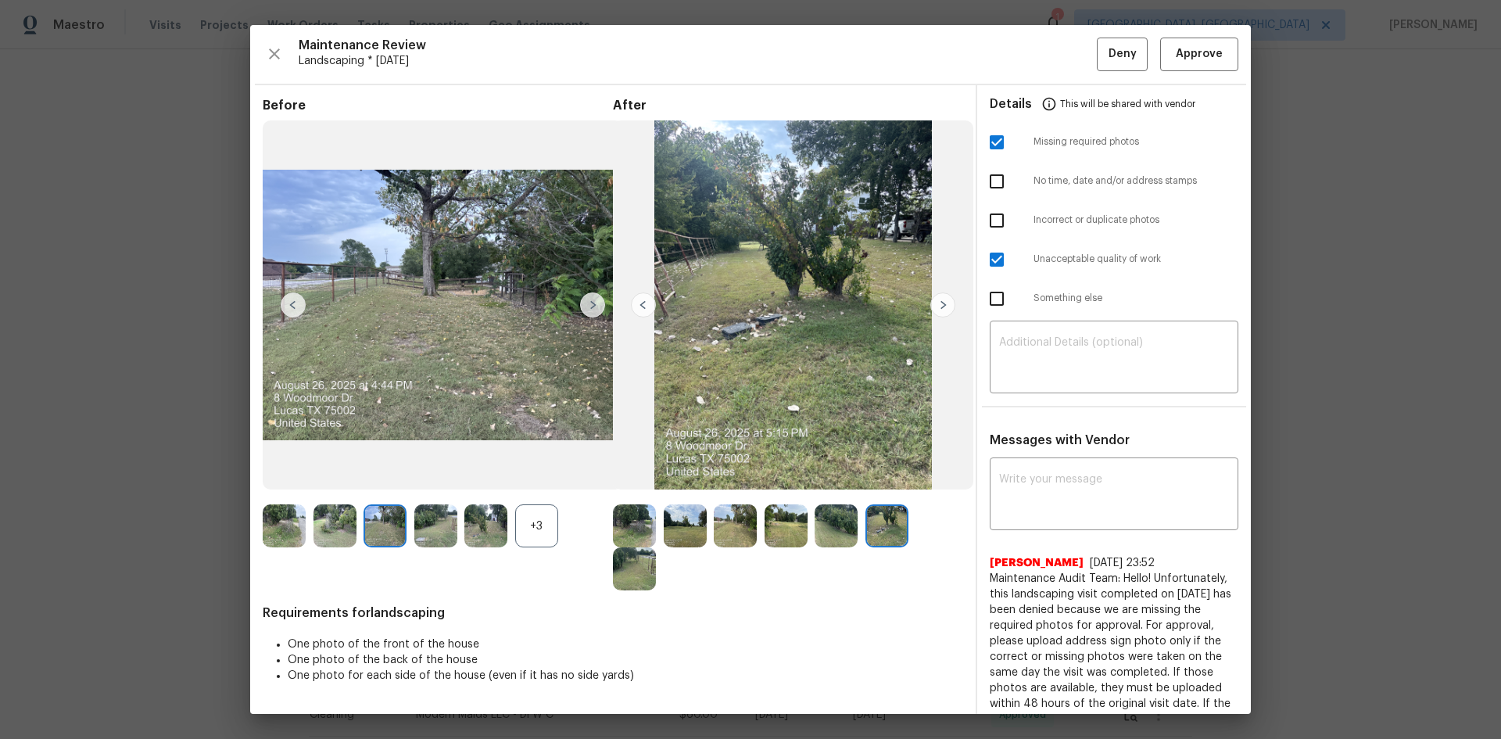
click at [298, 308] on img at bounding box center [293, 304] width 25 height 25
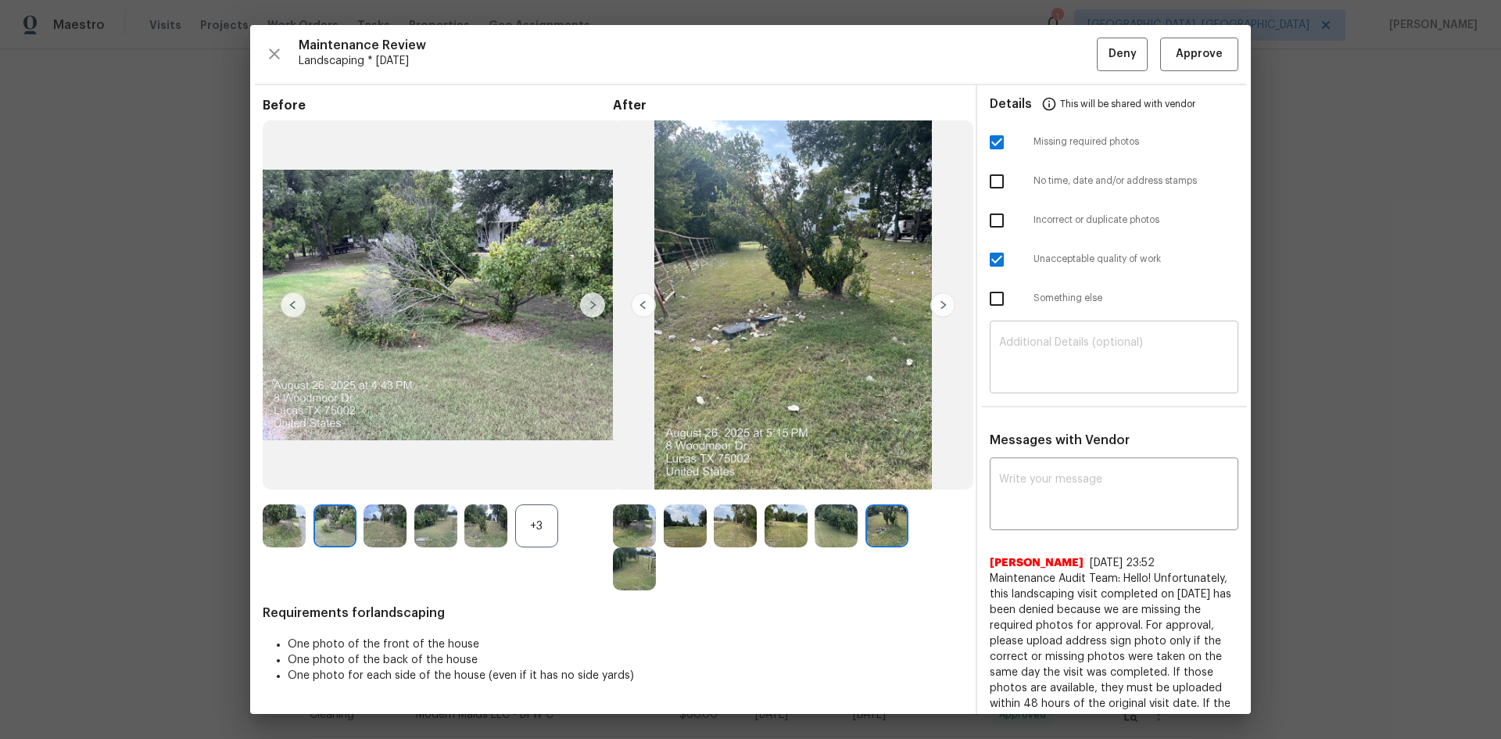
click at [1034, 346] on textarea at bounding box center [1114, 359] width 230 height 44
paste textarea "Maintenance Audit Team: Hello! Unfortunately, this Landscaping visit completed …"
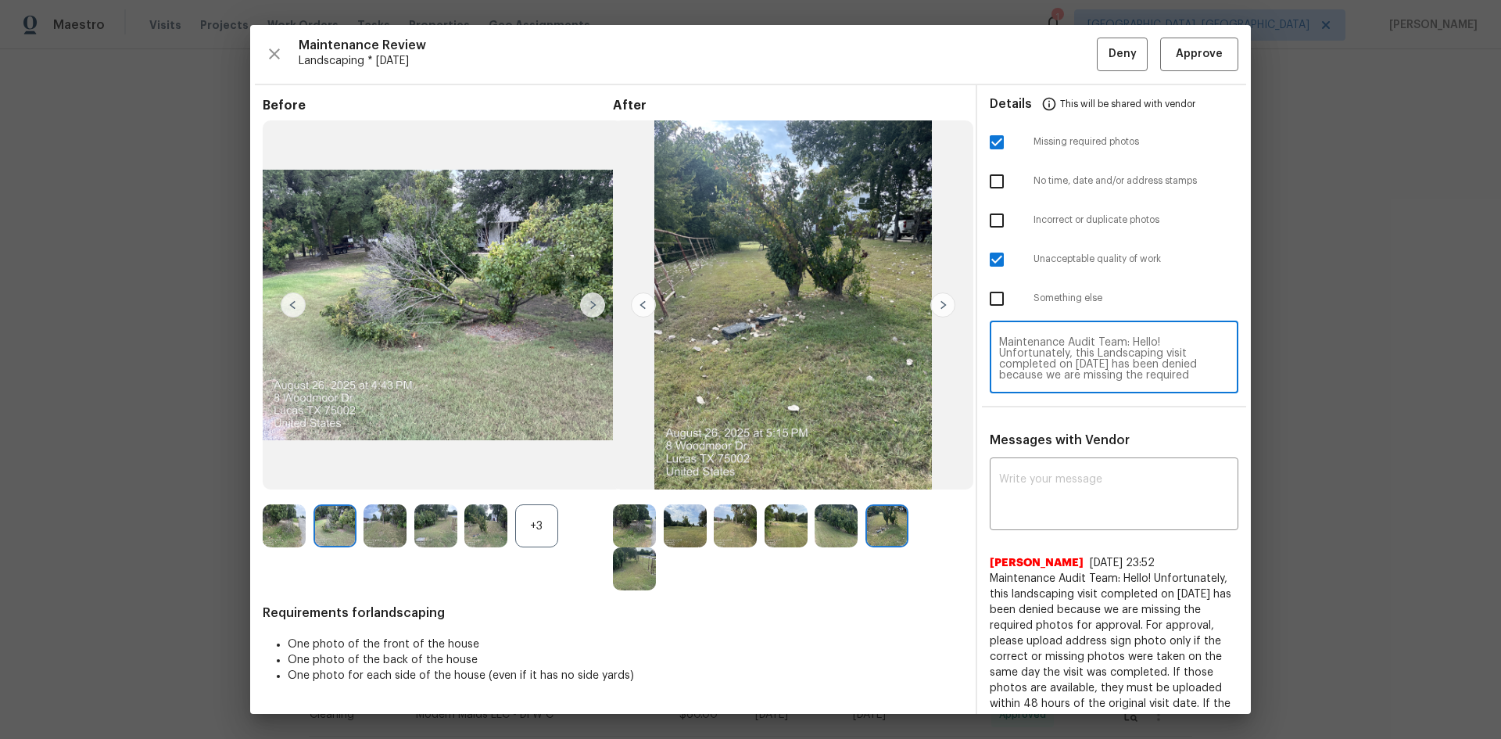
scroll to position [175, 0]
type textarea "Maintenance Audit Team: Hello! Unfortunately, this Landscaping visit completed …"
click at [1026, 493] on textarea at bounding box center [1114, 496] width 230 height 44
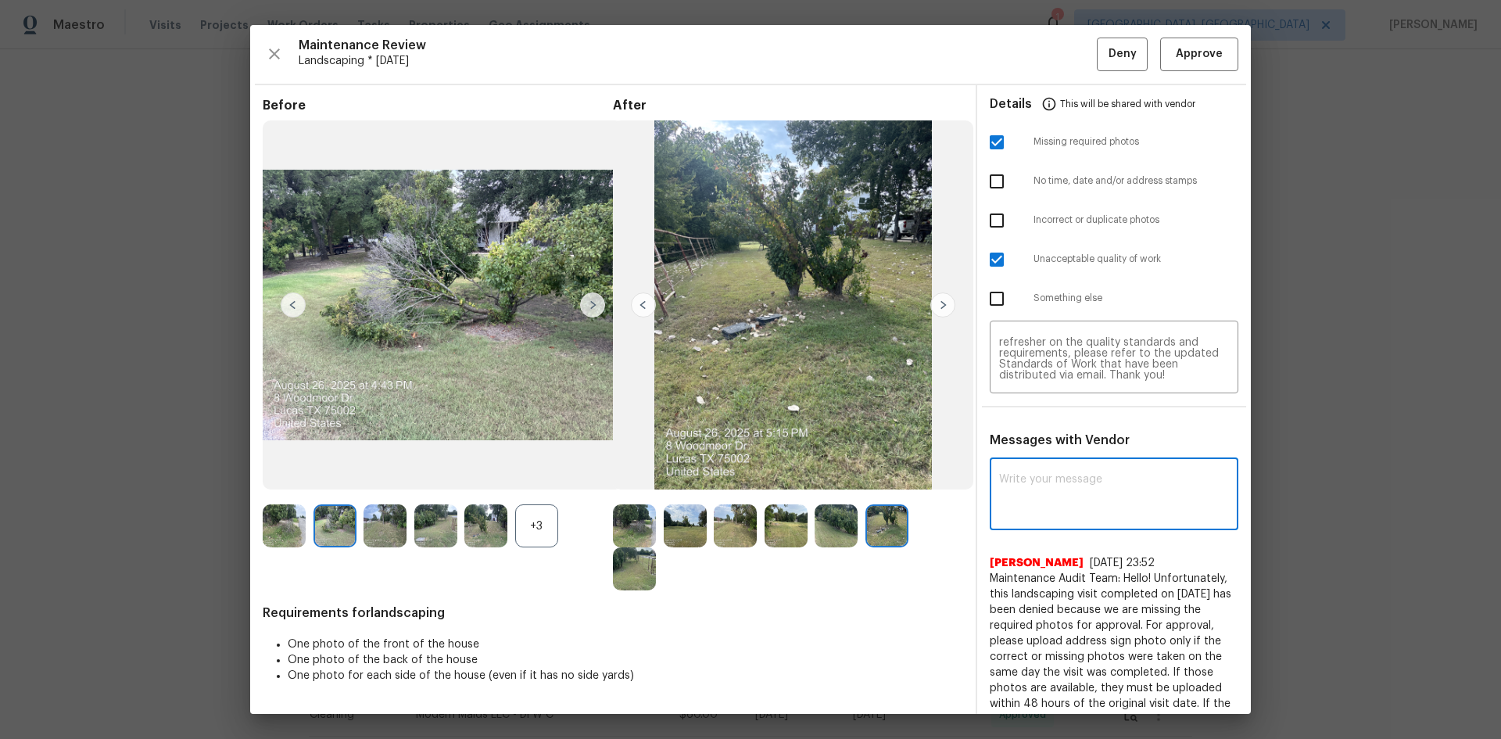
paste textarea "Maintenance Audit Team: Hello! Unfortunately, this Landscaping visit completed …"
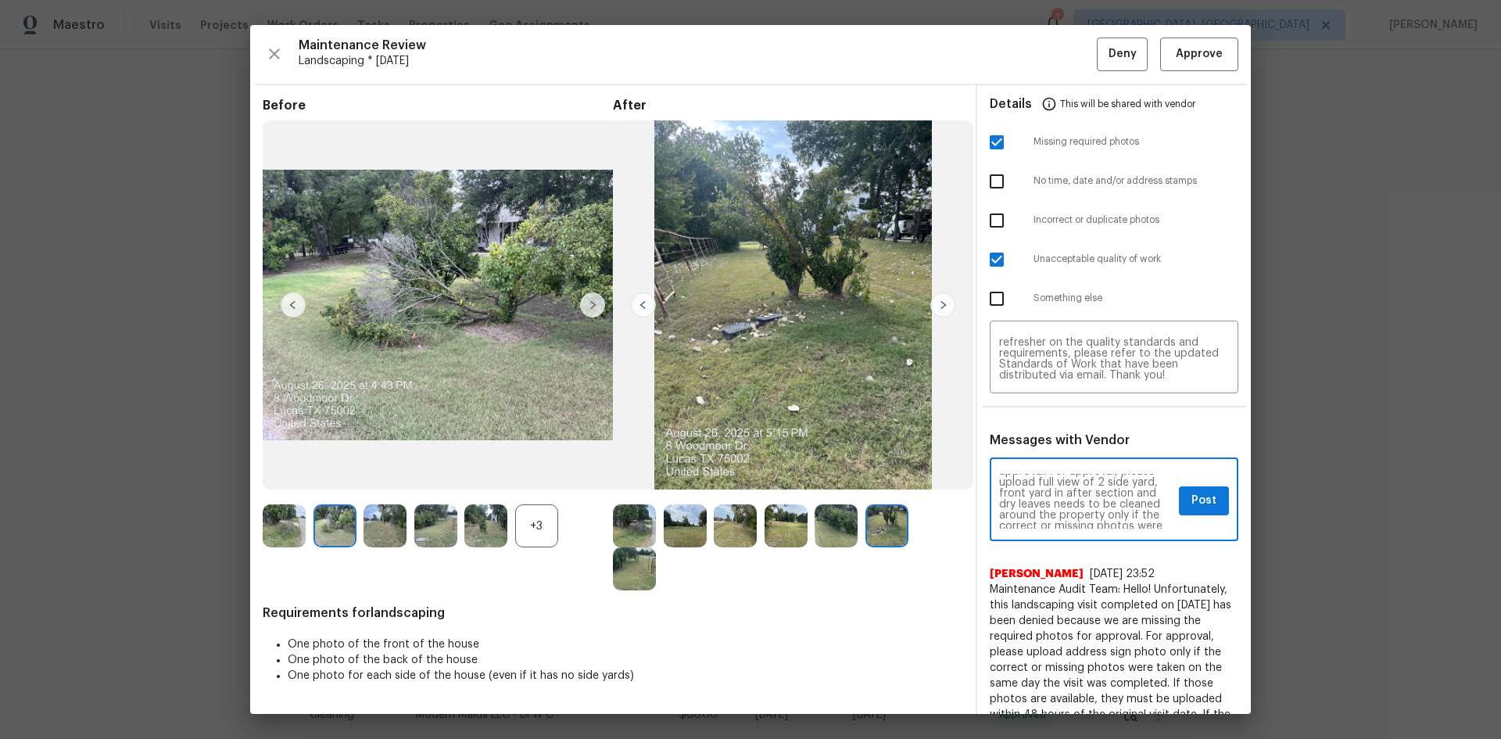
scroll to position [94, 0]
type textarea "Maintenance Audit Team: Hello! Unfortunately, this Landscaping visit completed …"
click at [1194, 493] on span "Post" at bounding box center [1204, 501] width 25 height 20
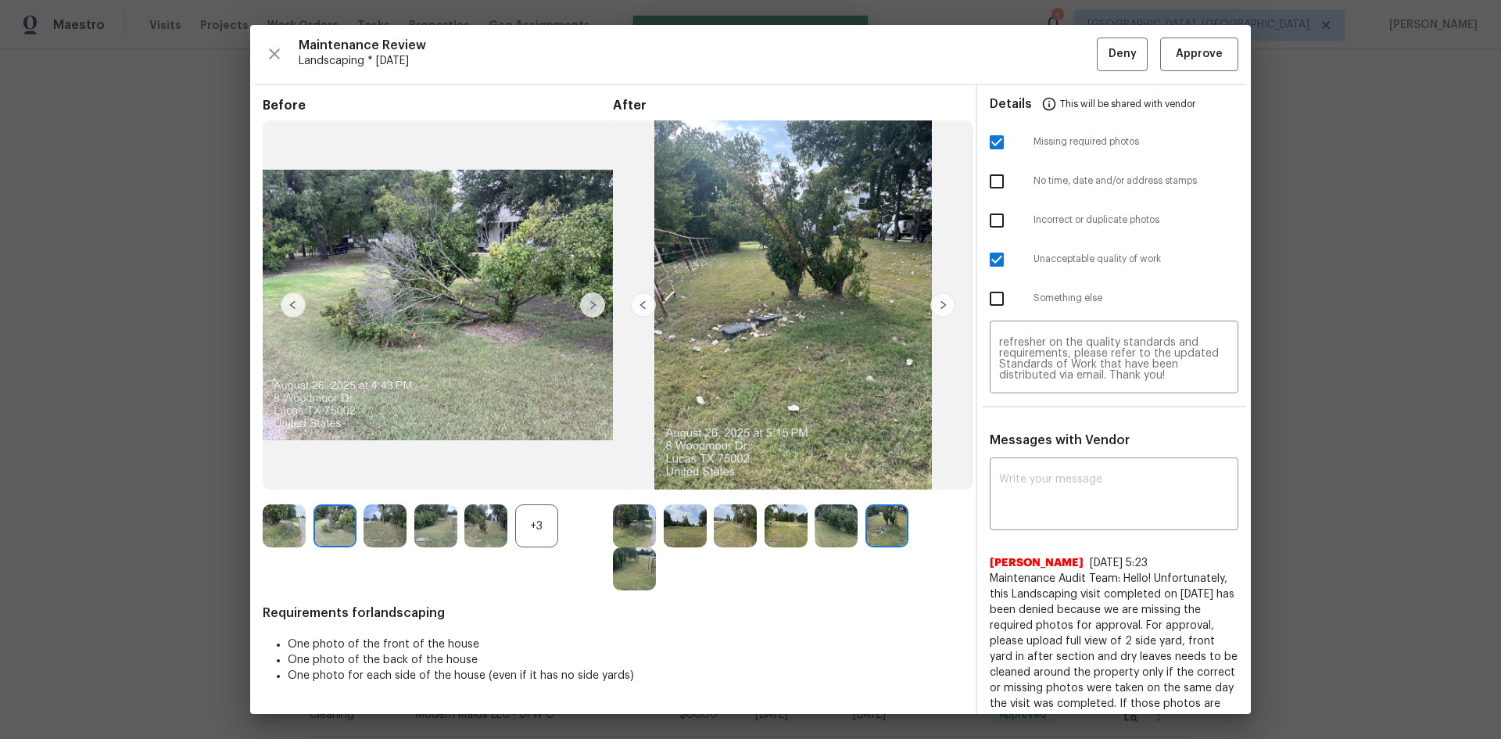
scroll to position [0, 0]
click at [1109, 56] on span "Deny" at bounding box center [1123, 55] width 28 height 20
